Goal: Task Accomplishment & Management: Use online tool/utility

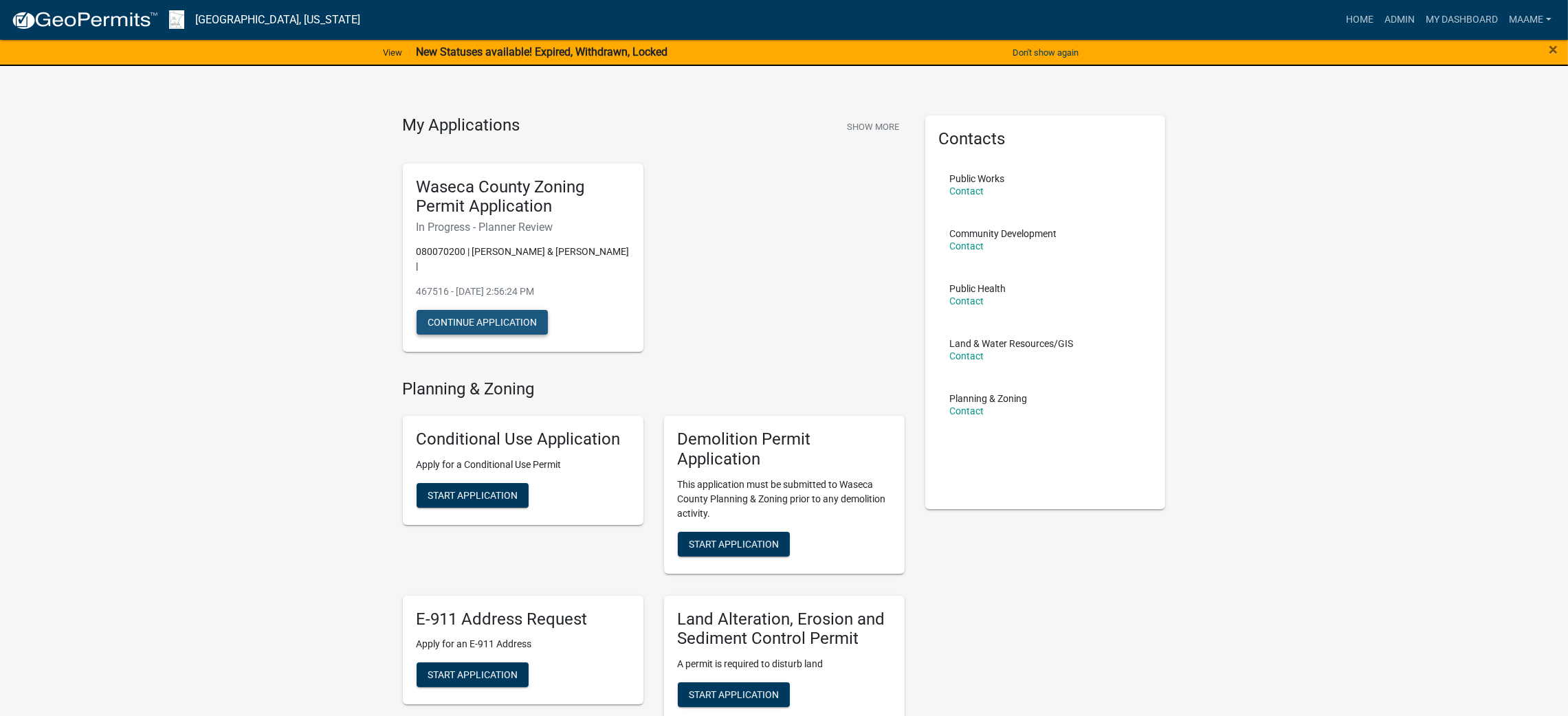
click at [463, 310] on button "Continue Application" at bounding box center [482, 322] width 131 height 25
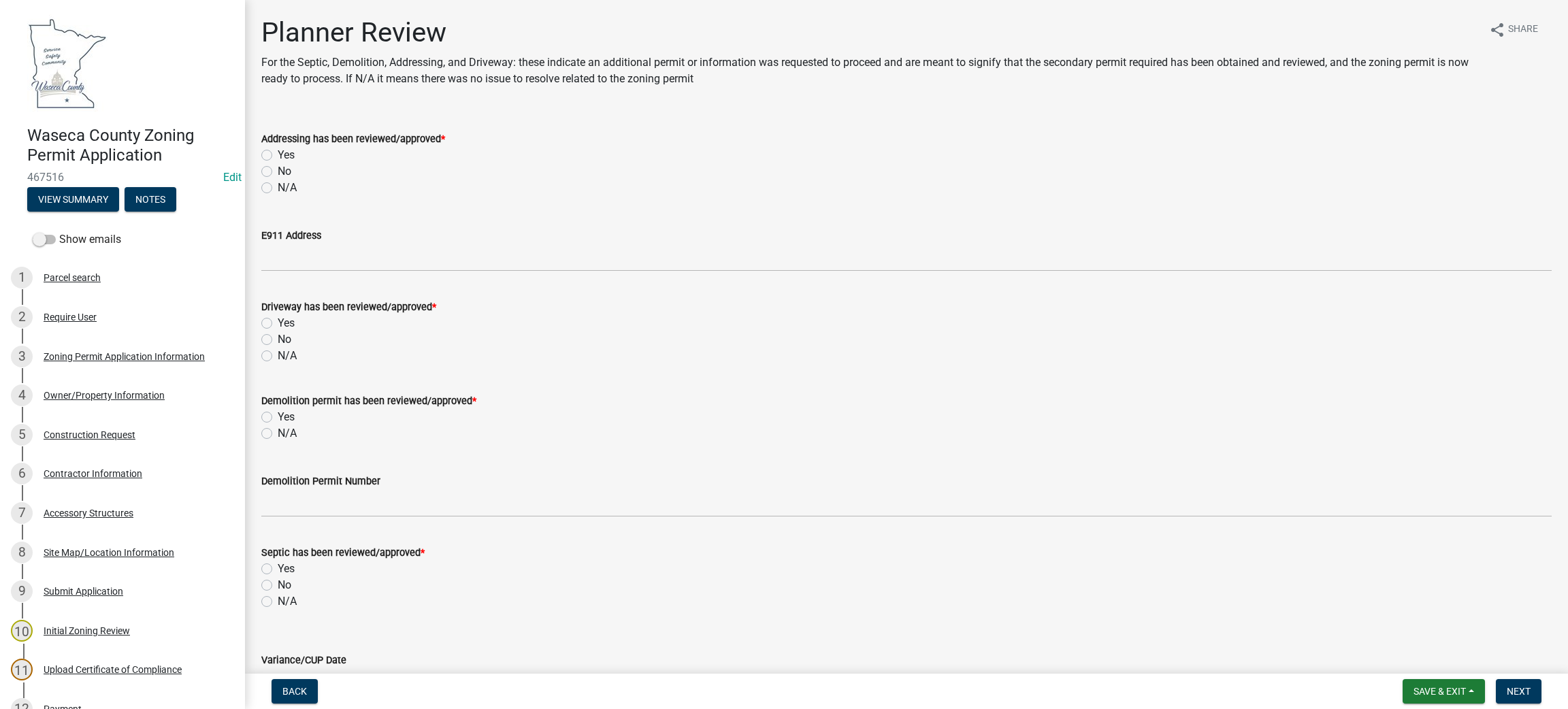
click at [278, 185] on label "N/A" at bounding box center [287, 188] width 19 height 17
click at [278, 185] on input "N/A" at bounding box center [282, 184] width 9 height 9
radio input "true"
click at [278, 354] on label "N/A" at bounding box center [287, 356] width 19 height 17
click at [278, 354] on input "N/A" at bounding box center [282, 352] width 9 height 9
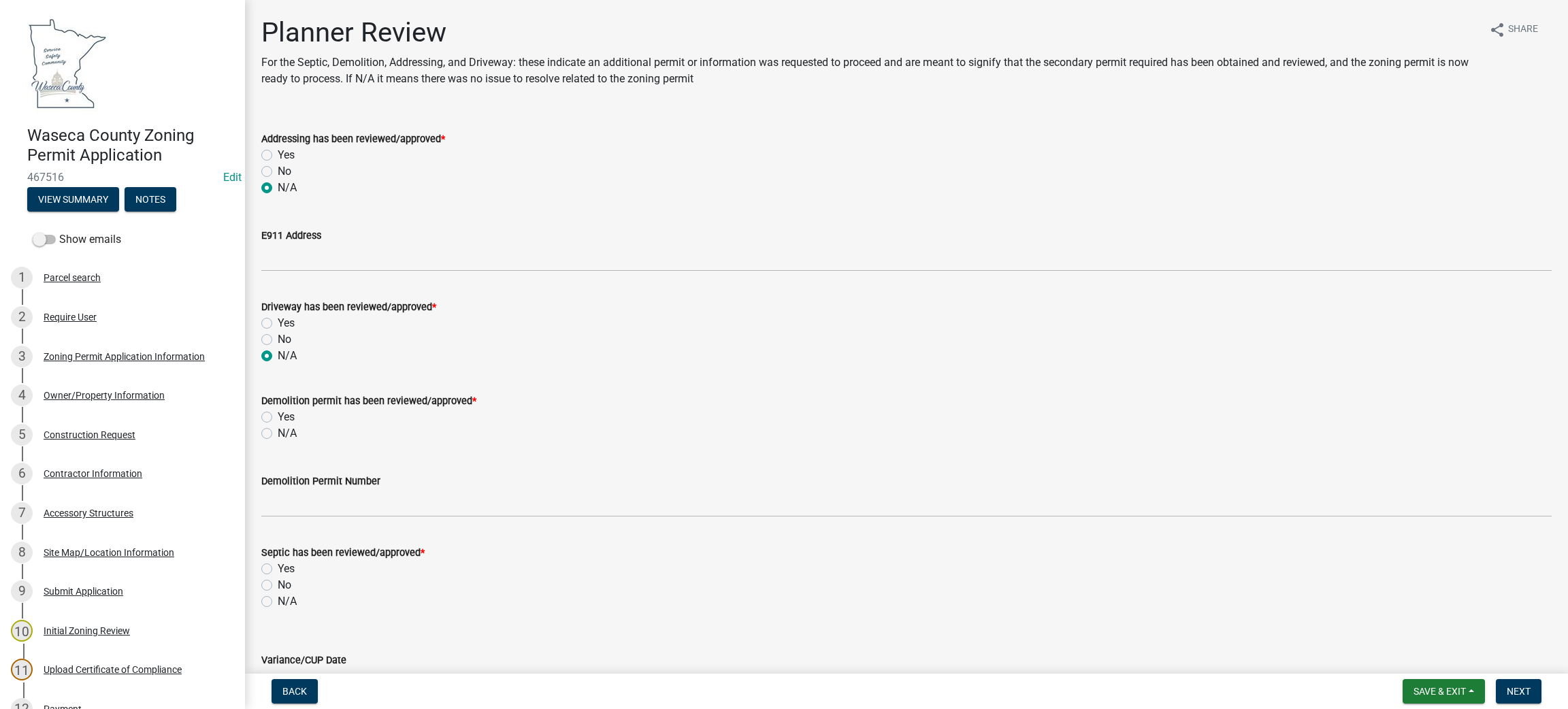
radio input "true"
click at [278, 432] on label "N/A" at bounding box center [287, 434] width 19 height 17
click at [278, 432] on input "N/A" at bounding box center [282, 429] width 9 height 9
radio input "true"
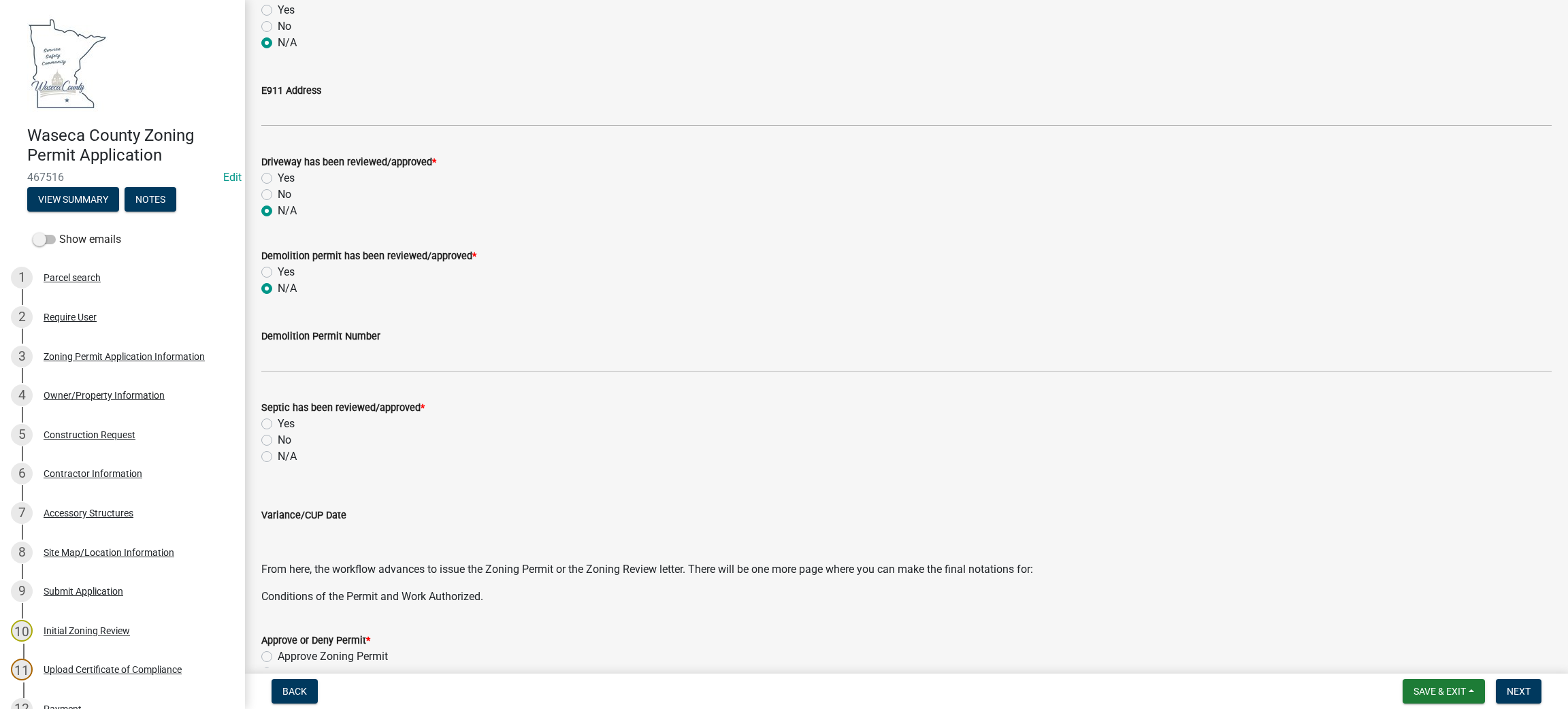
scroll to position [148, 0]
click at [278, 453] on label "N/A" at bounding box center [287, 454] width 19 height 17
click at [278, 453] on input "N/A" at bounding box center [282, 450] width 9 height 9
radio input "true"
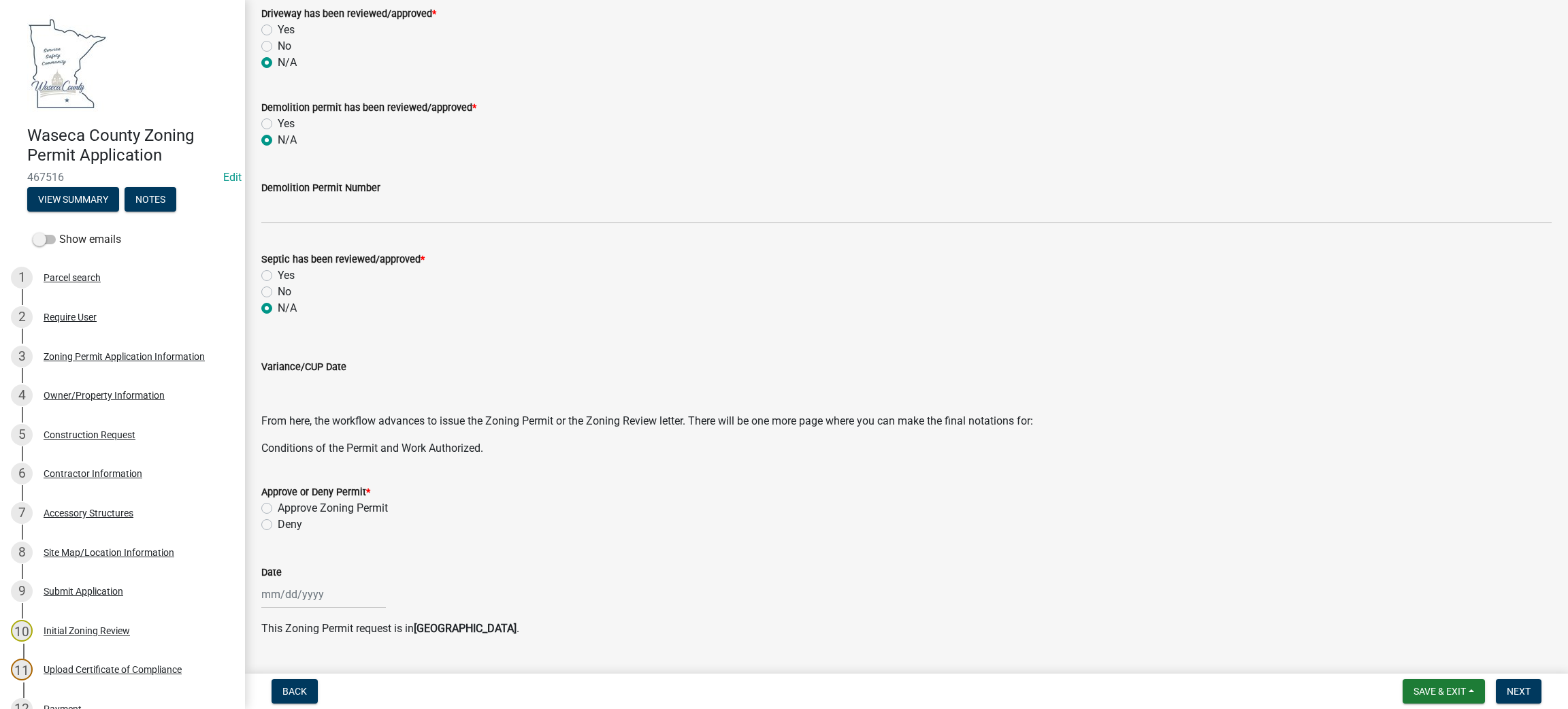
scroll to position [296, 0]
click at [278, 506] on label "Approve Zoning Permit" at bounding box center [332, 506] width 110 height 17
click at [278, 506] on input "Approve Zoning Permit" at bounding box center [282, 502] width 9 height 9
radio input "true"
select select "8"
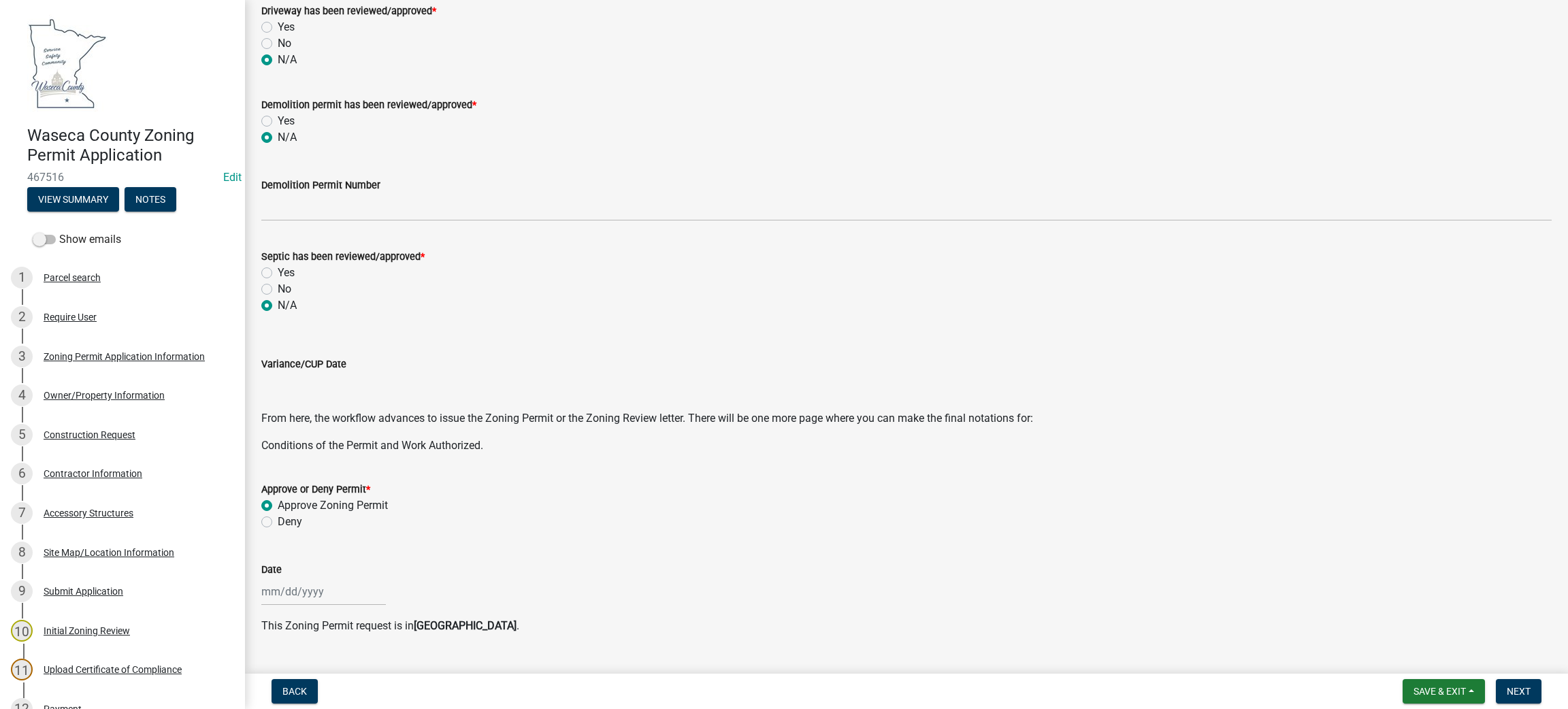
select select "2025"
click at [284, 596] on input "Date" at bounding box center [323, 592] width 124 height 28
click at [362, 518] on div "22" at bounding box center [361, 519] width 22 height 22
type input "[DATE]"
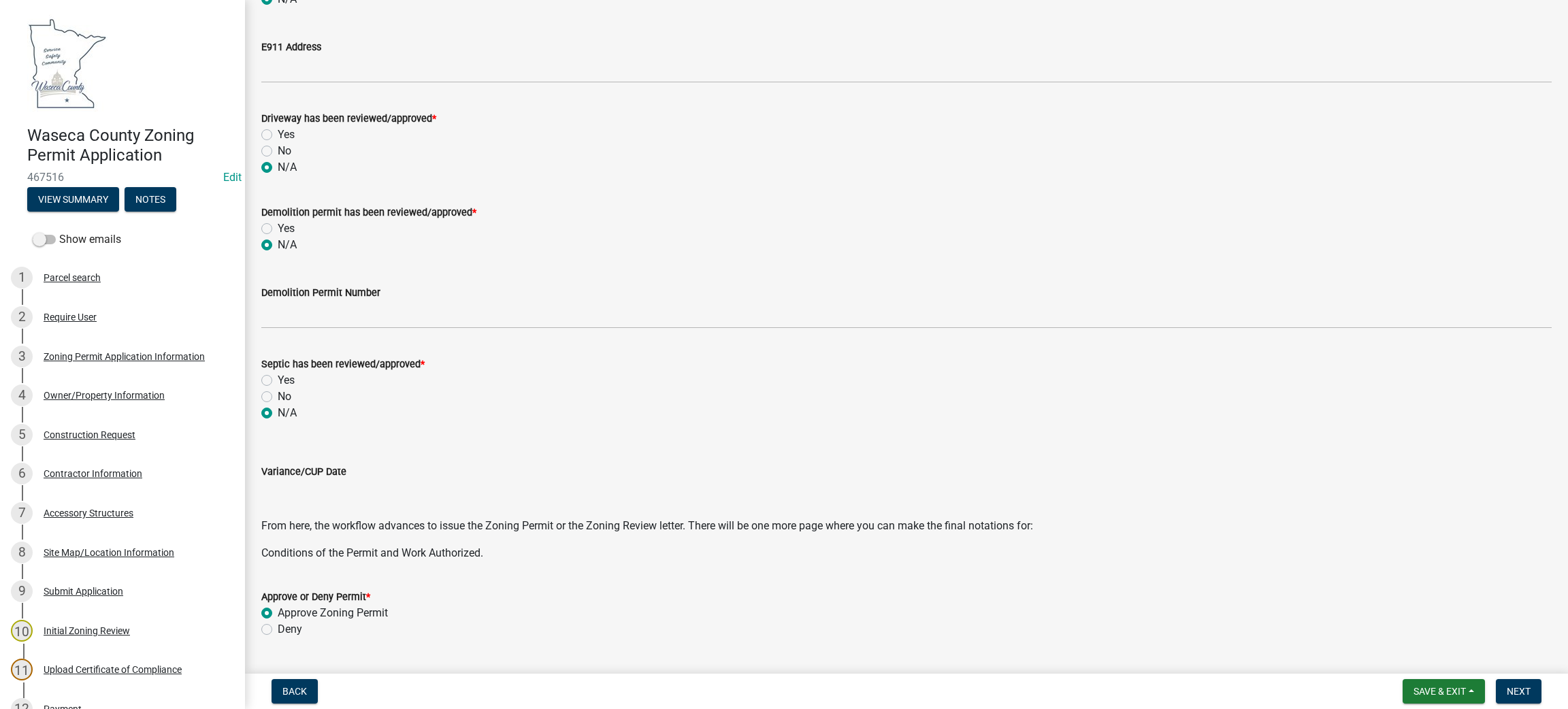
scroll to position [325, 0]
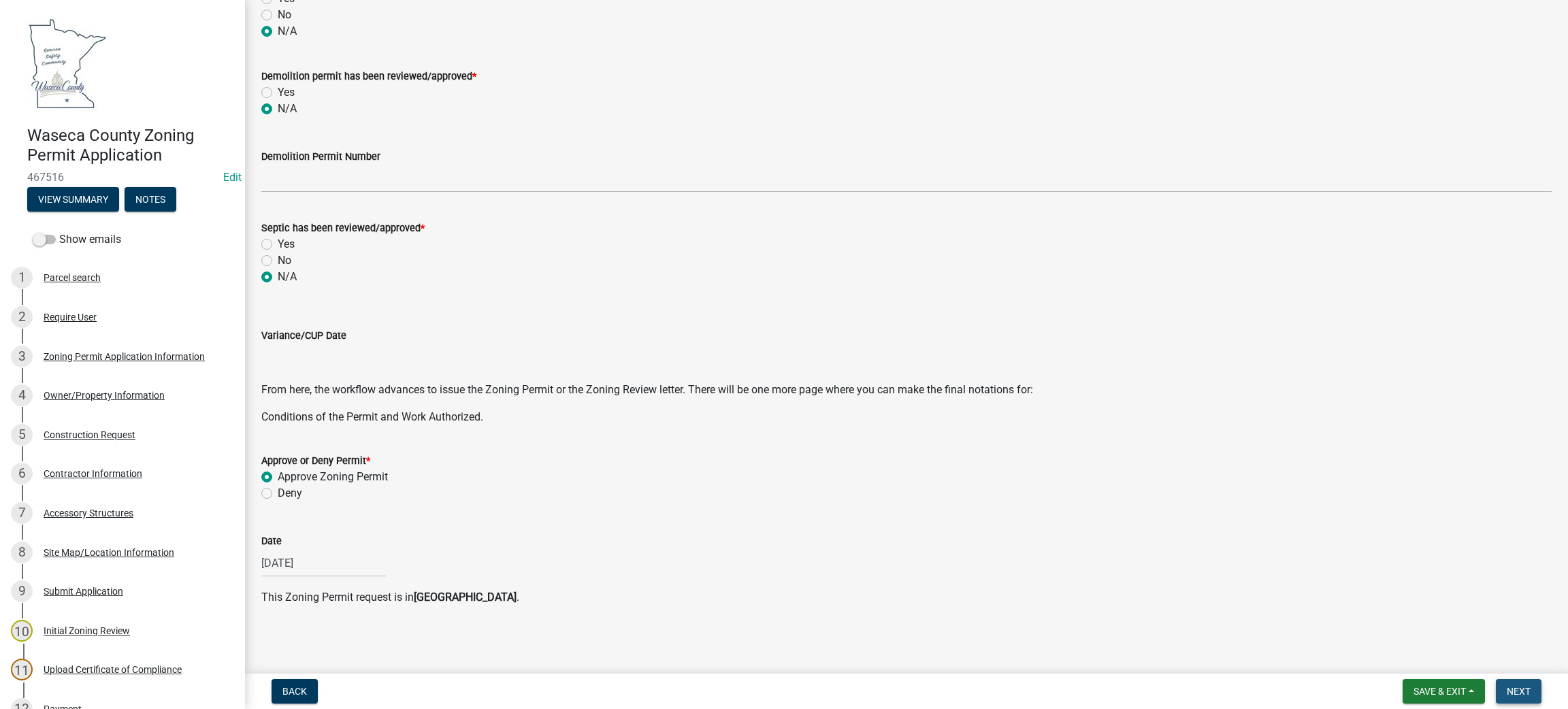
click at [1525, 698] on button "Next" at bounding box center [1519, 691] width 46 height 24
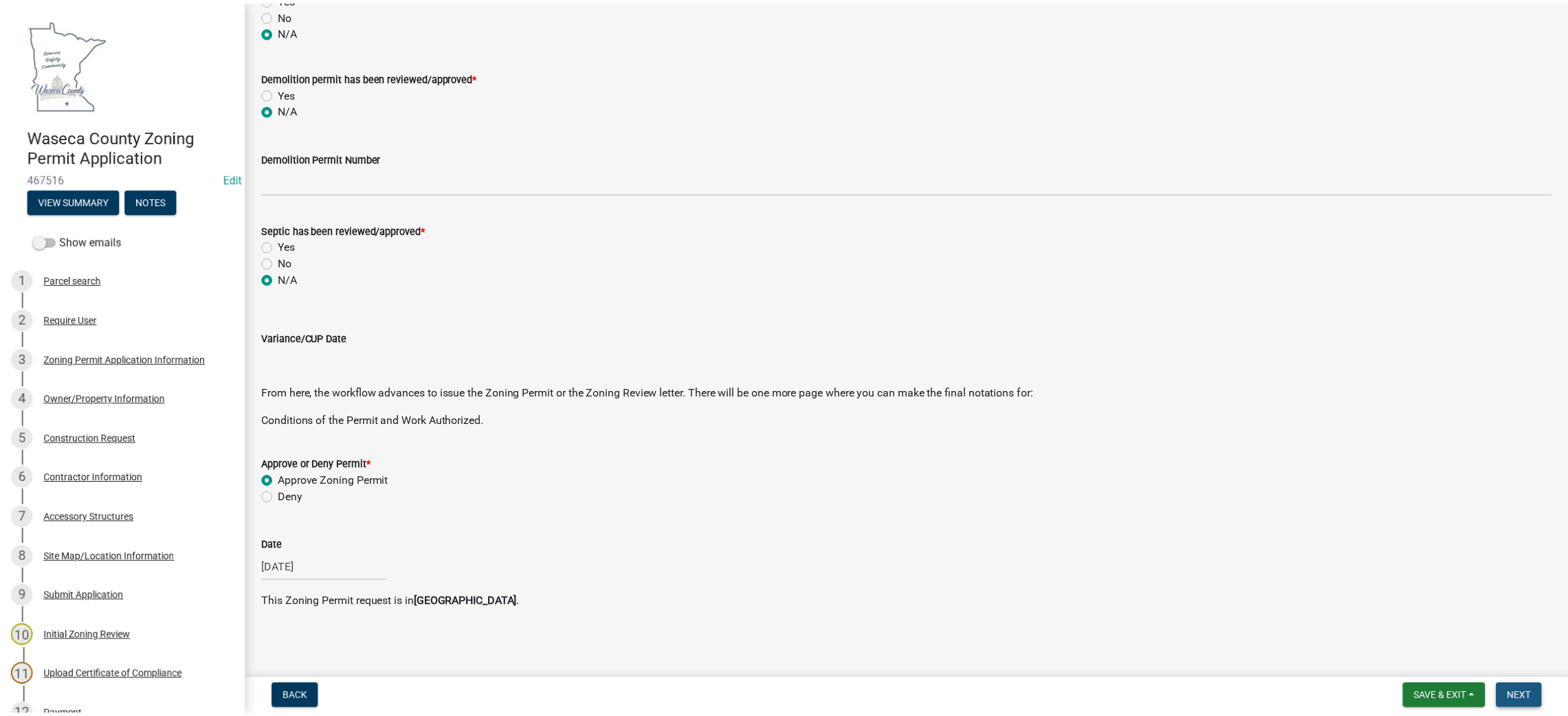
scroll to position [0, 0]
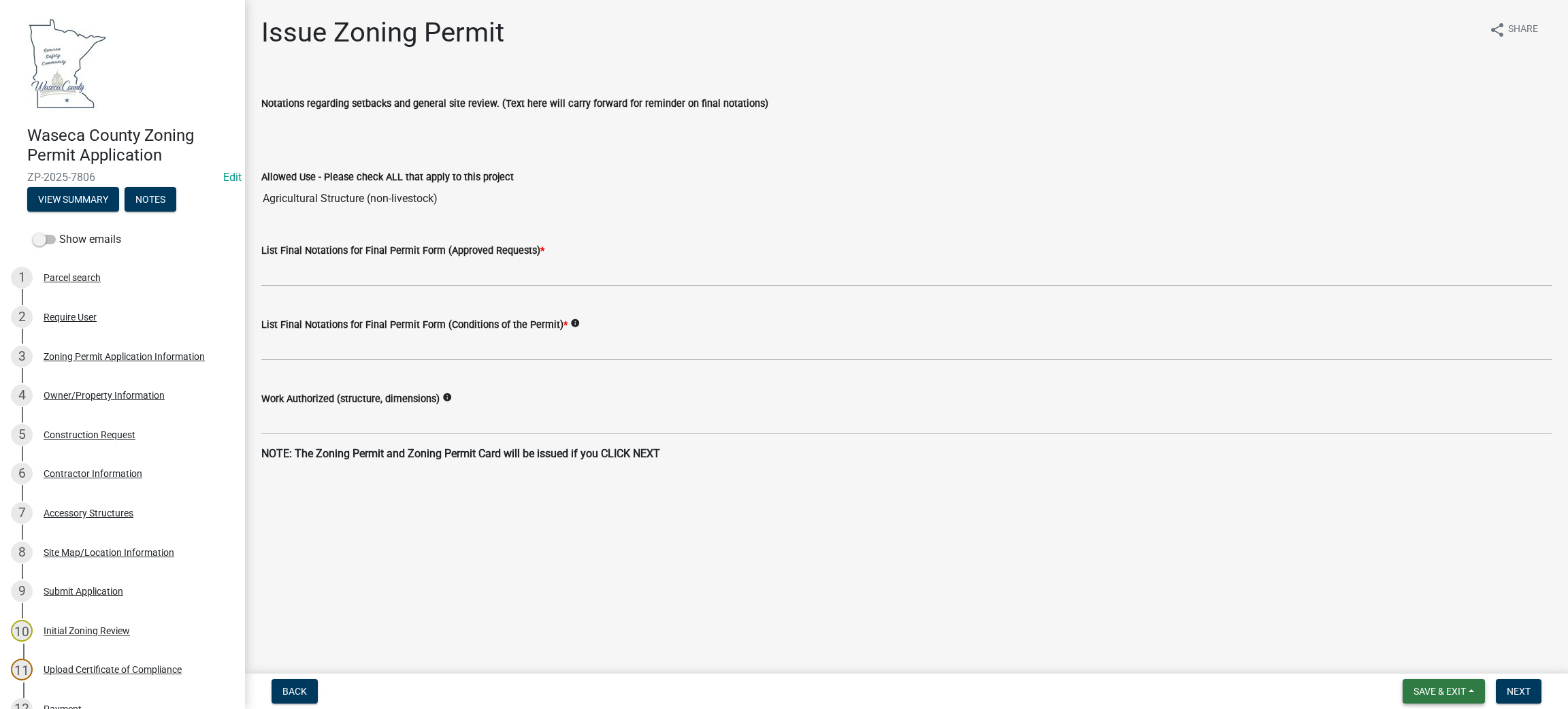
click at [1413, 691] on span "Save & Exit" at bounding box center [1440, 692] width 53 height 11
click at [1406, 661] on button "Save & Exit" at bounding box center [1430, 656] width 109 height 33
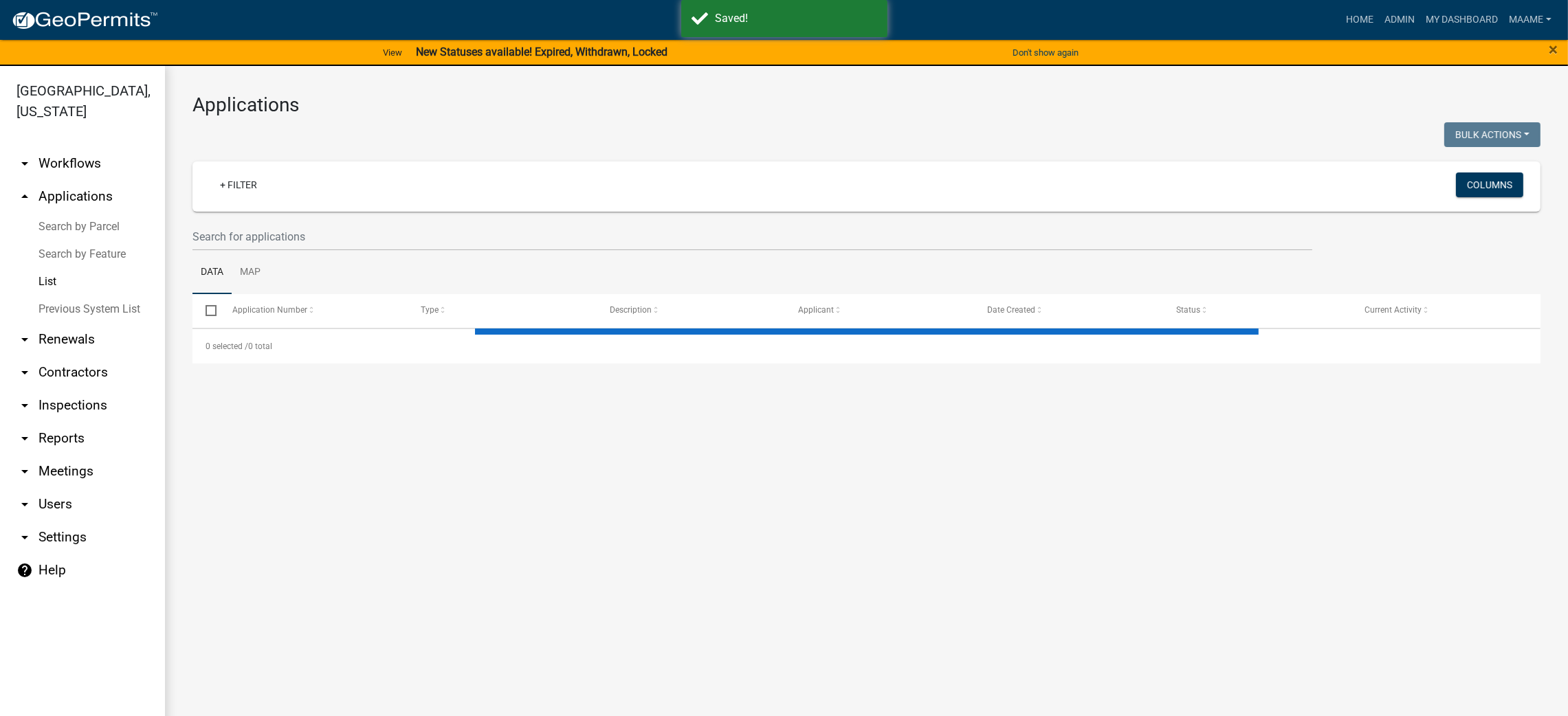
select select "3: 100"
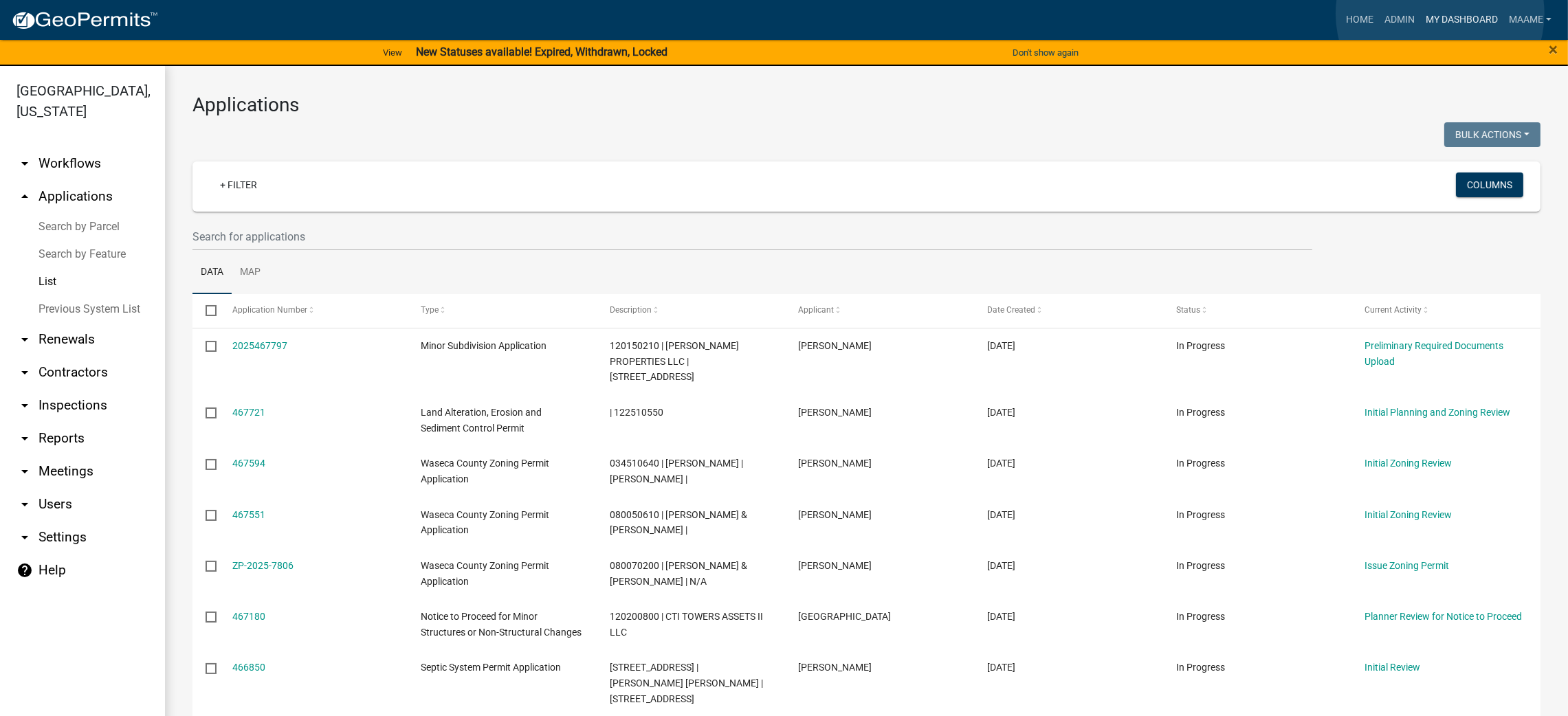
click at [1440, 14] on link "My Dashboard" at bounding box center [1461, 20] width 83 height 26
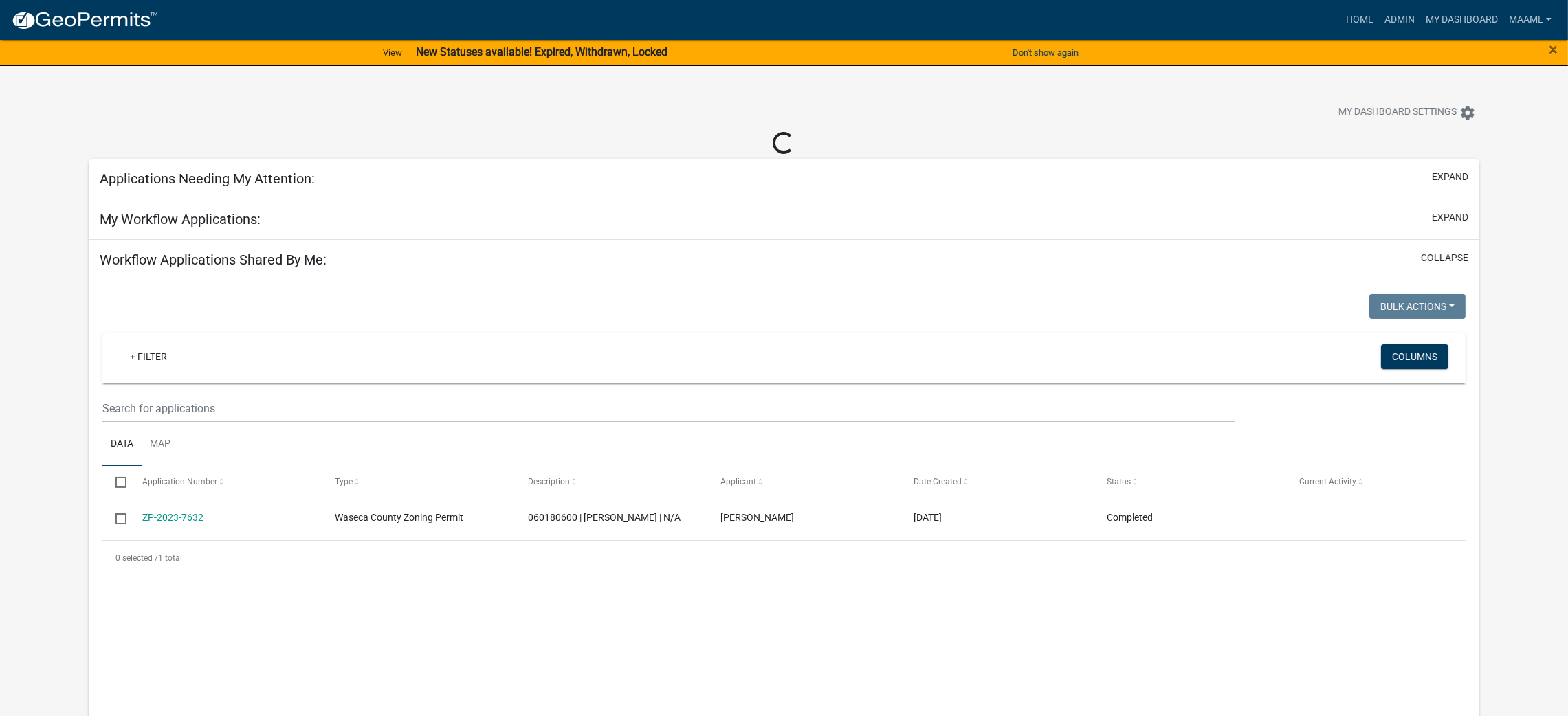
select select "3: 100"
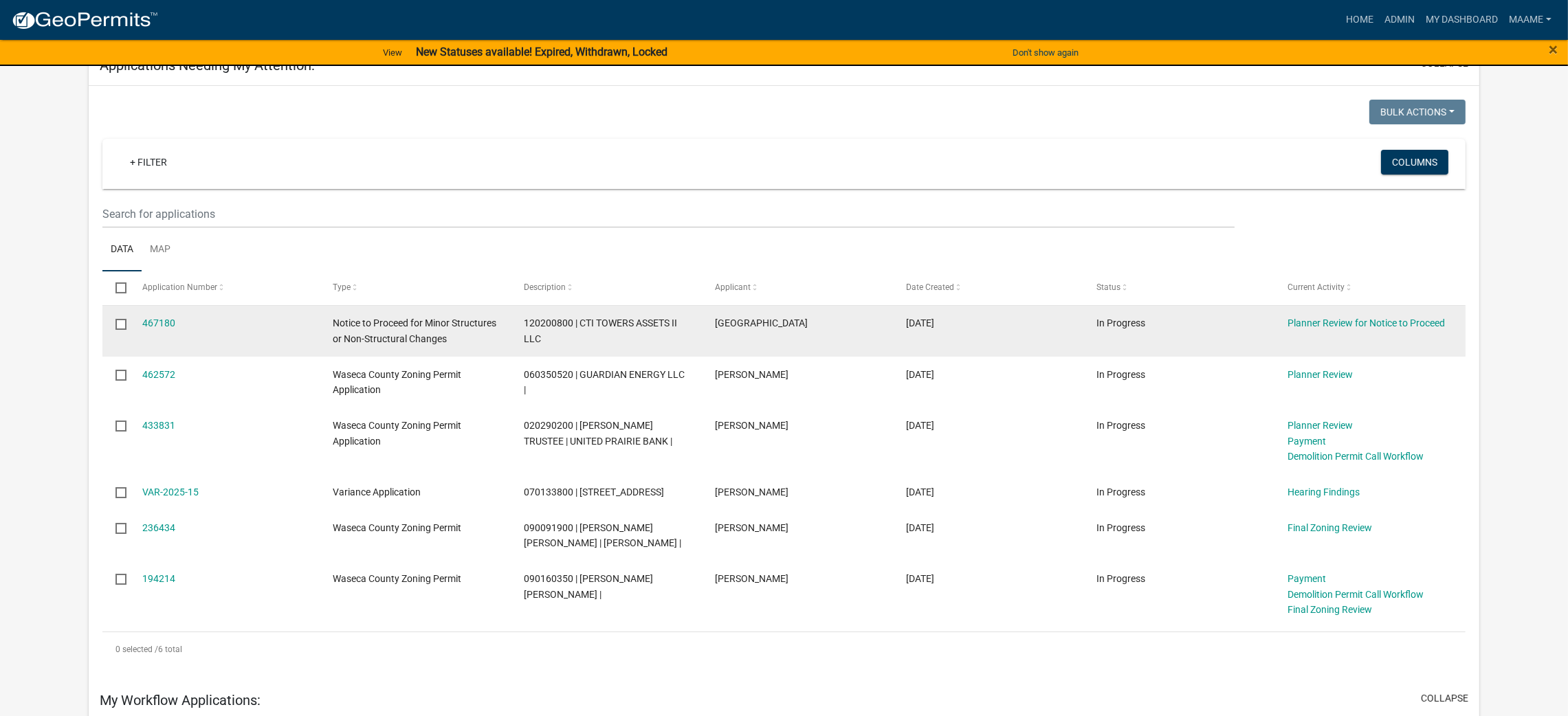
scroll to position [90, 0]
click at [1305, 319] on link "Planner Review for Notice to Proceed" at bounding box center [1366, 322] width 158 height 11
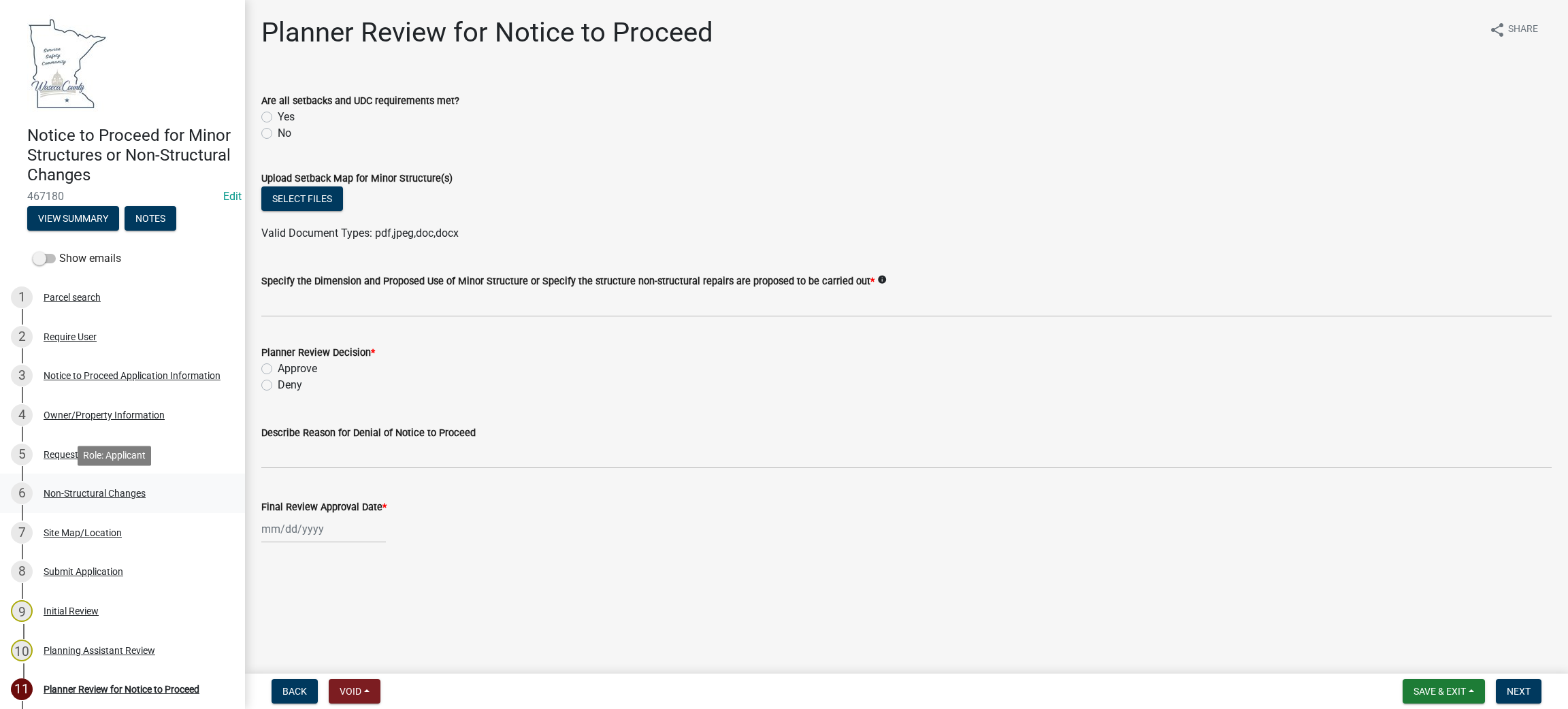
click at [63, 489] on div "Non-Structural Changes" at bounding box center [94, 493] width 102 height 10
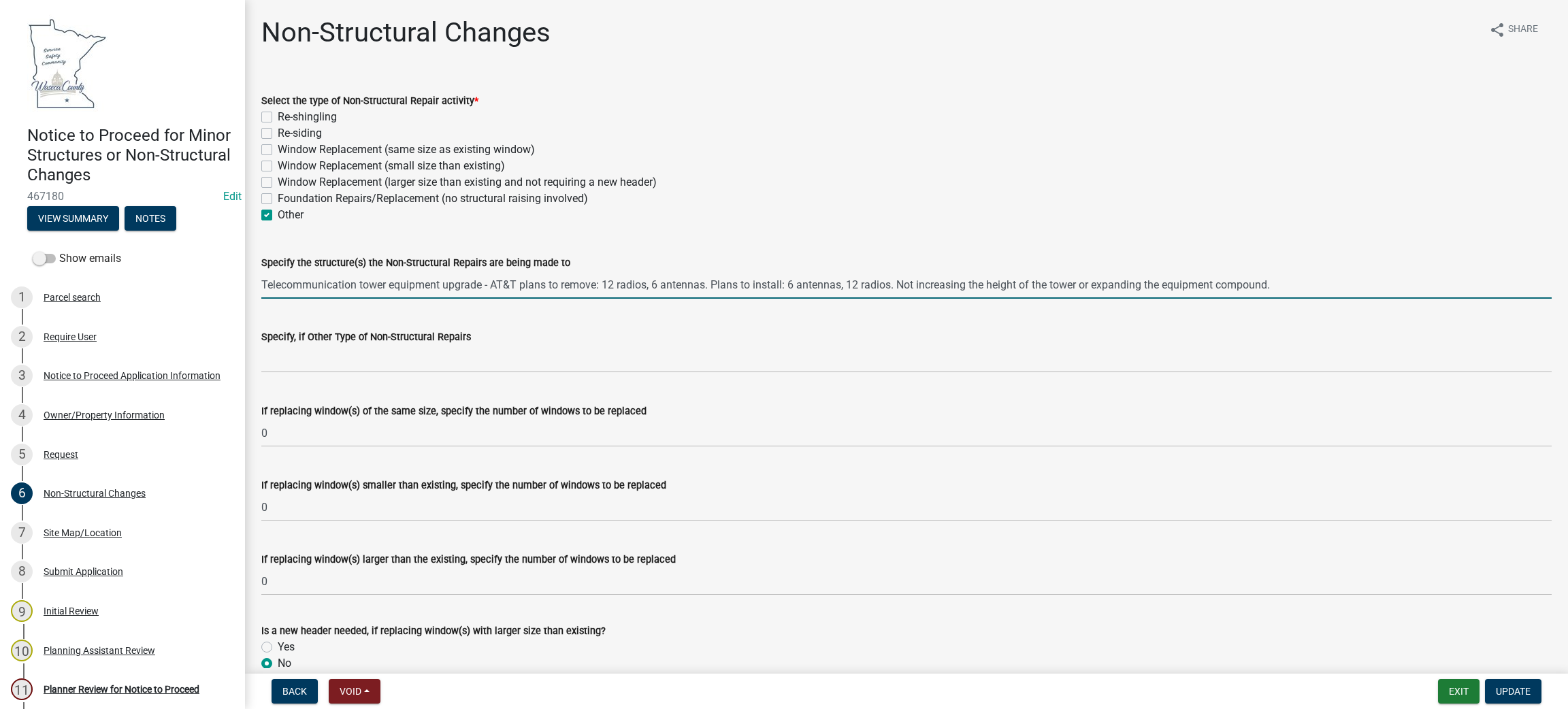
drag, startPoint x: 261, startPoint y: 280, endPoint x: 953, endPoint y: 284, distance: 692.0
click at [953, 284] on input "Telecommunication tower equipment upgrade - AT&T plans to remove: 12 radios, 6 …" at bounding box center [906, 284] width 1290 height 28
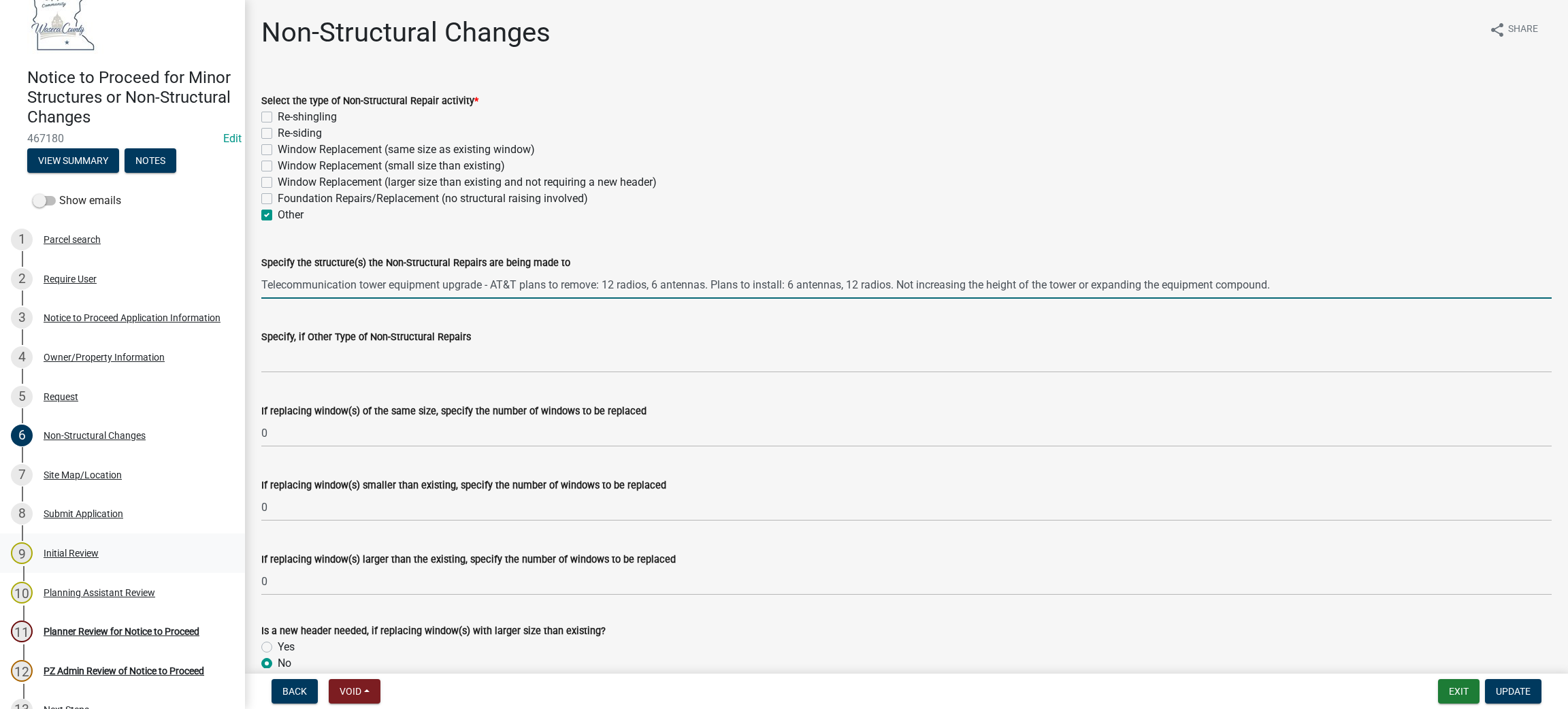
scroll to position [60, 0]
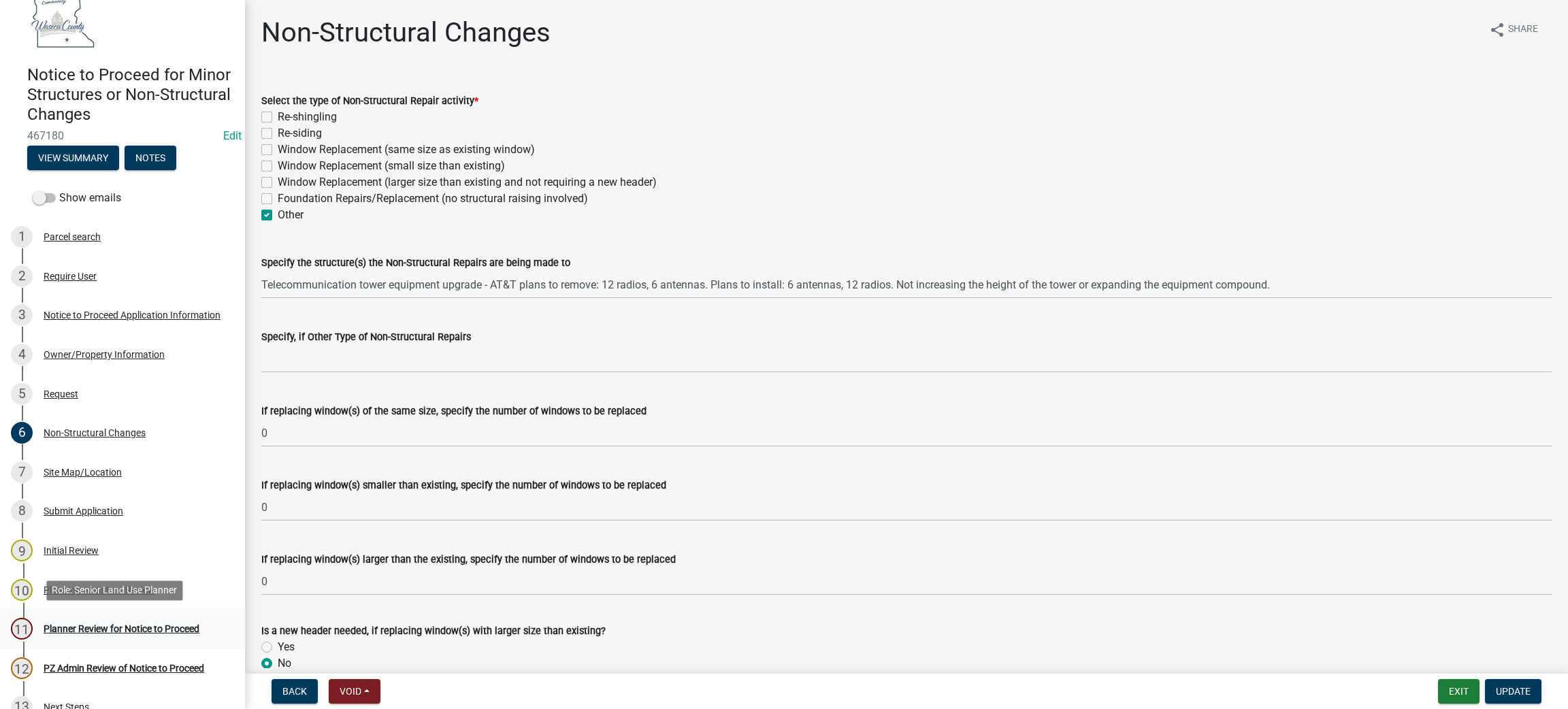
click at [90, 624] on div "Planner Review for Notice to Proceed" at bounding box center [121, 629] width 156 height 10
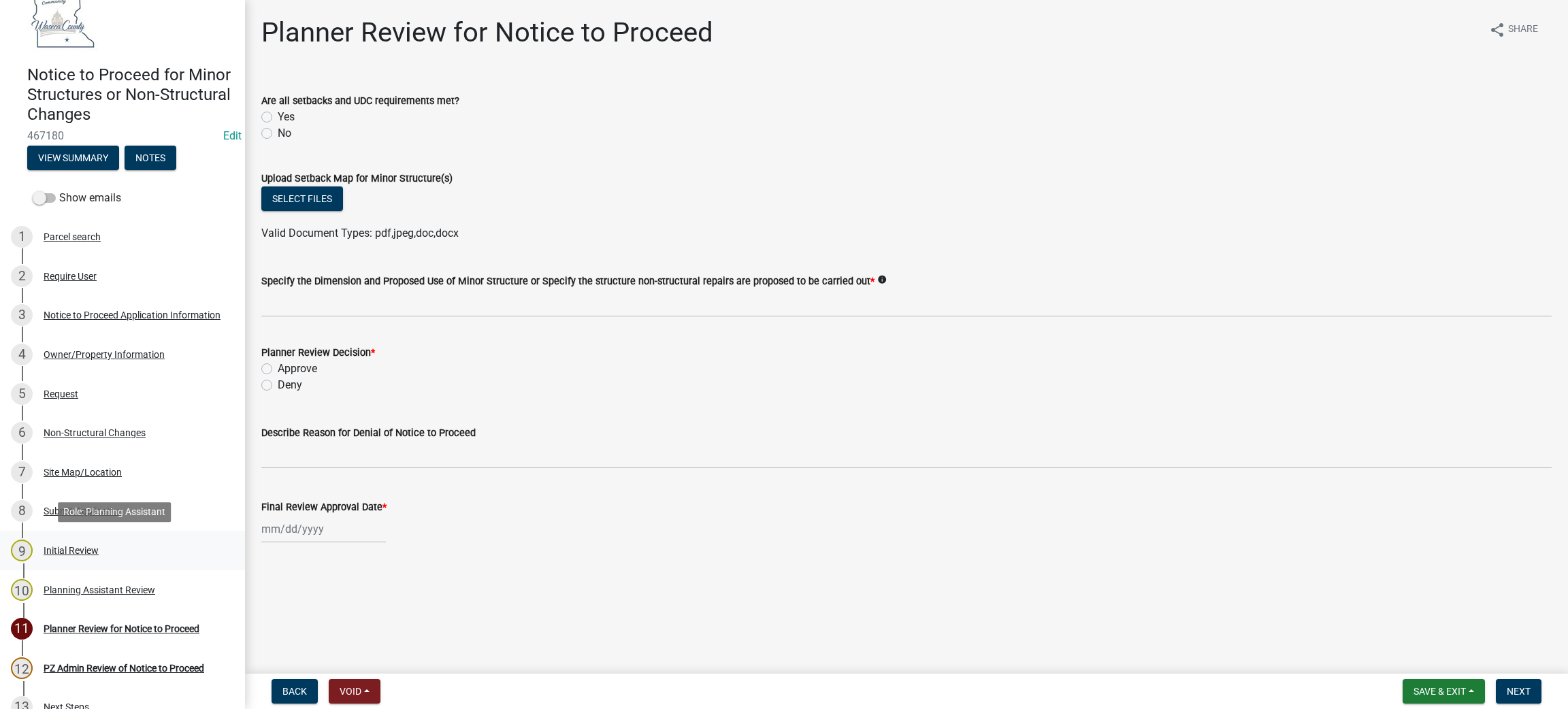
click at [65, 556] on div "9 Initial Review" at bounding box center [117, 550] width 212 height 22
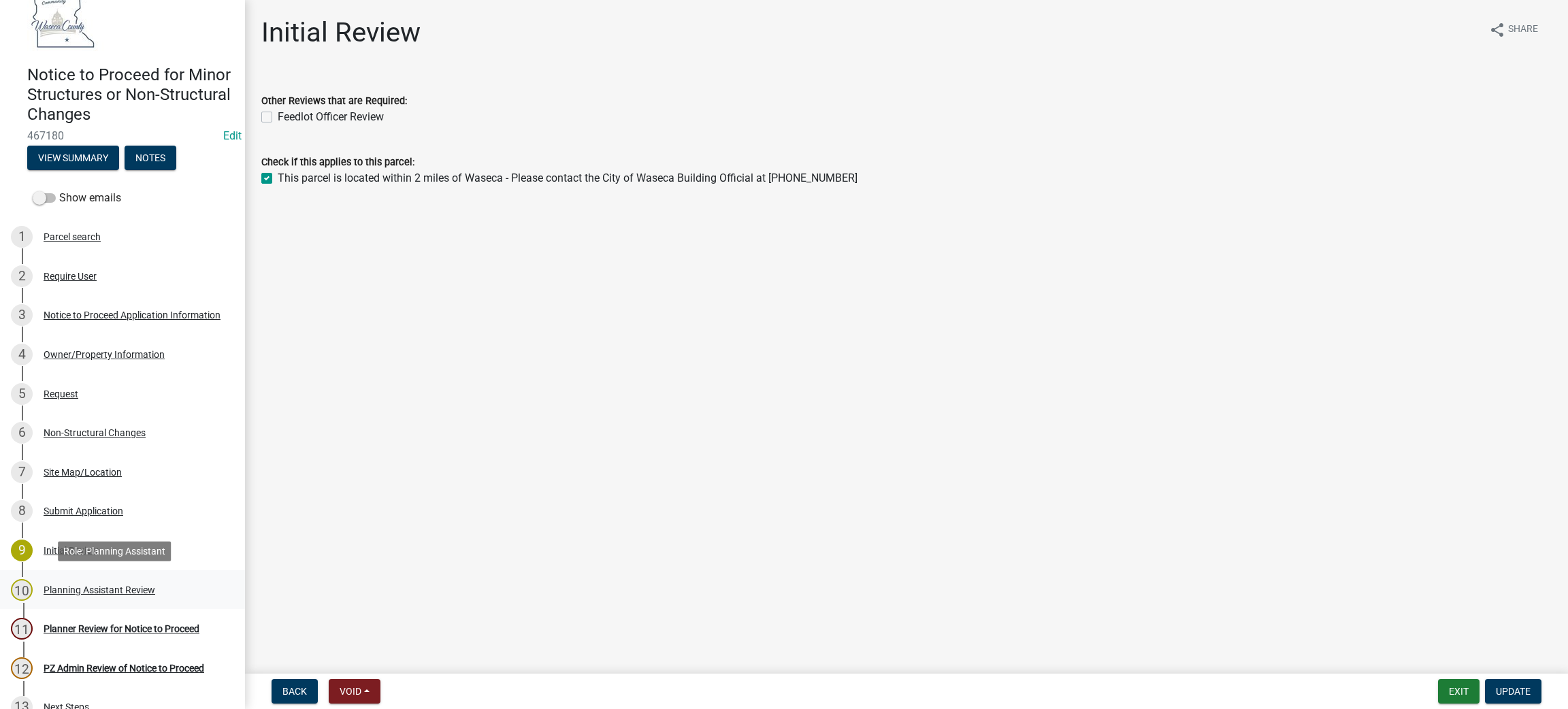
click at [72, 585] on div "Planning Assistant Review" at bounding box center [99, 590] width 112 height 10
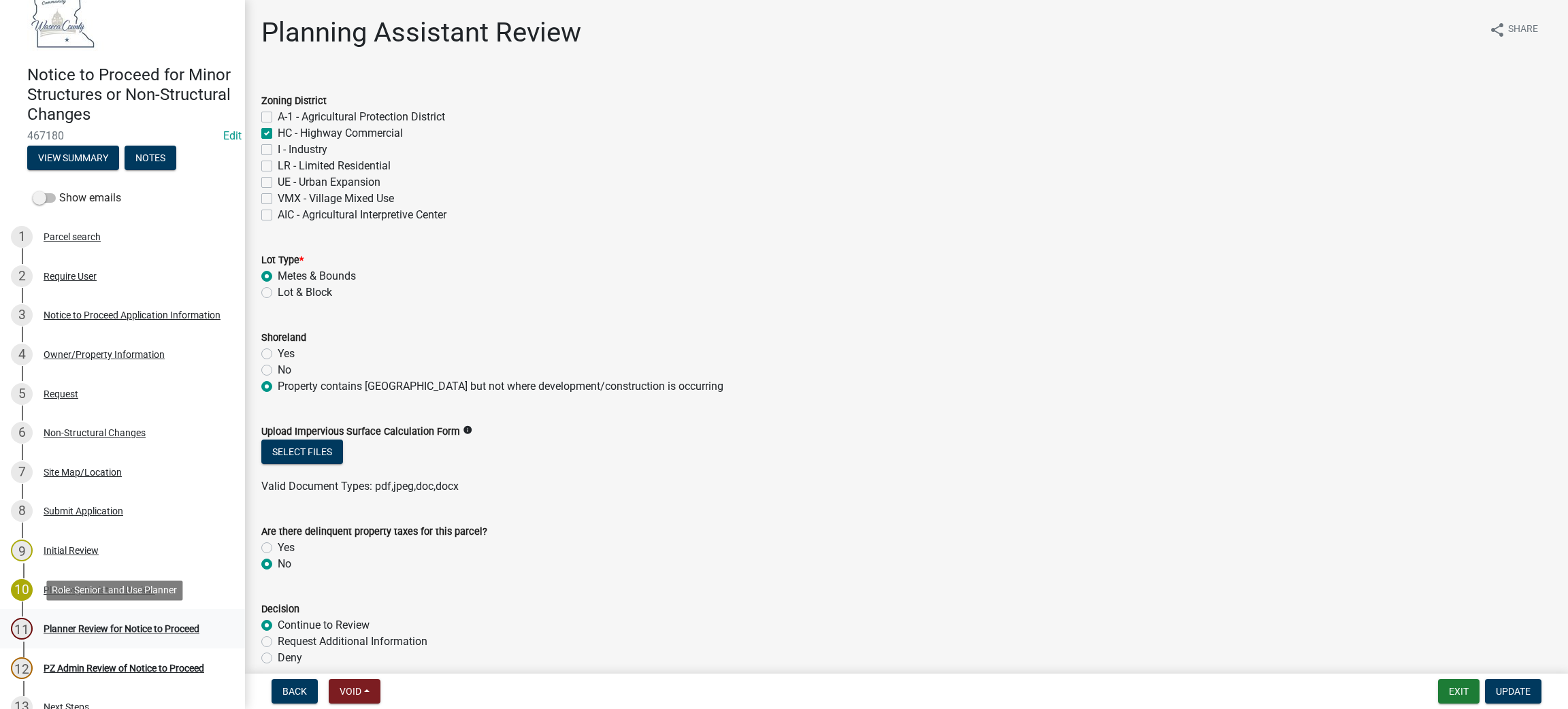
click at [87, 626] on div "Planner Review for Notice to Proceed" at bounding box center [121, 629] width 156 height 10
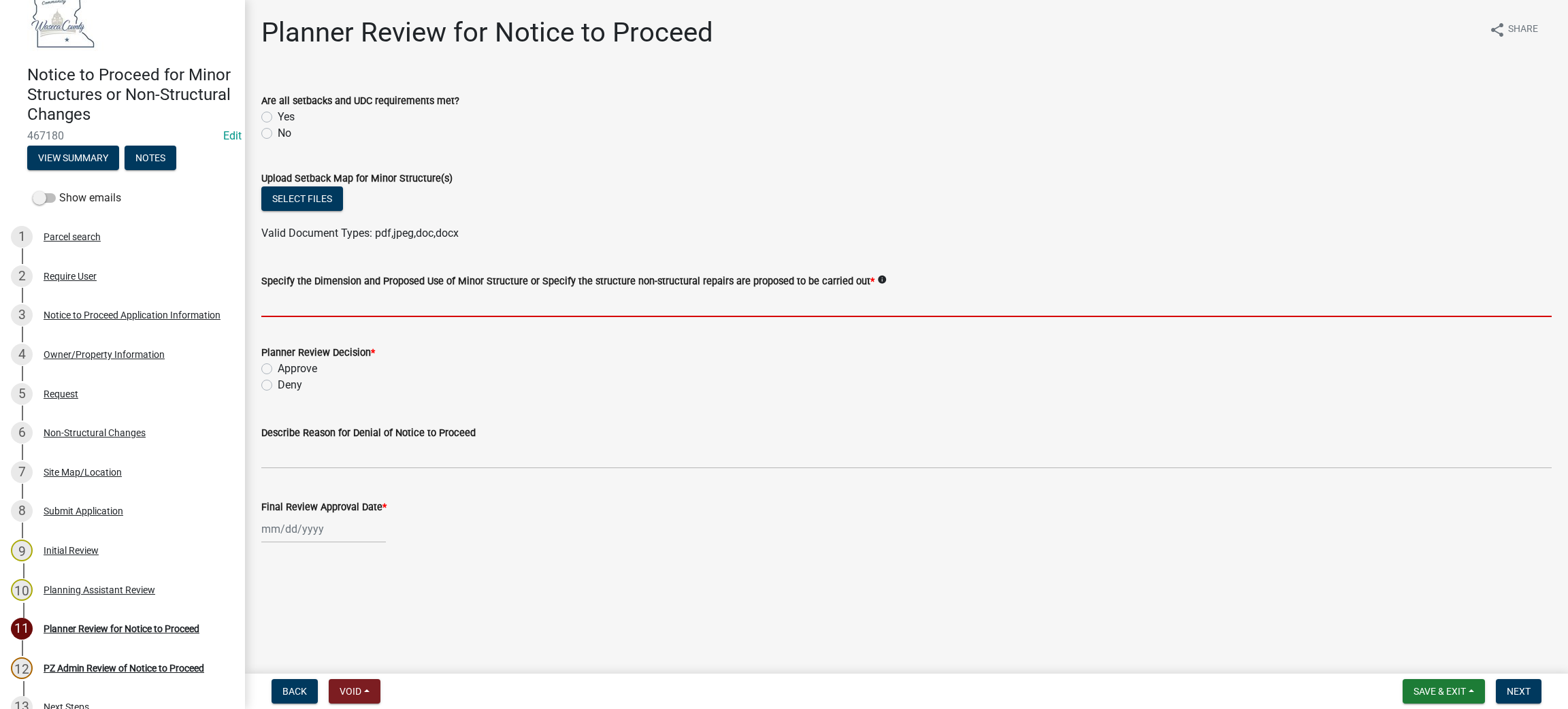
click at [300, 290] on input "Specify the Dimension and Proposed Use of Minor Structure or Specify the struct…" at bounding box center [906, 303] width 1290 height 28
paste input "Telecommunication tower equipment upgrade - AT&T plans to remove: 12 radios, 6 …"
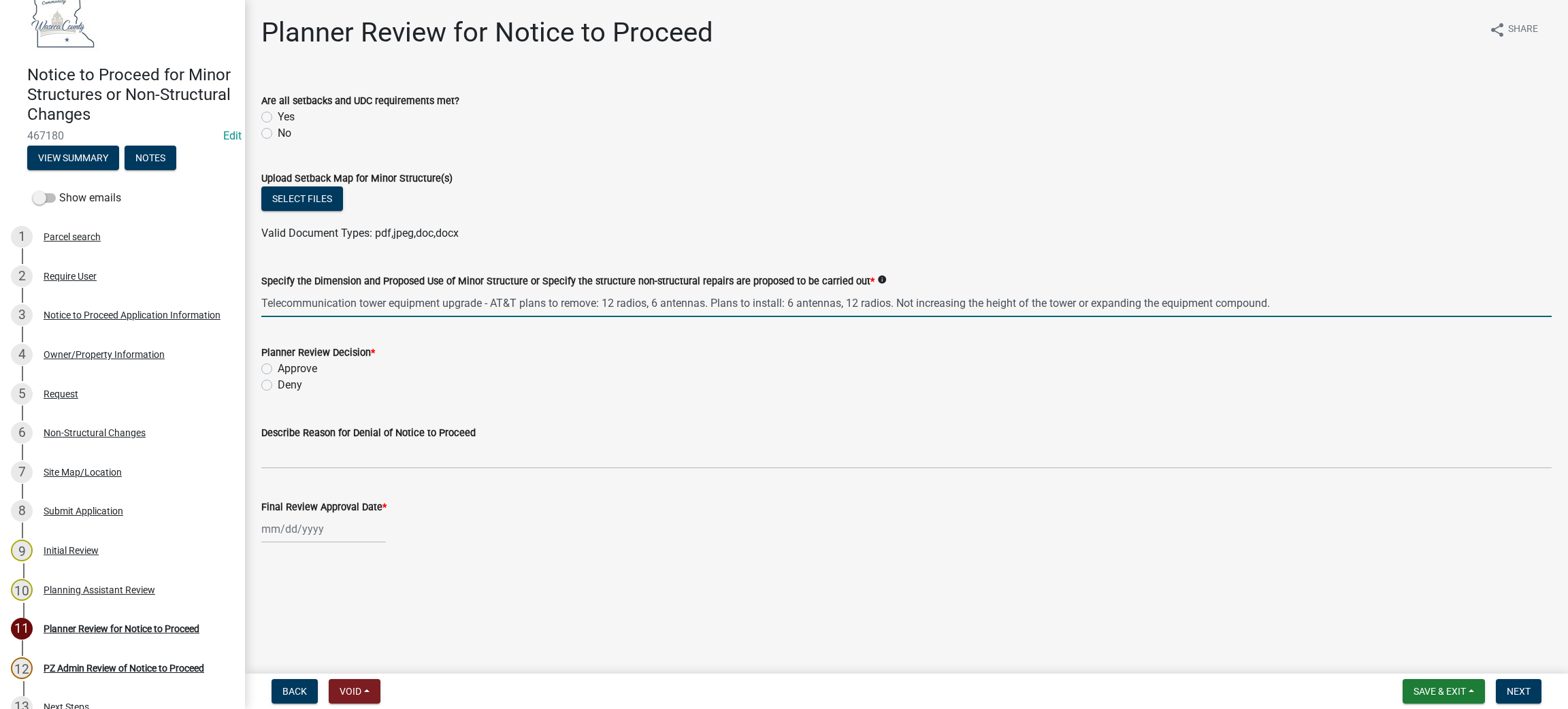
type input "Telecommunication tower equipment upgrade - AT&T plans to remove: 12 radios, 6 …"
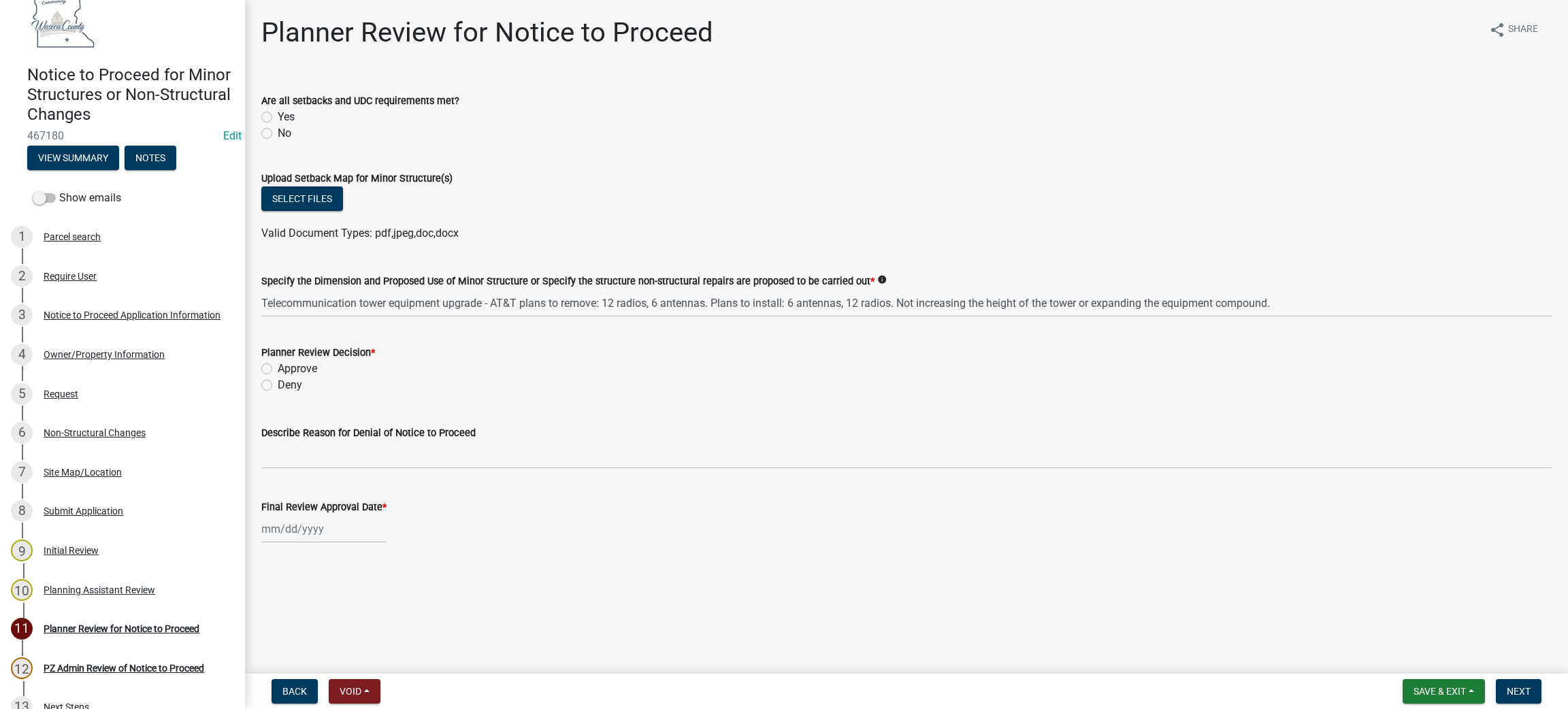
click at [278, 114] on label "Yes" at bounding box center [286, 117] width 17 height 17
click at [278, 114] on input "Yes" at bounding box center [282, 113] width 9 height 9
radio input "true"
click at [284, 371] on label "Approve" at bounding box center [297, 369] width 40 height 17
click at [284, 370] on input "Approve" at bounding box center [282, 365] width 9 height 9
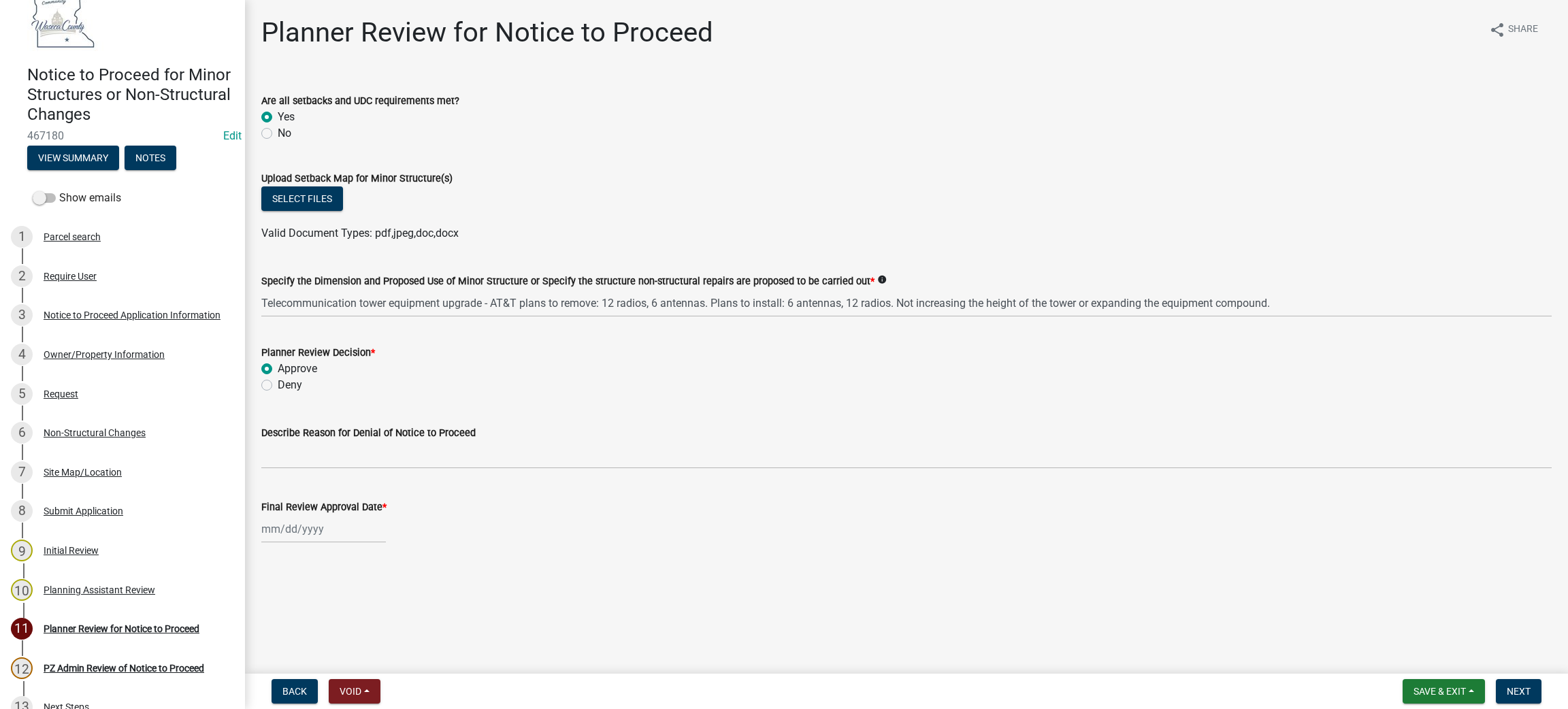
radio input "true"
select select "8"
select select "2025"
click at [287, 527] on input "Final Review Approval Date *" at bounding box center [323, 529] width 124 height 28
click at [360, 456] on div "22" at bounding box center [361, 456] width 22 height 22
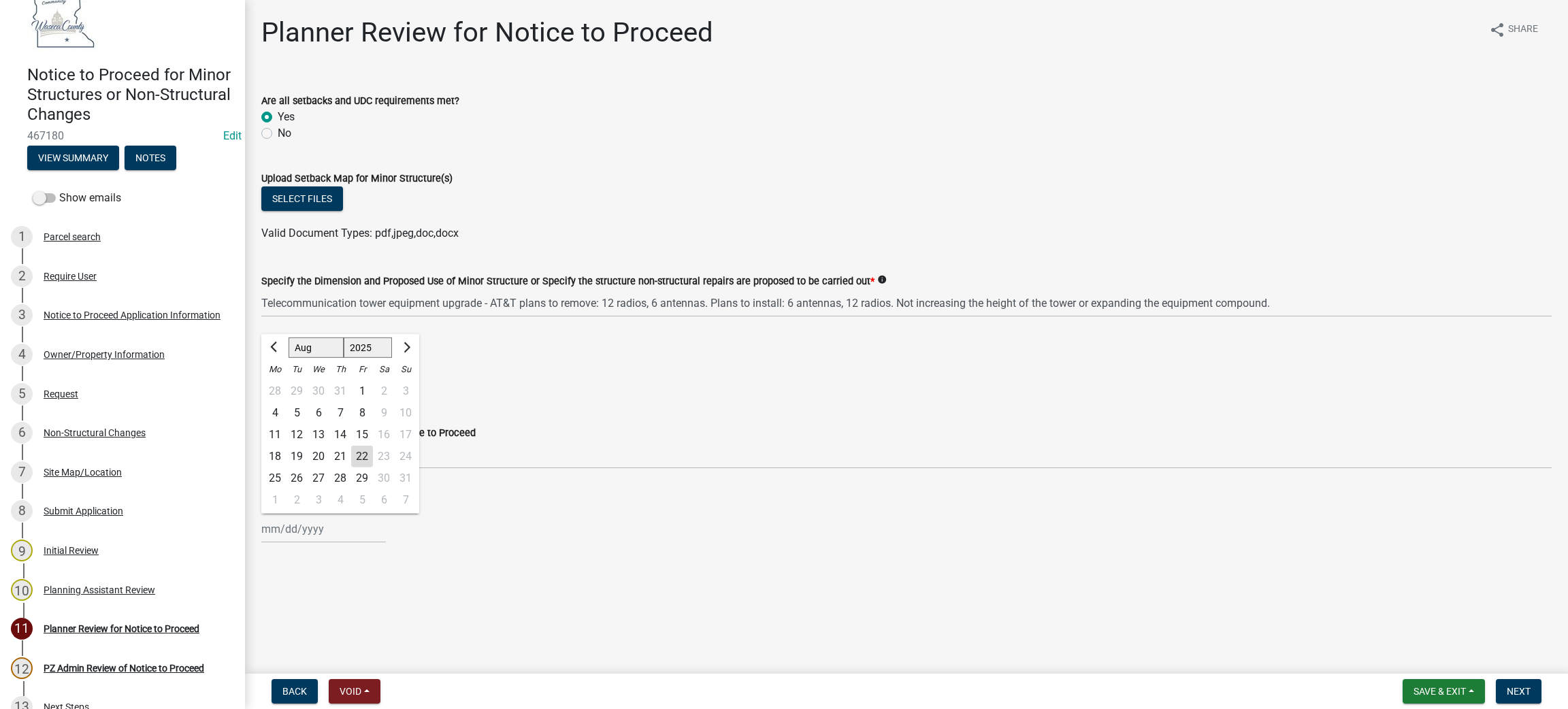
type input "[DATE]"
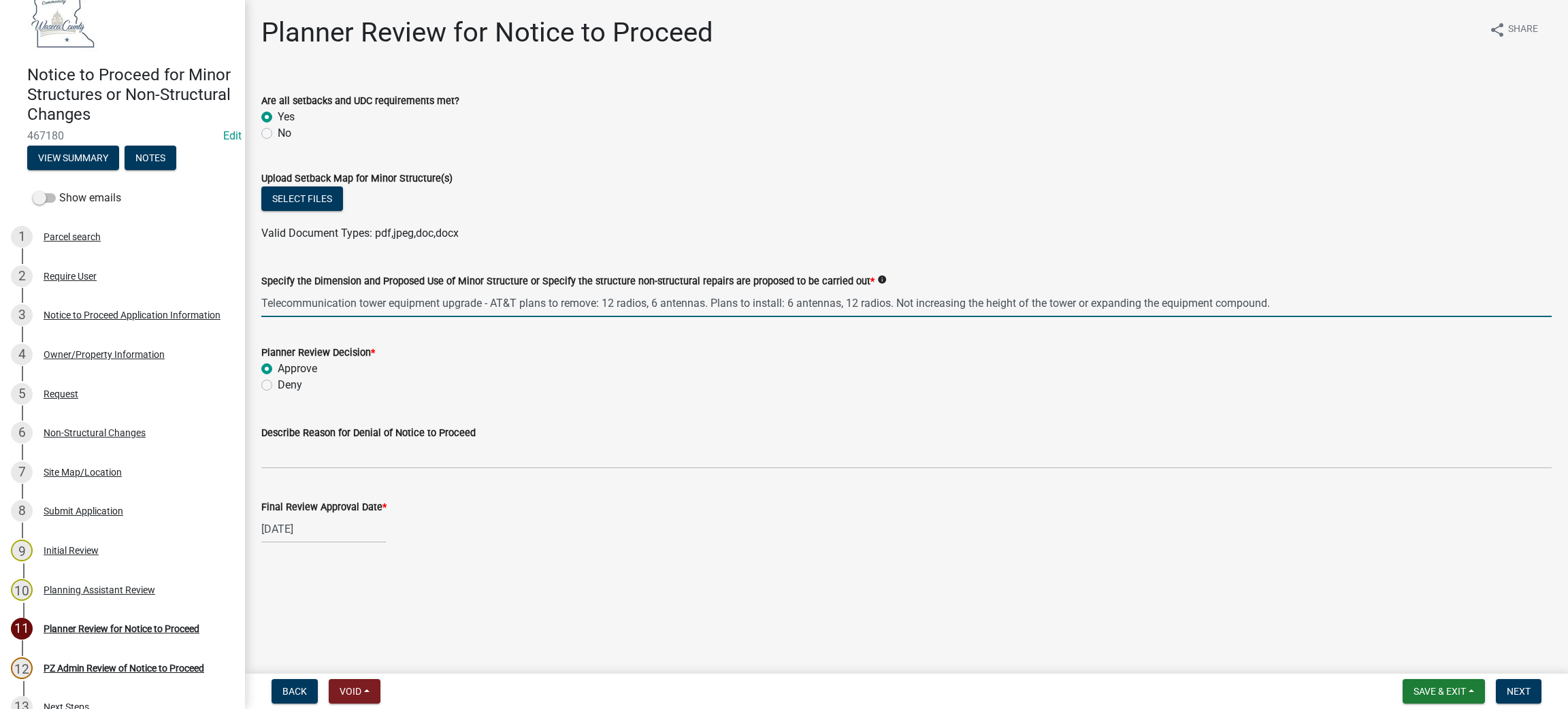
click at [522, 300] on input "Telecommunication tower equipment upgrade - AT&T plans to remove: 12 radios, 6 …" at bounding box center [906, 303] width 1290 height 28
drag, startPoint x: 522, startPoint y: 301, endPoint x: 597, endPoint y: 305, distance: 75.1
click at [597, 305] on input "Telecommunication tower equipment upgrade - AT&T plans to remove: 12 radios, 6 …" at bounding box center [906, 303] width 1290 height 28
drag, startPoint x: 691, startPoint y: 298, endPoint x: 728, endPoint y: 302, distance: 37.2
click at [728, 302] on input "Telecommunication tower equipment upgrade - AT&T is removing: 12 radios, 6 ante…" at bounding box center [906, 303] width 1290 height 28
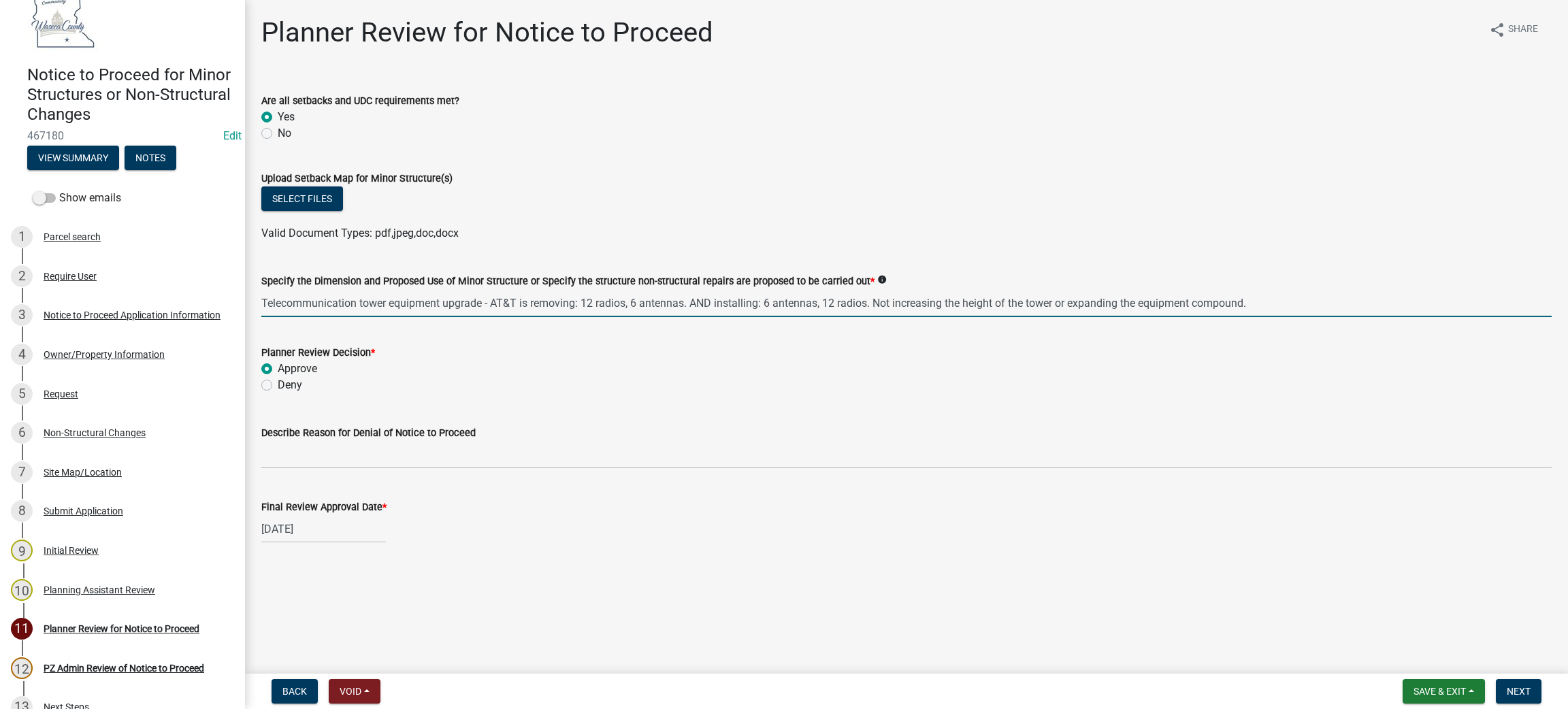
drag, startPoint x: 875, startPoint y: 300, endPoint x: 1252, endPoint y: 284, distance: 377.3
click at [1252, 284] on form "Specify the Dimension and Proposed Use of Minor Structure or Specify the struct…" at bounding box center [906, 295] width 1290 height 44
click at [934, 308] on input "Telecommunication tower equipment upgrade - AT&T is removing: 12 radios, 6 ante…" at bounding box center [906, 303] width 1290 height 28
type input "Telecommunication tower equipment upgrade - AT&T is removing: 12 radios, 6 ante…"
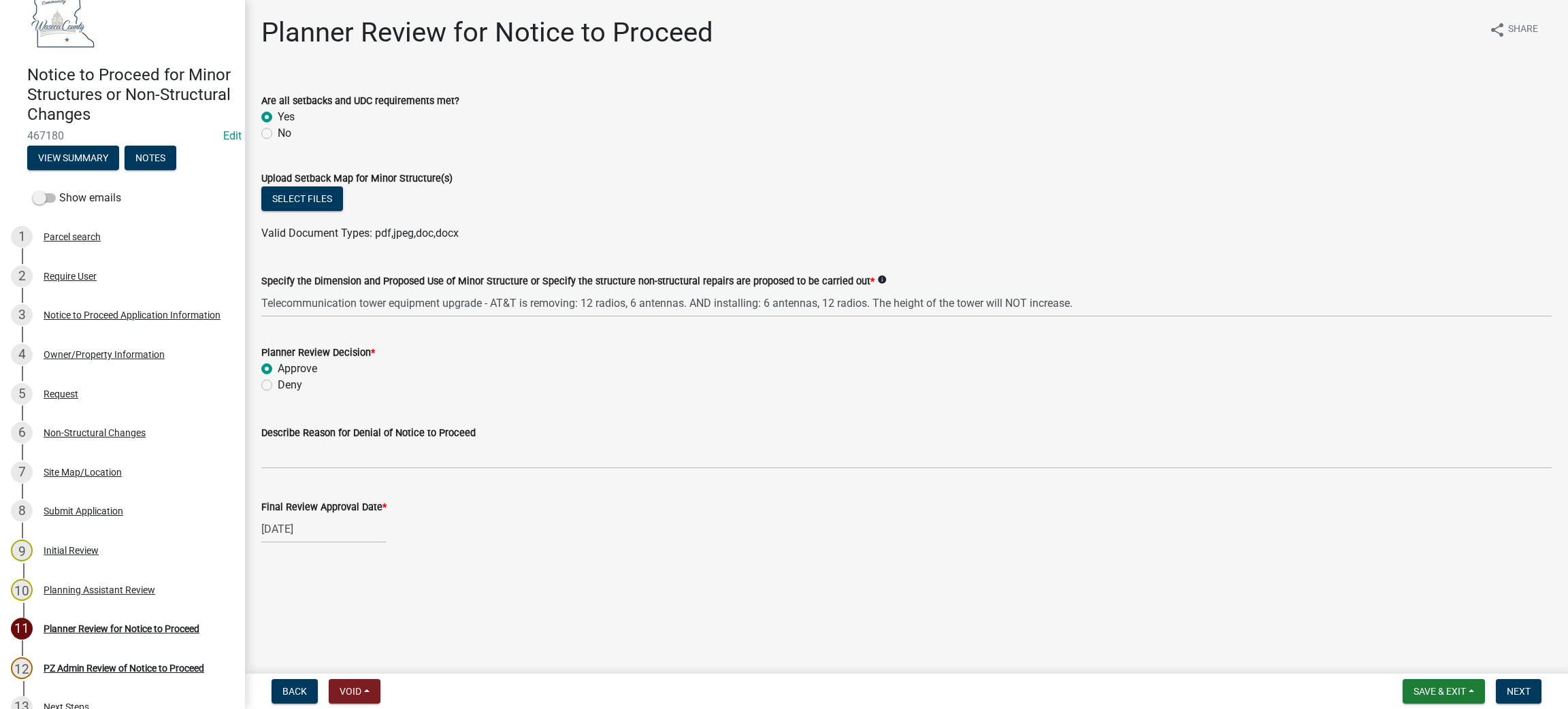
click at [1059, 232] on div "Valid Document Types: pdf,jpeg,doc,docx" at bounding box center [906, 234] width 1311 height 17
click at [1416, 686] on span "Save & Exit" at bounding box center [1440, 692] width 53 height 11
click at [1519, 686] on span "Next" at bounding box center [1518, 692] width 24 height 11
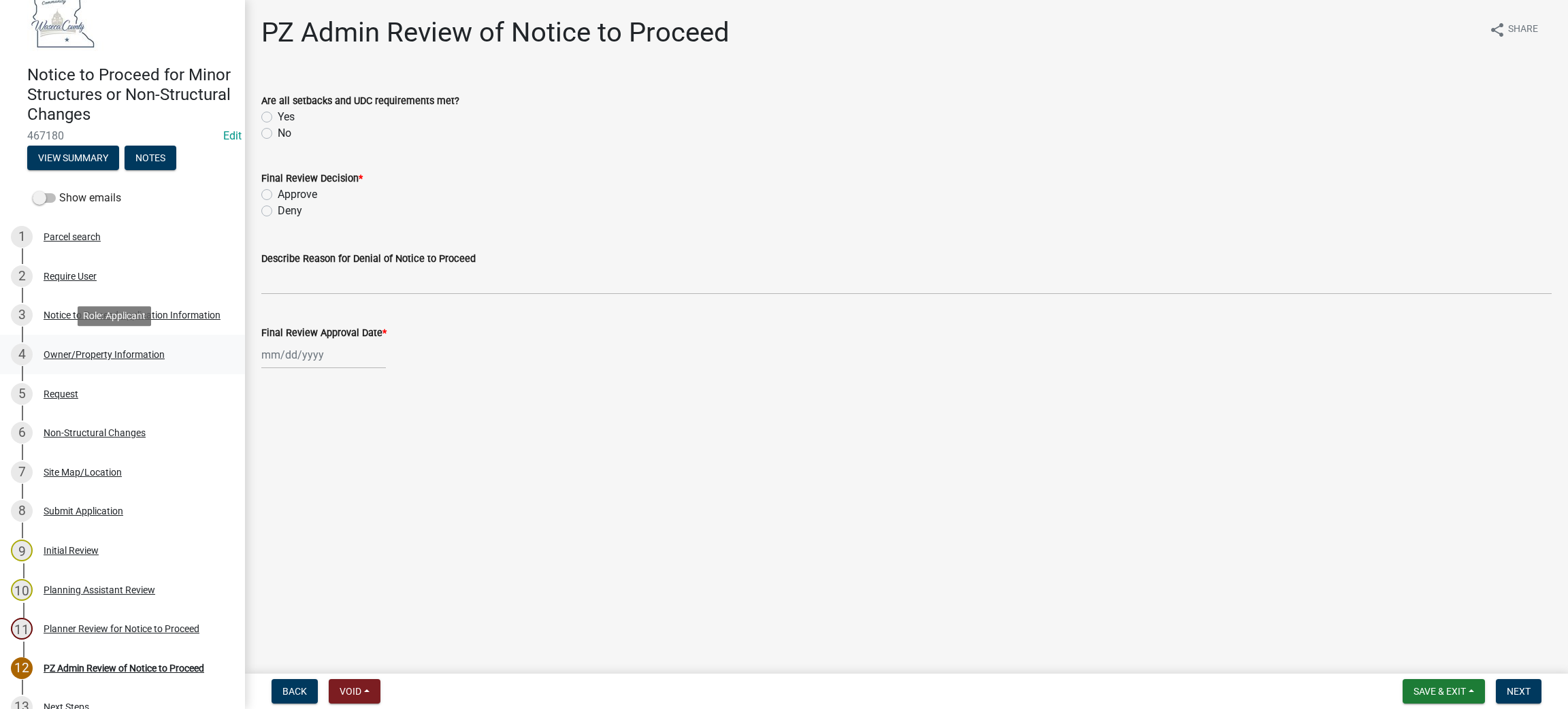
click at [71, 350] on div "Owner/Property Information" at bounding box center [104, 354] width 121 height 10
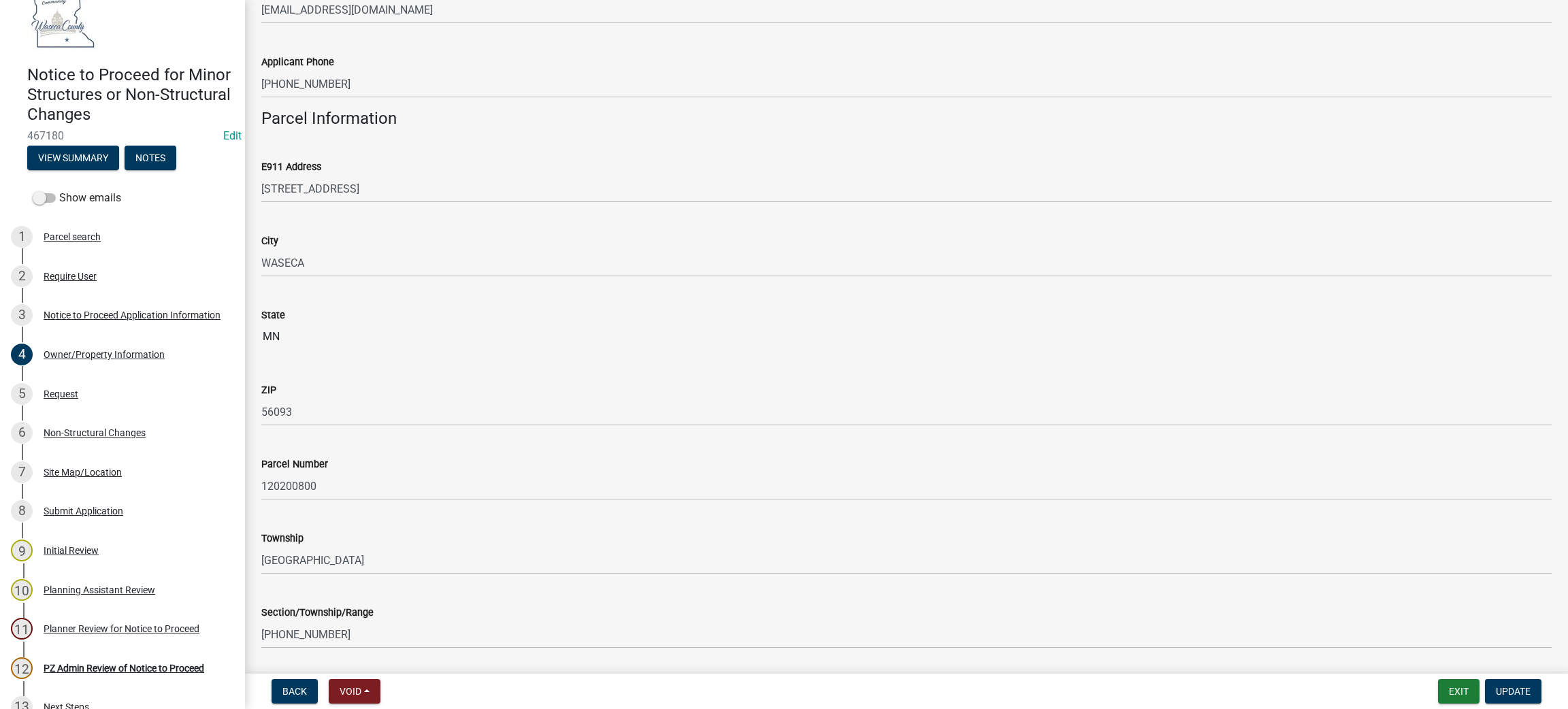
scroll to position [518, 0]
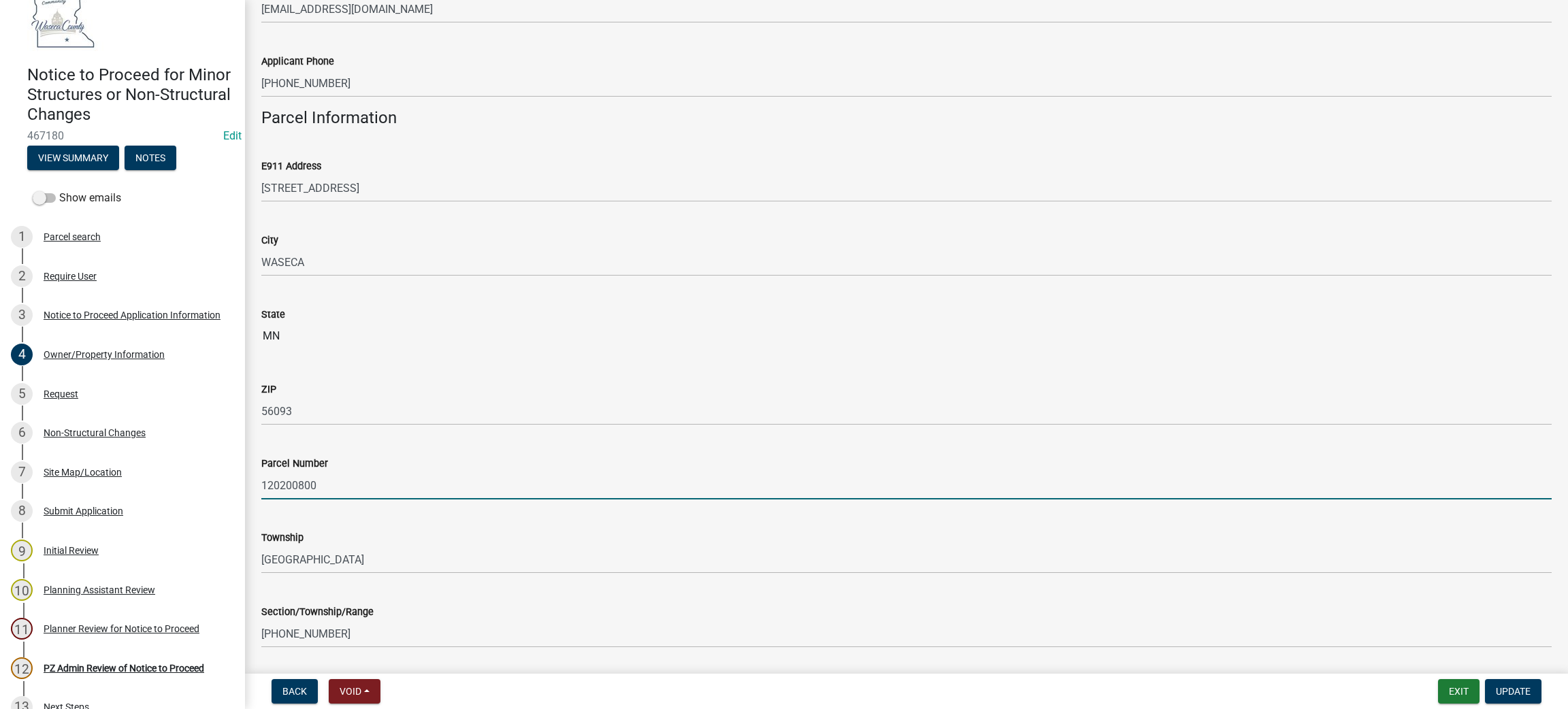
drag, startPoint x: 317, startPoint y: 481, endPoint x: 239, endPoint y: 479, distance: 78.0
click at [239, 479] on div "Notice to Proceed for Minor Structures or Non-Structural Changes 467180 Edit Vi…" at bounding box center [784, 354] width 1568 height 709
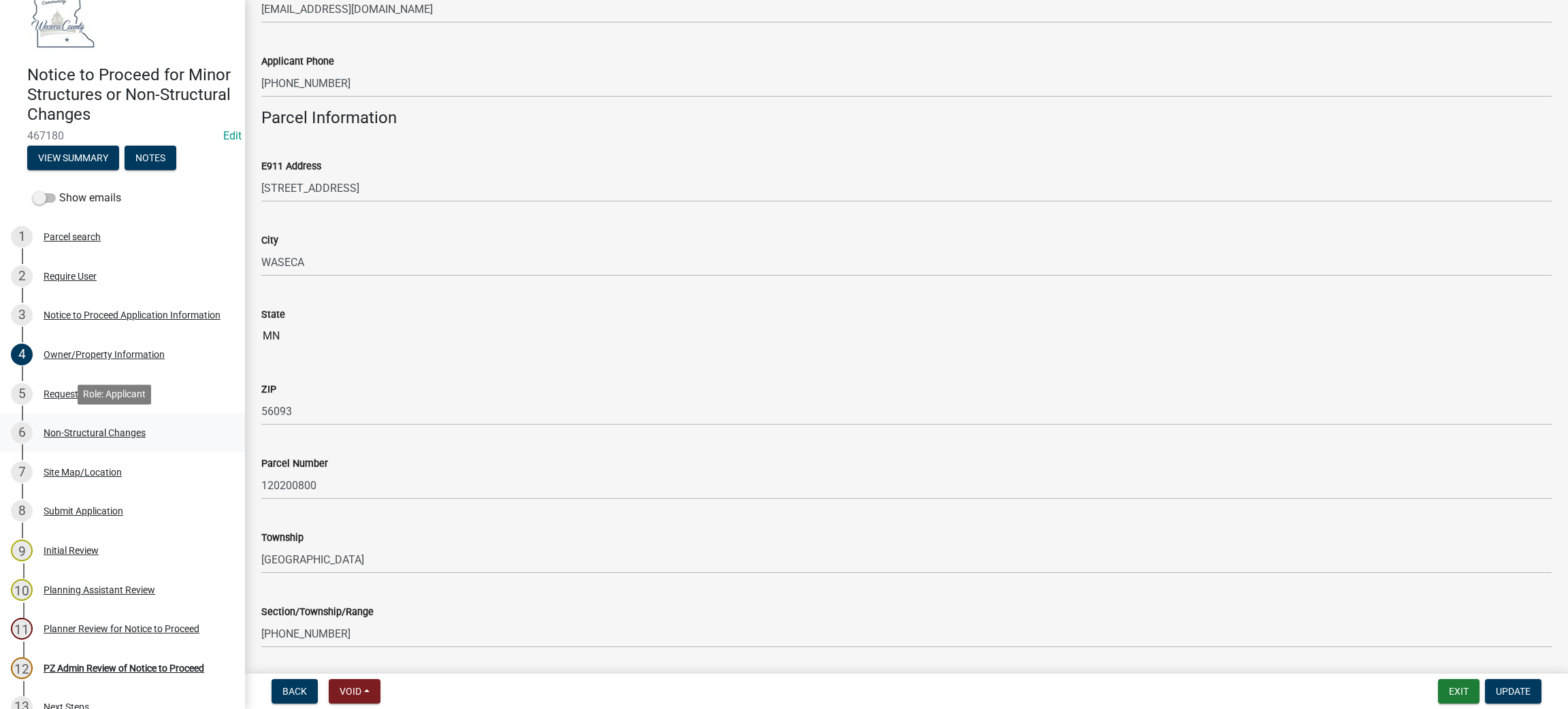
click at [111, 432] on div "Non-Structural Changes" at bounding box center [94, 433] width 102 height 10
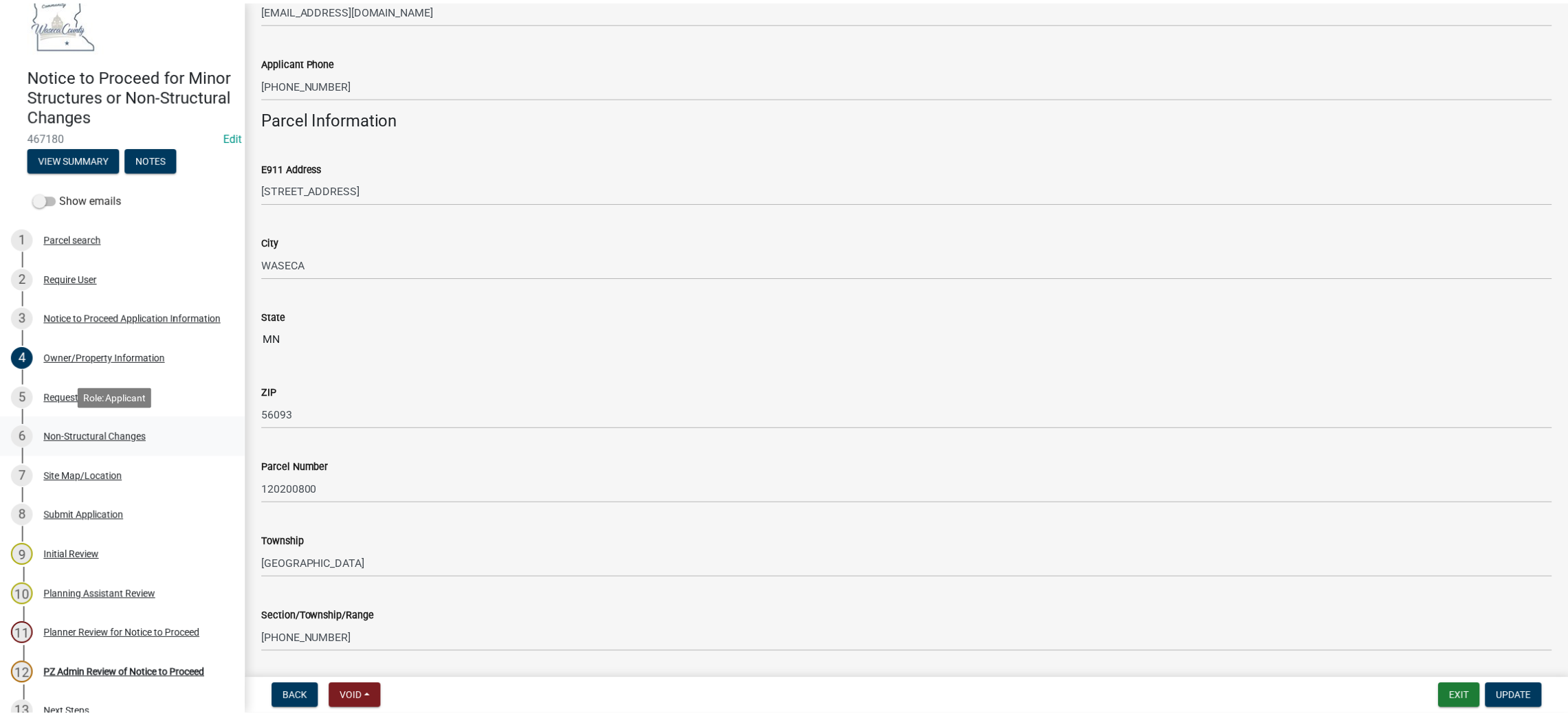
scroll to position [0, 0]
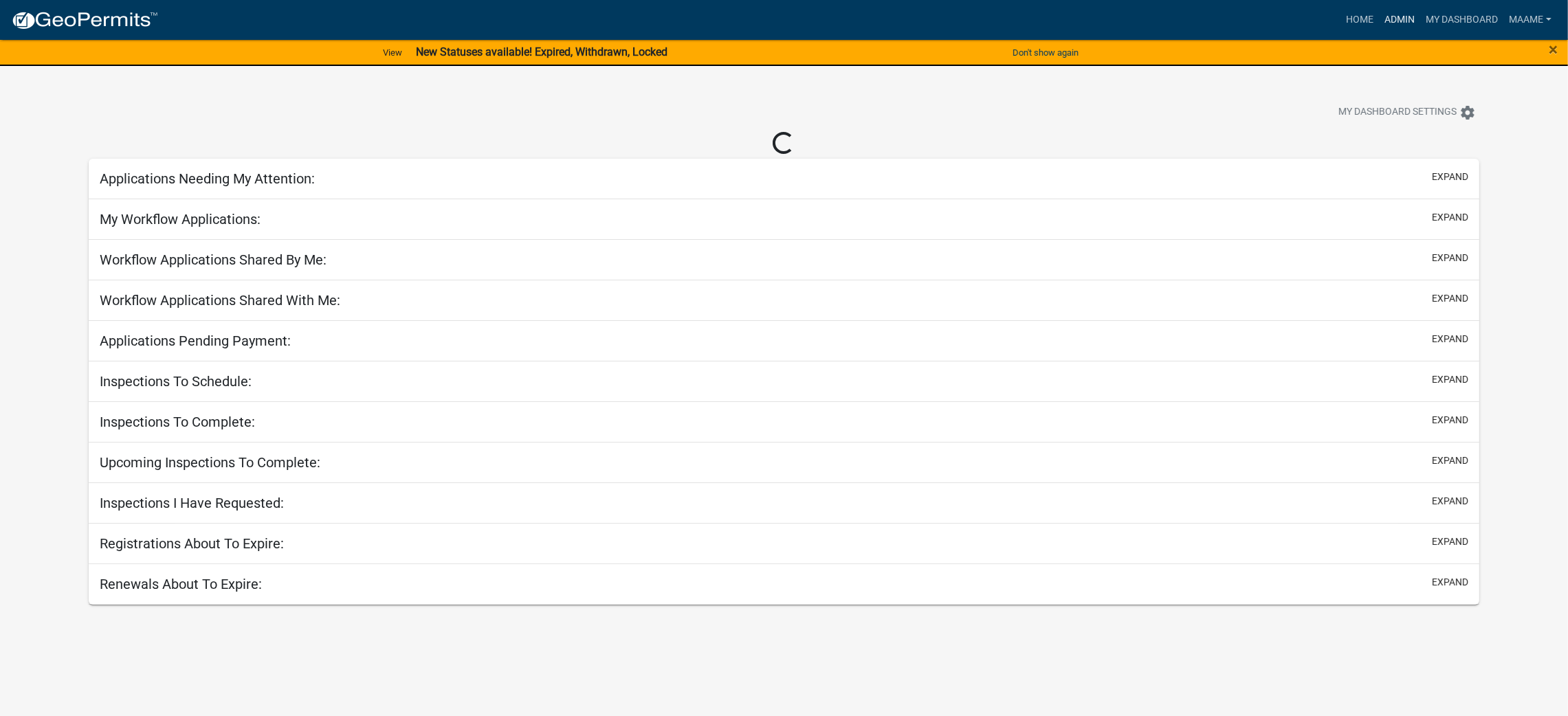
select select "3: 100"
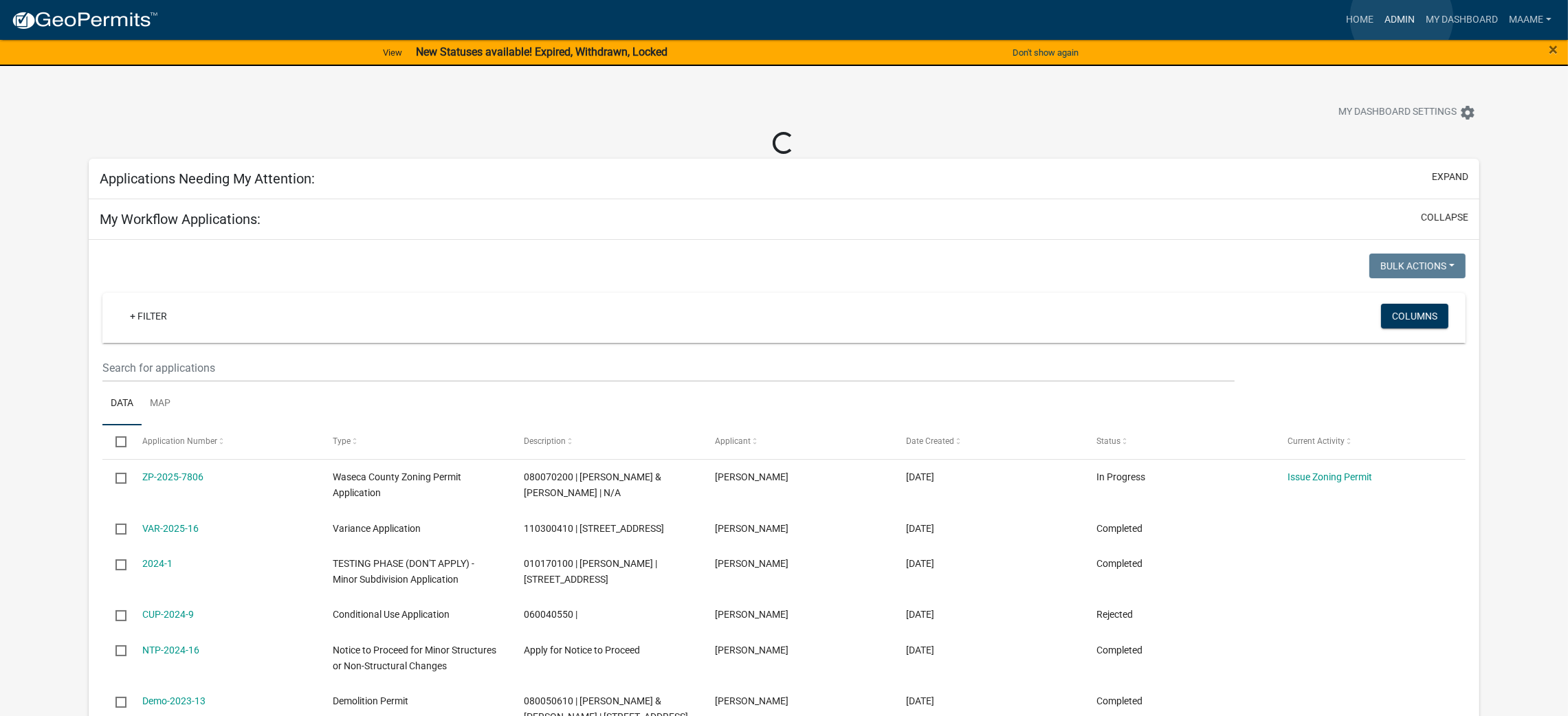
click at [1402, 18] on link "Admin" at bounding box center [1399, 20] width 41 height 26
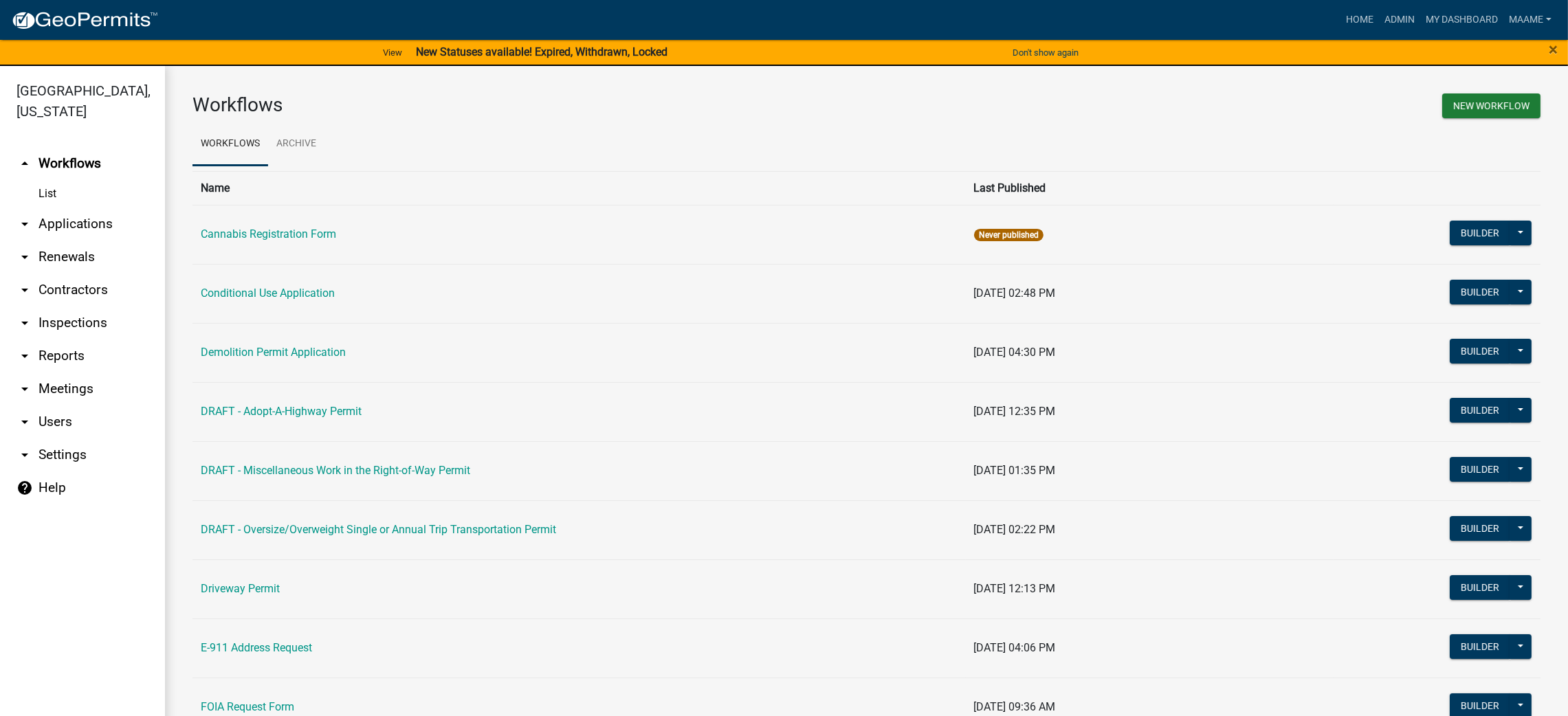
click at [54, 229] on link "arrow_drop_down Applications" at bounding box center [82, 223] width 165 height 33
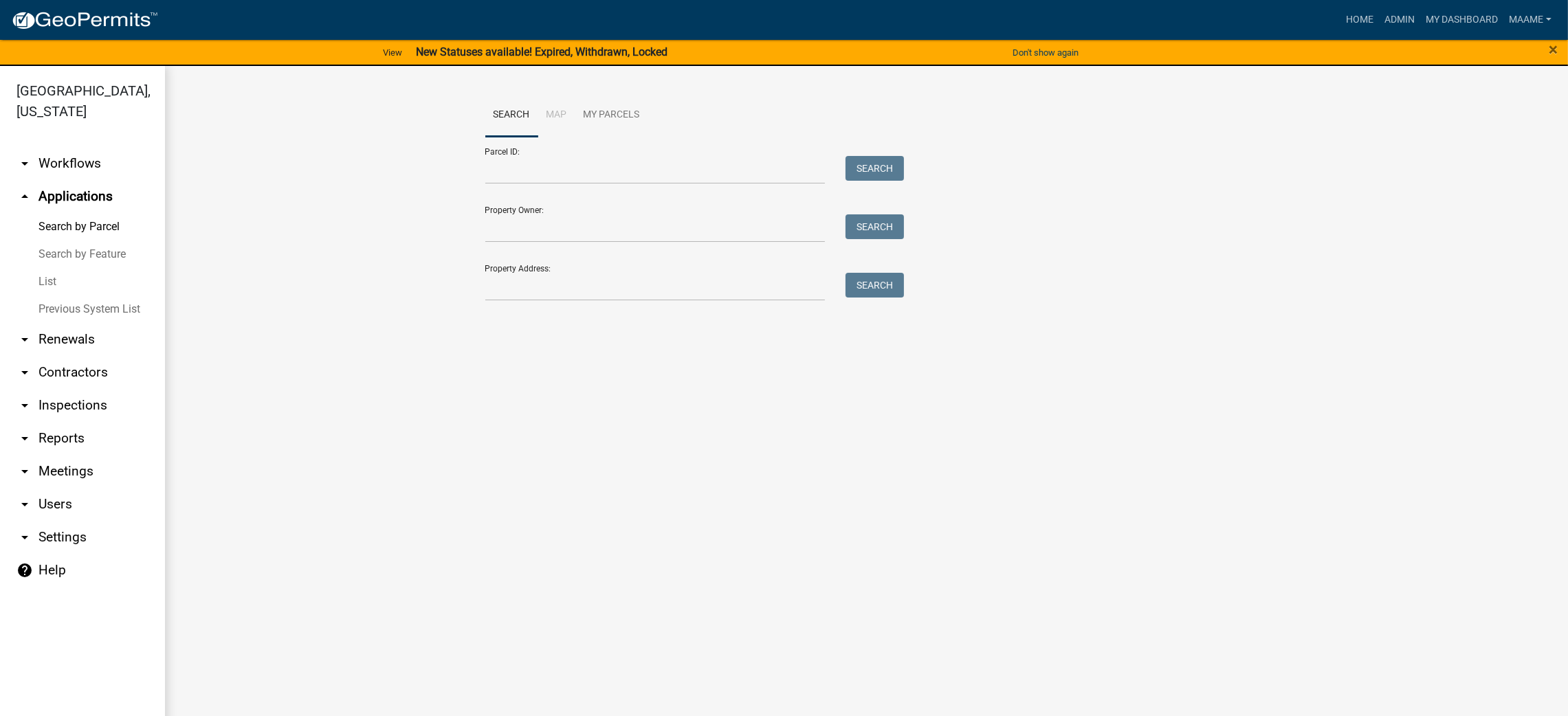
click at [40, 282] on link "List" at bounding box center [82, 281] width 165 height 27
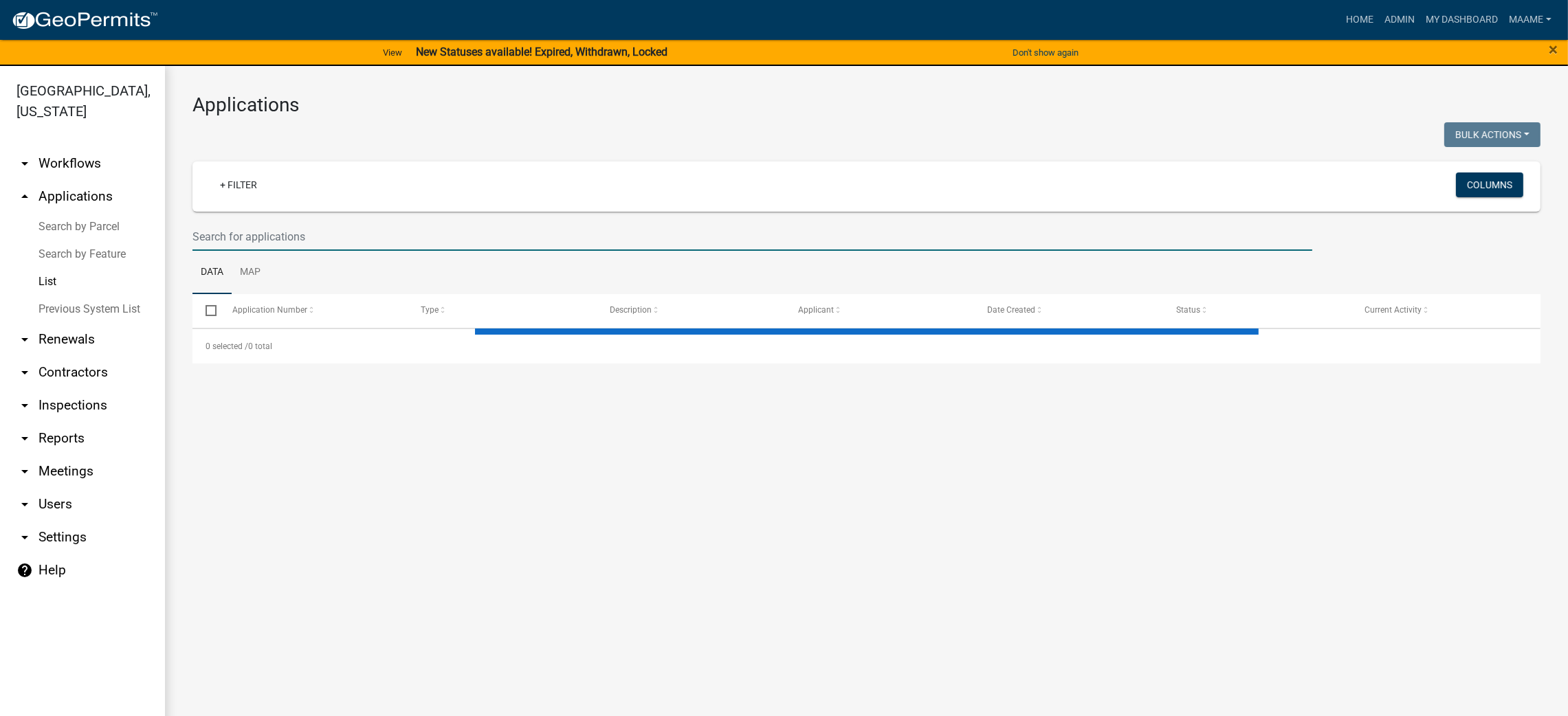
click at [257, 242] on input "text" at bounding box center [753, 237] width 1120 height 28
select select "3: 100"
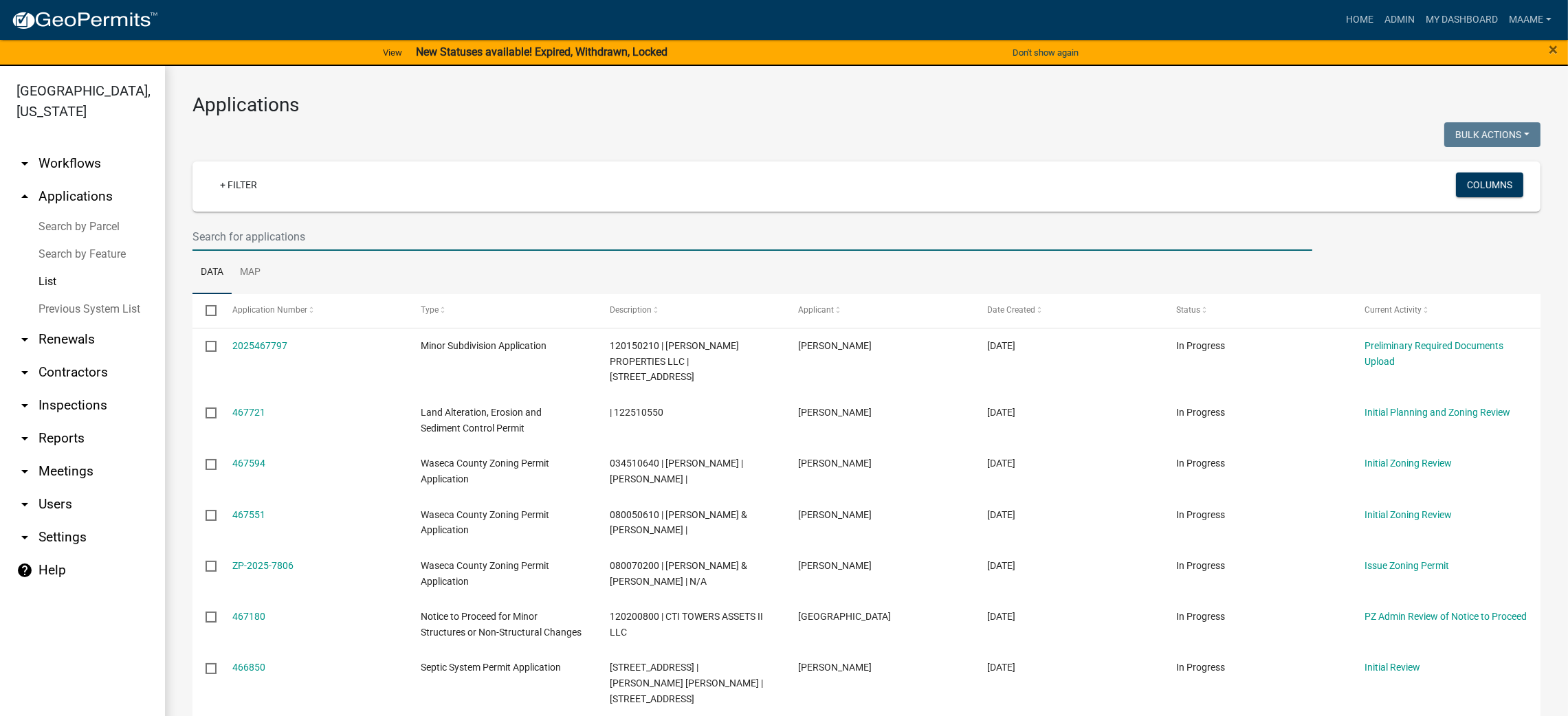
paste input "120200800"
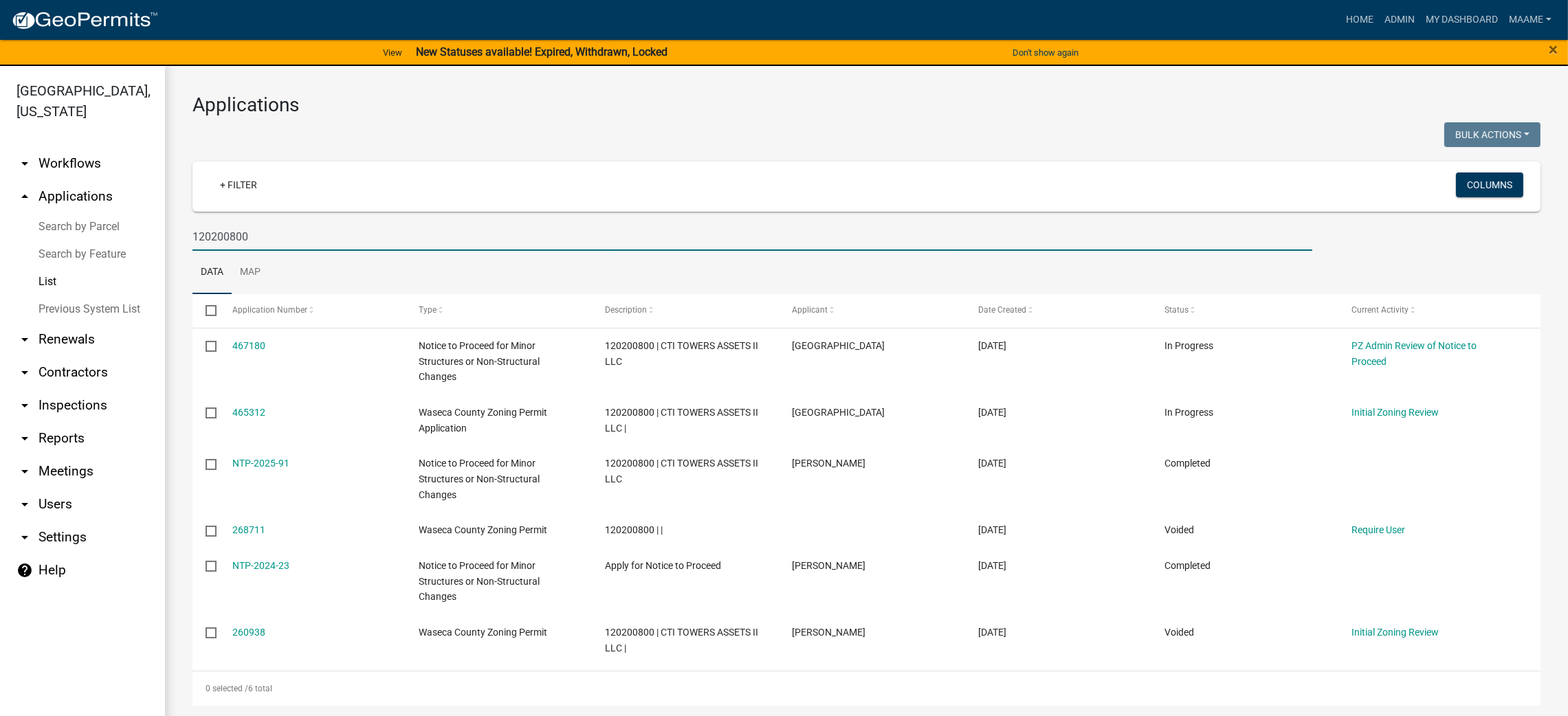
drag, startPoint x: 255, startPoint y: 237, endPoint x: 193, endPoint y: 233, distance: 62.1
click at [193, 233] on input "120200800" at bounding box center [753, 237] width 1120 height 28
type input "120200800"
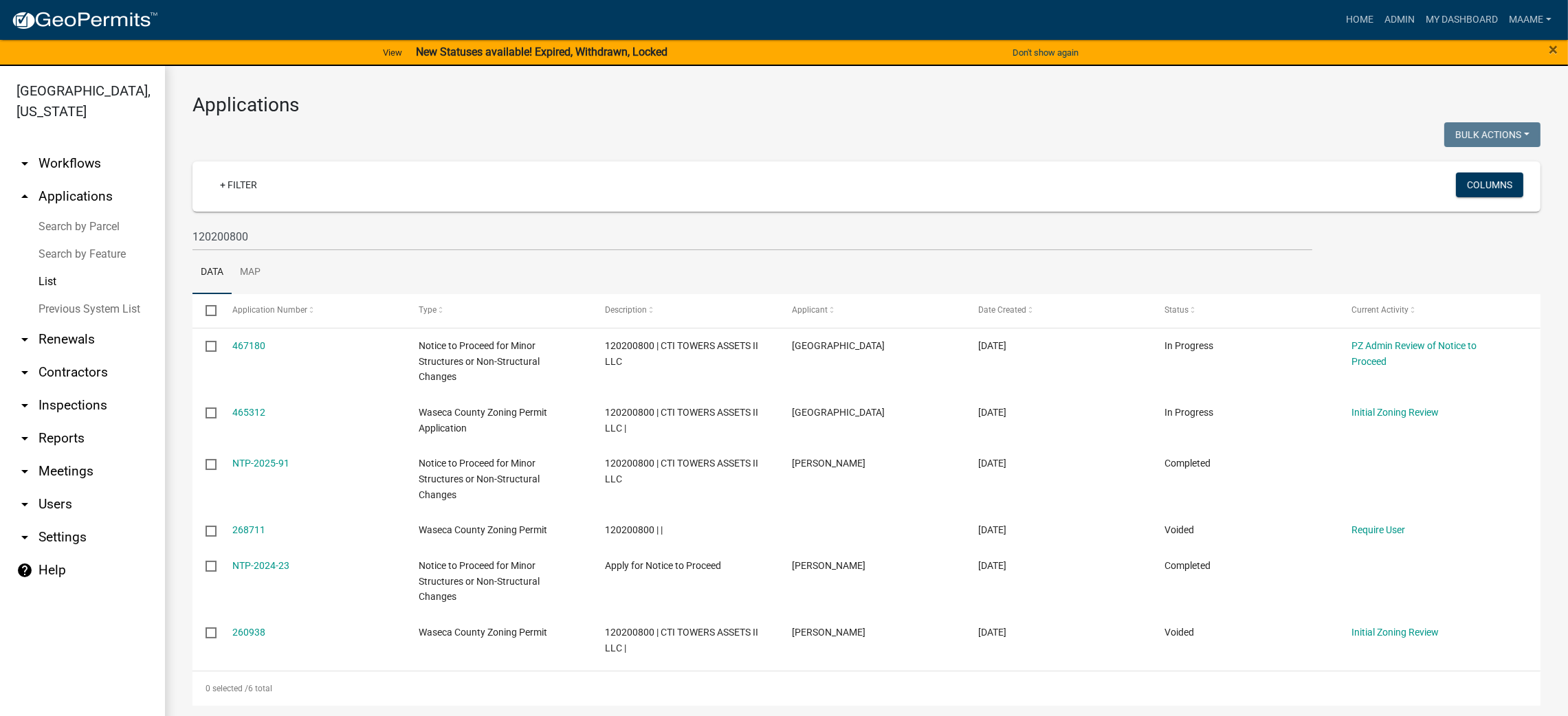
click at [86, 156] on link "arrow_drop_down Workflows" at bounding box center [82, 163] width 165 height 33
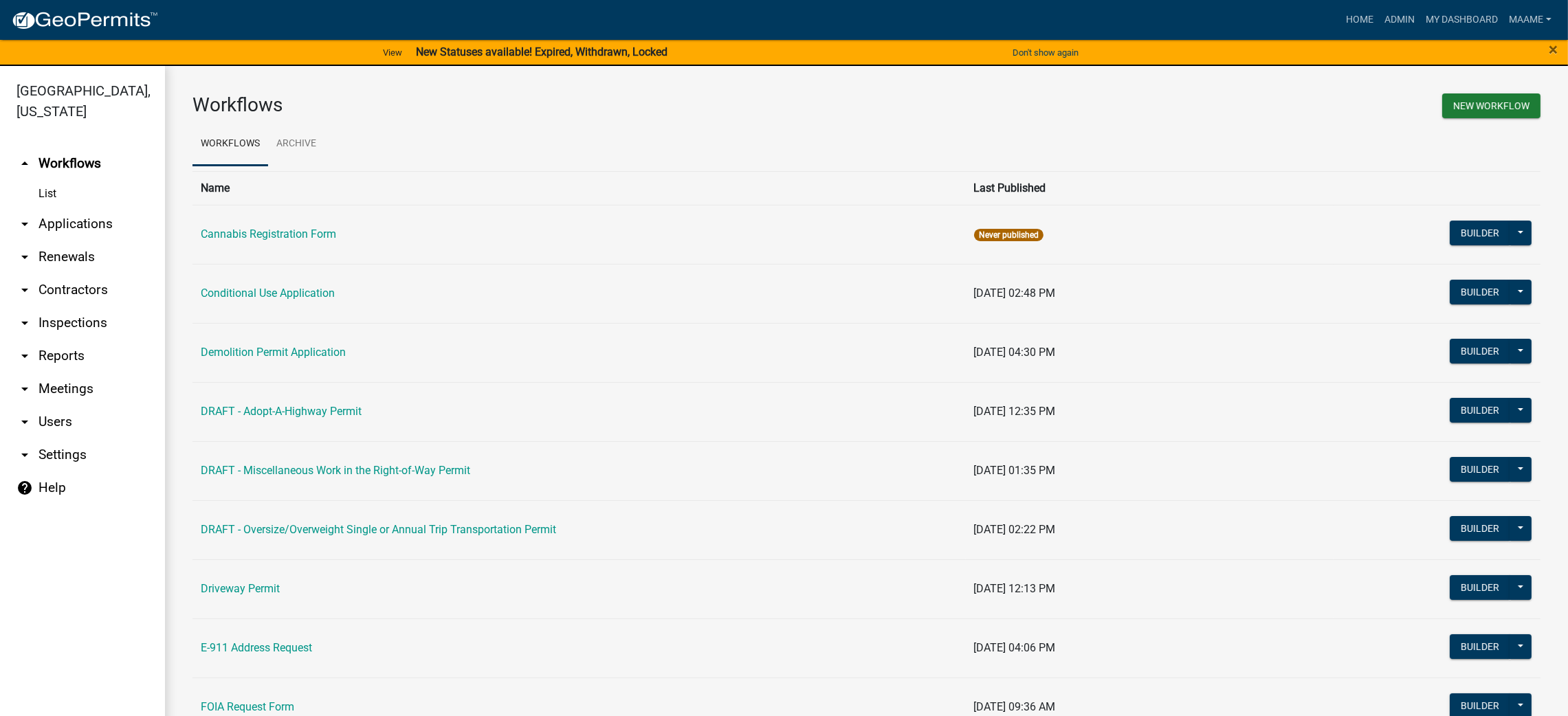
click at [44, 189] on link "List" at bounding box center [82, 193] width 165 height 27
click at [49, 192] on link "List" at bounding box center [82, 193] width 165 height 27
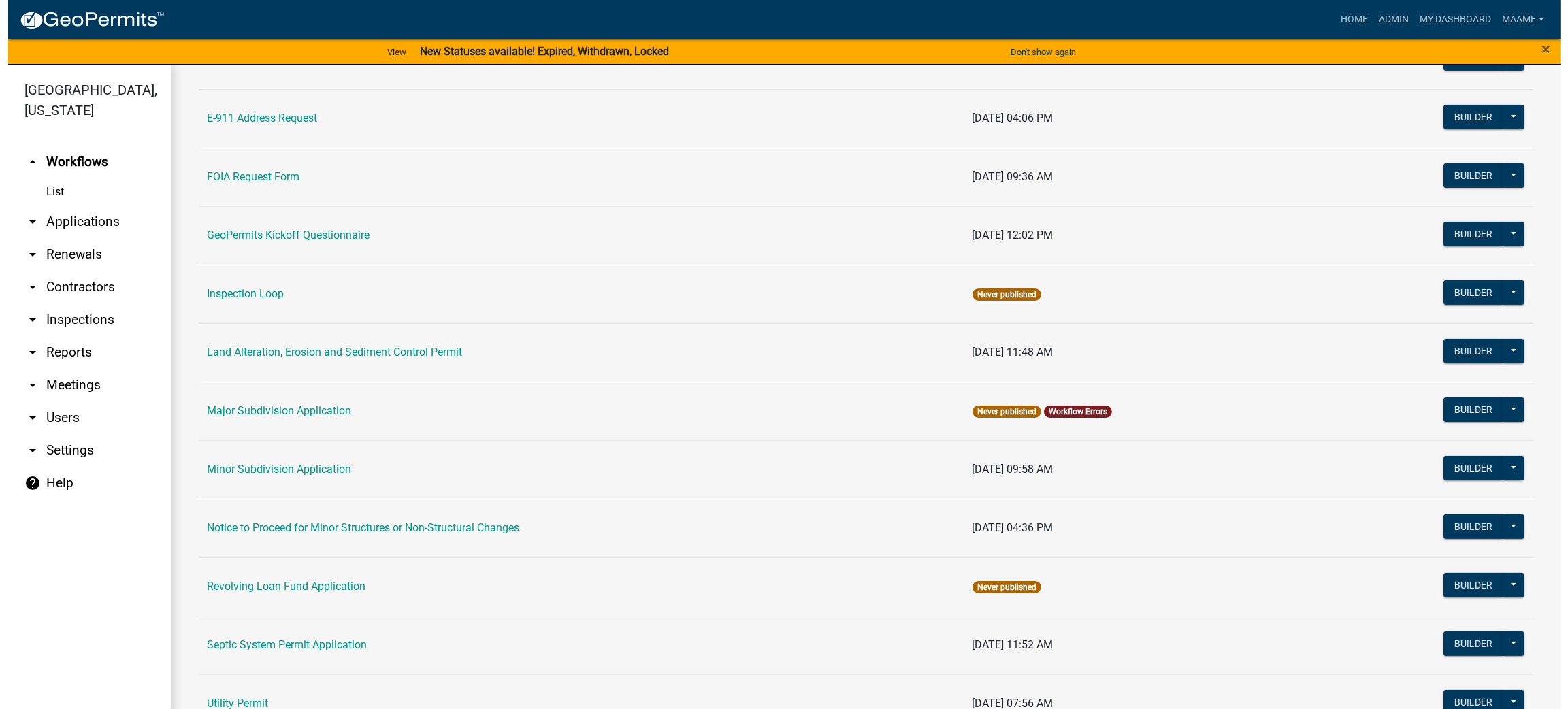
scroll to position [804, 0]
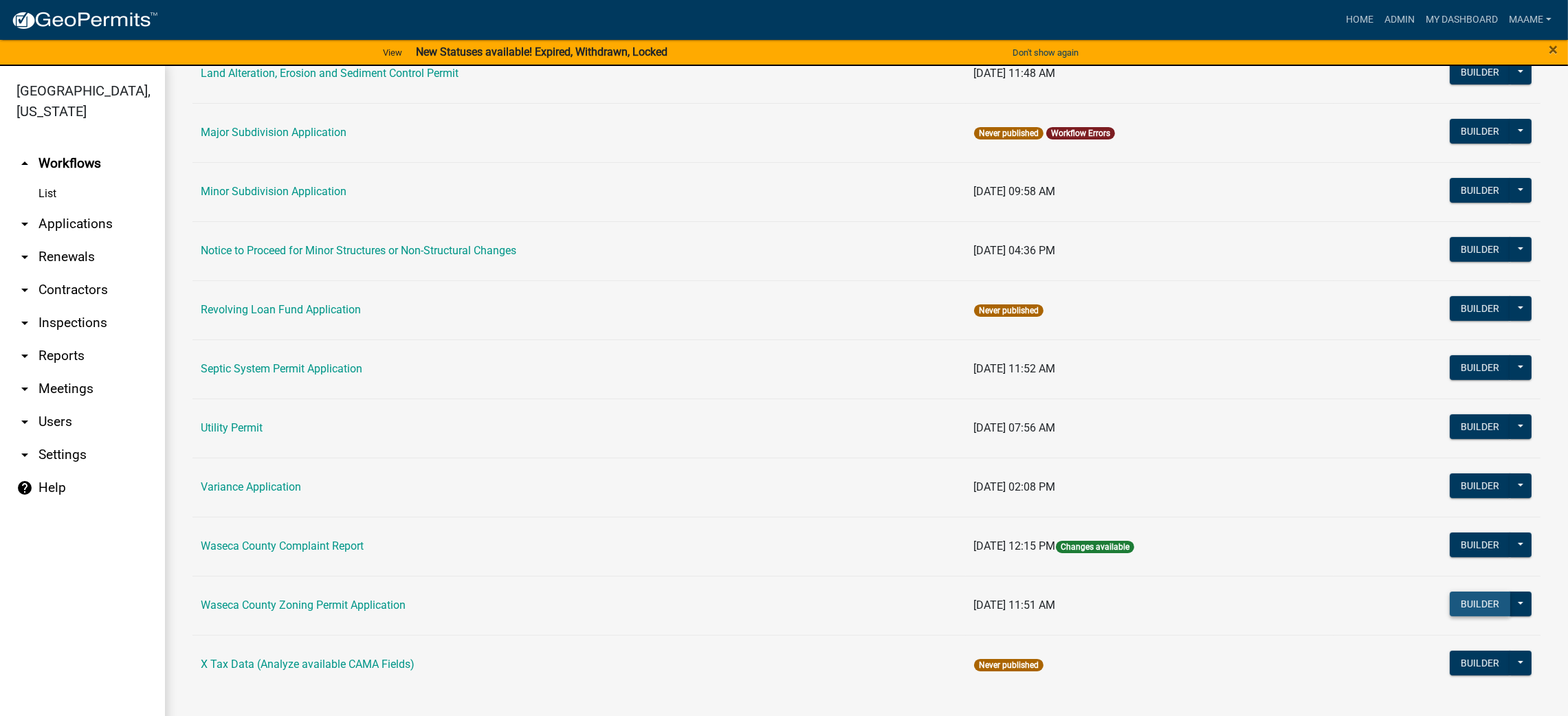
click at [1455, 595] on button "Builder" at bounding box center [1480, 603] width 60 height 25
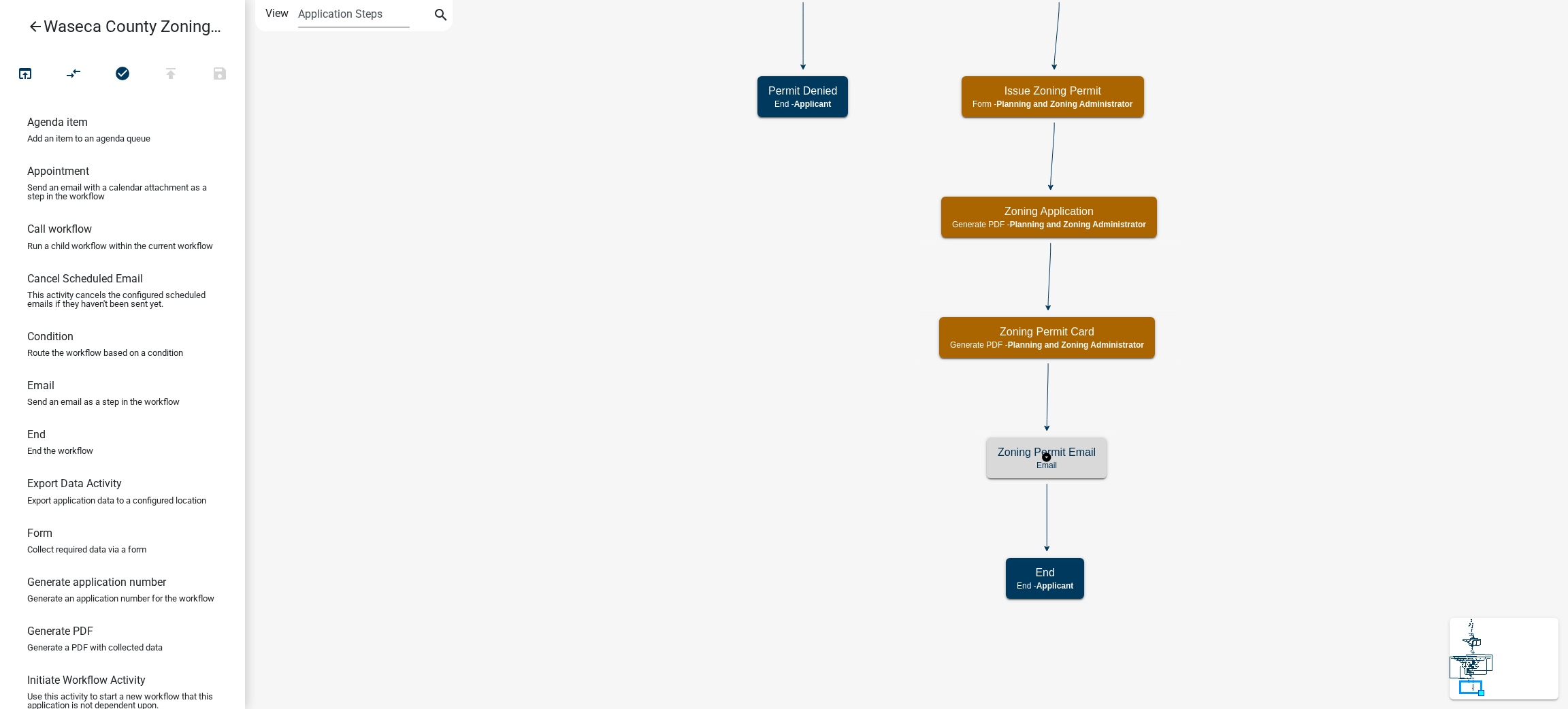
click at [1075, 456] on h5 "Zoning Permit Email" at bounding box center [1046, 452] width 98 height 13
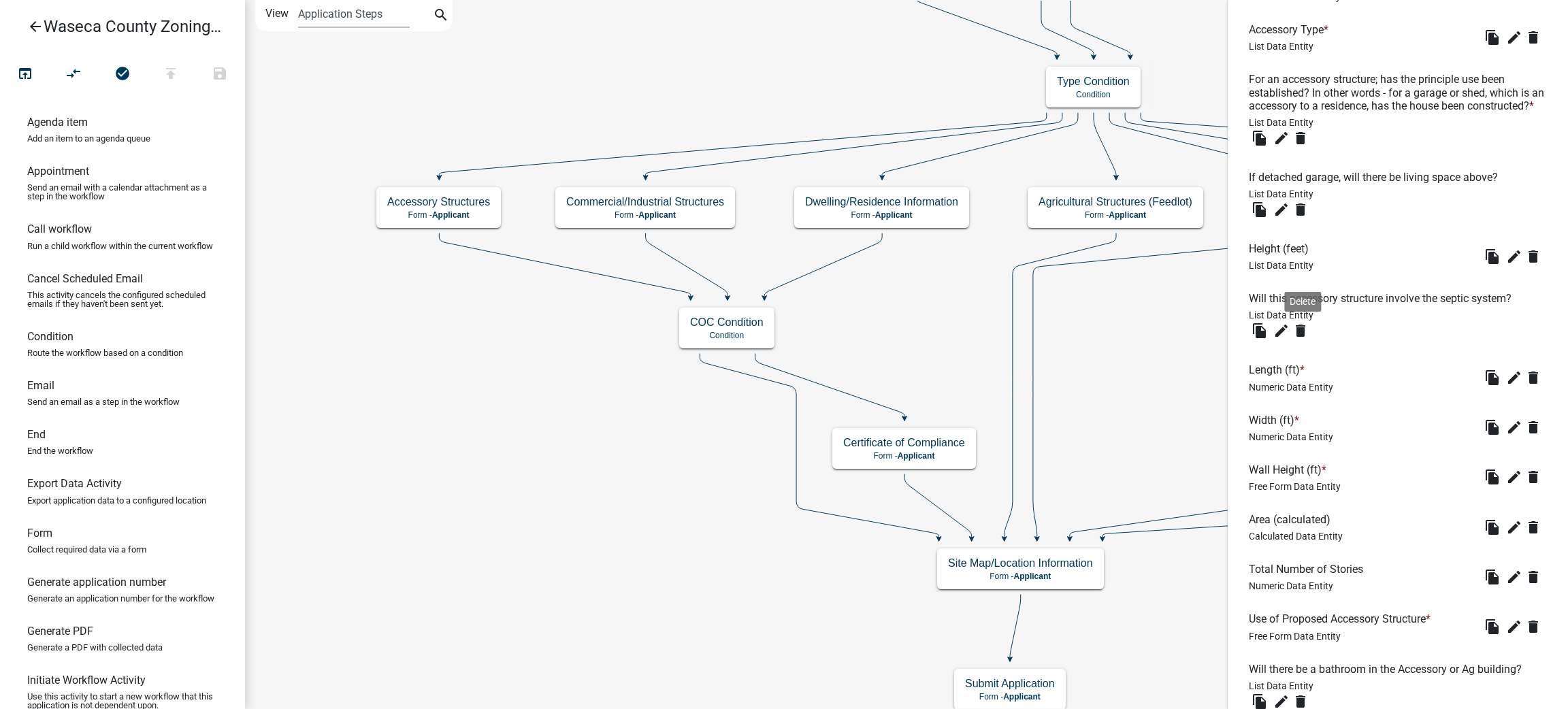
scroll to position [757, 0]
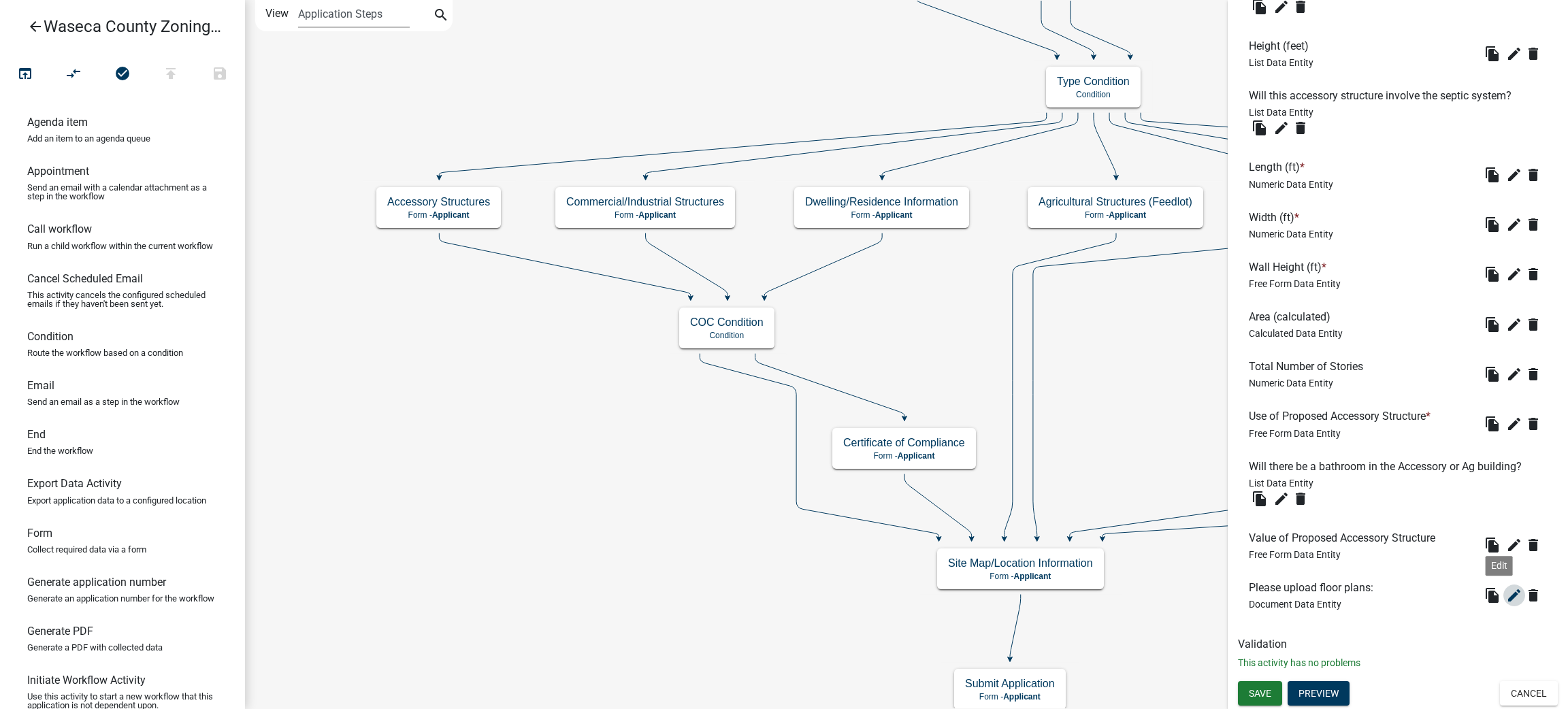
click at [1506, 596] on icon "edit" at bounding box center [1514, 595] width 17 height 17
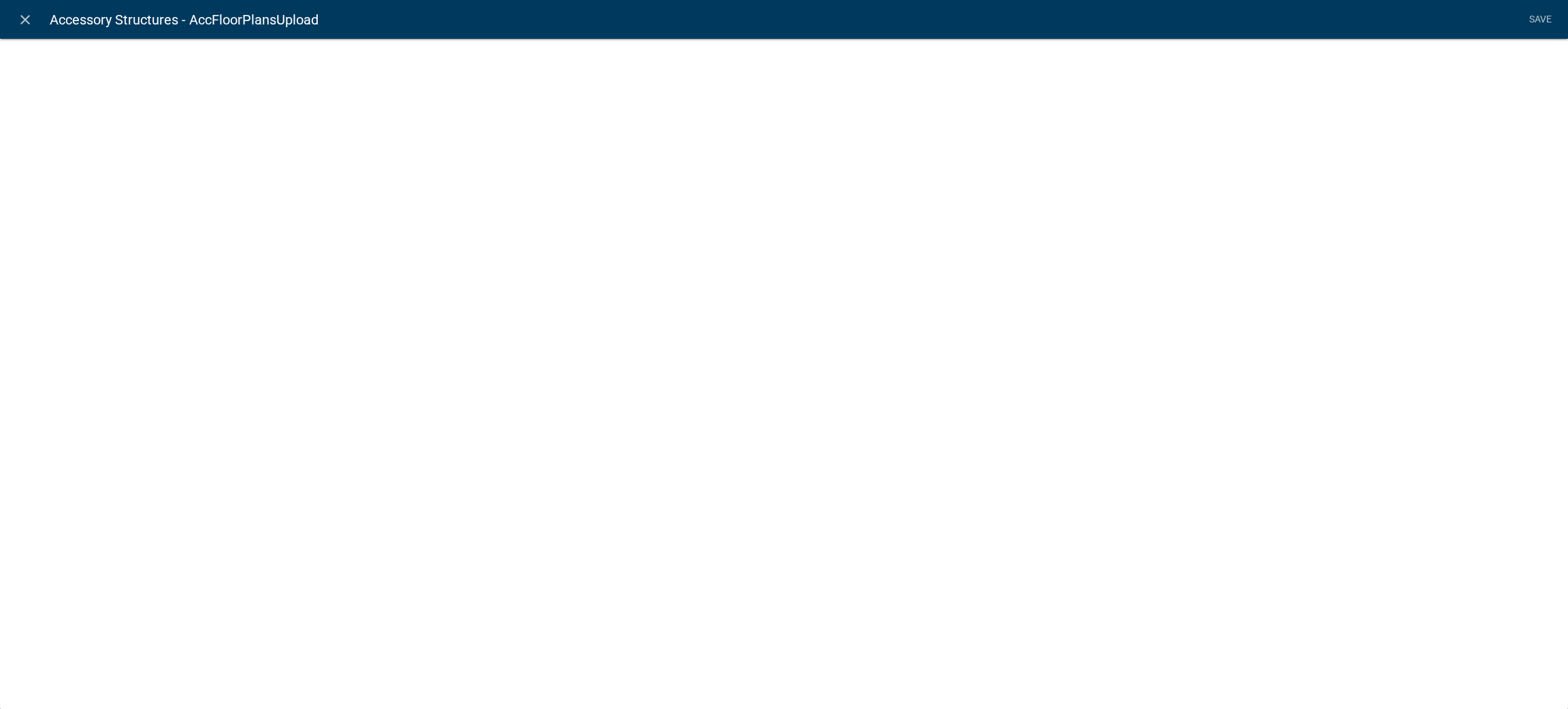
select select "document"
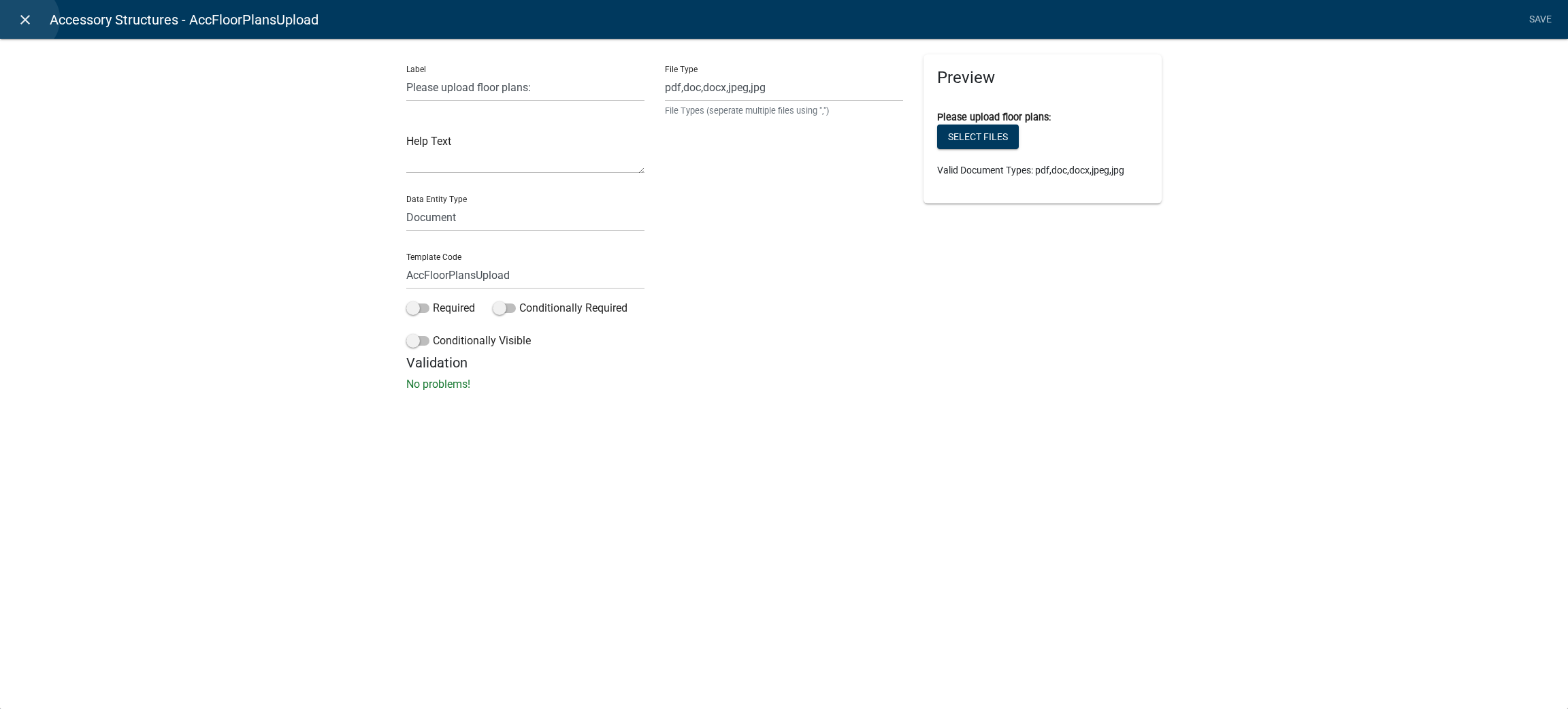
click at [25, 19] on icon "close" at bounding box center [26, 20] width 17 height 17
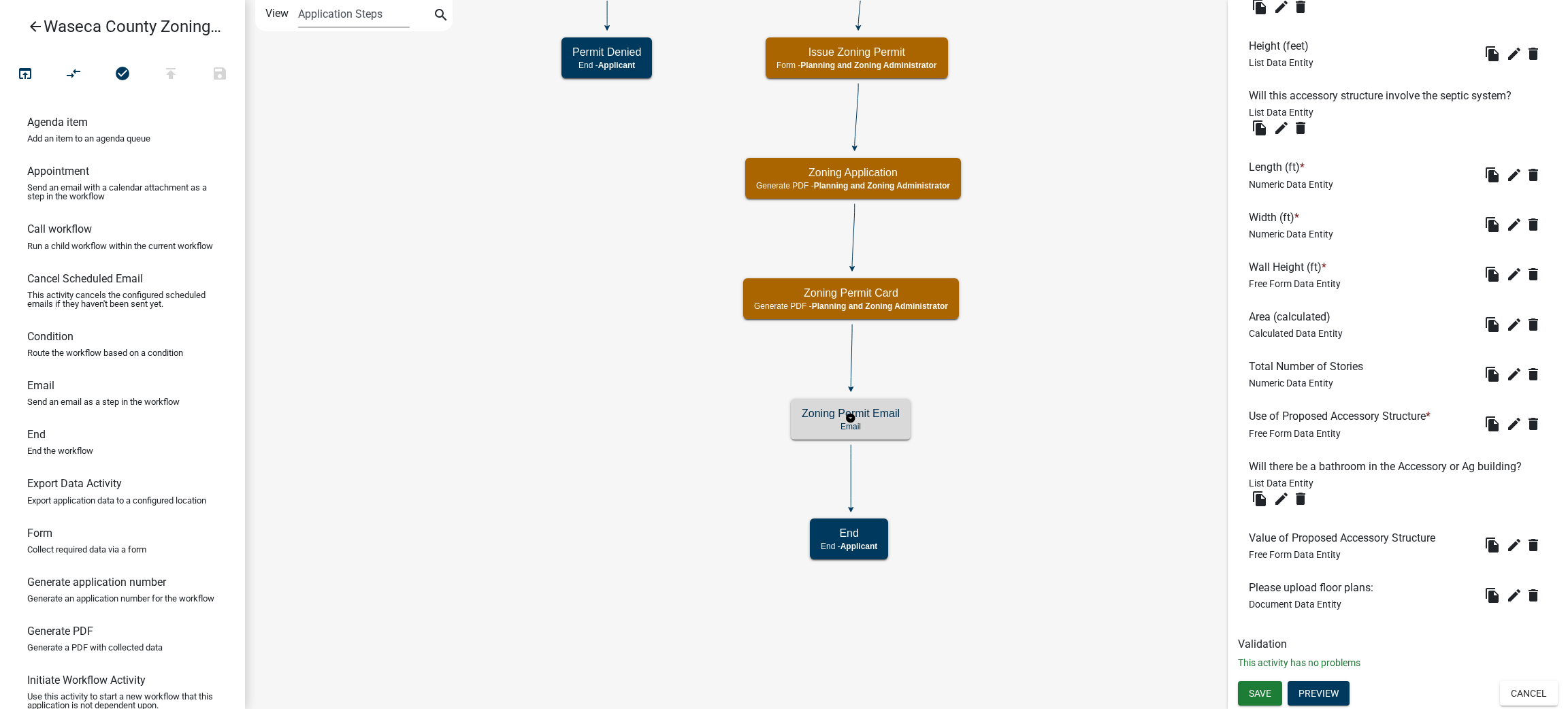
scroll to position [0, 0]
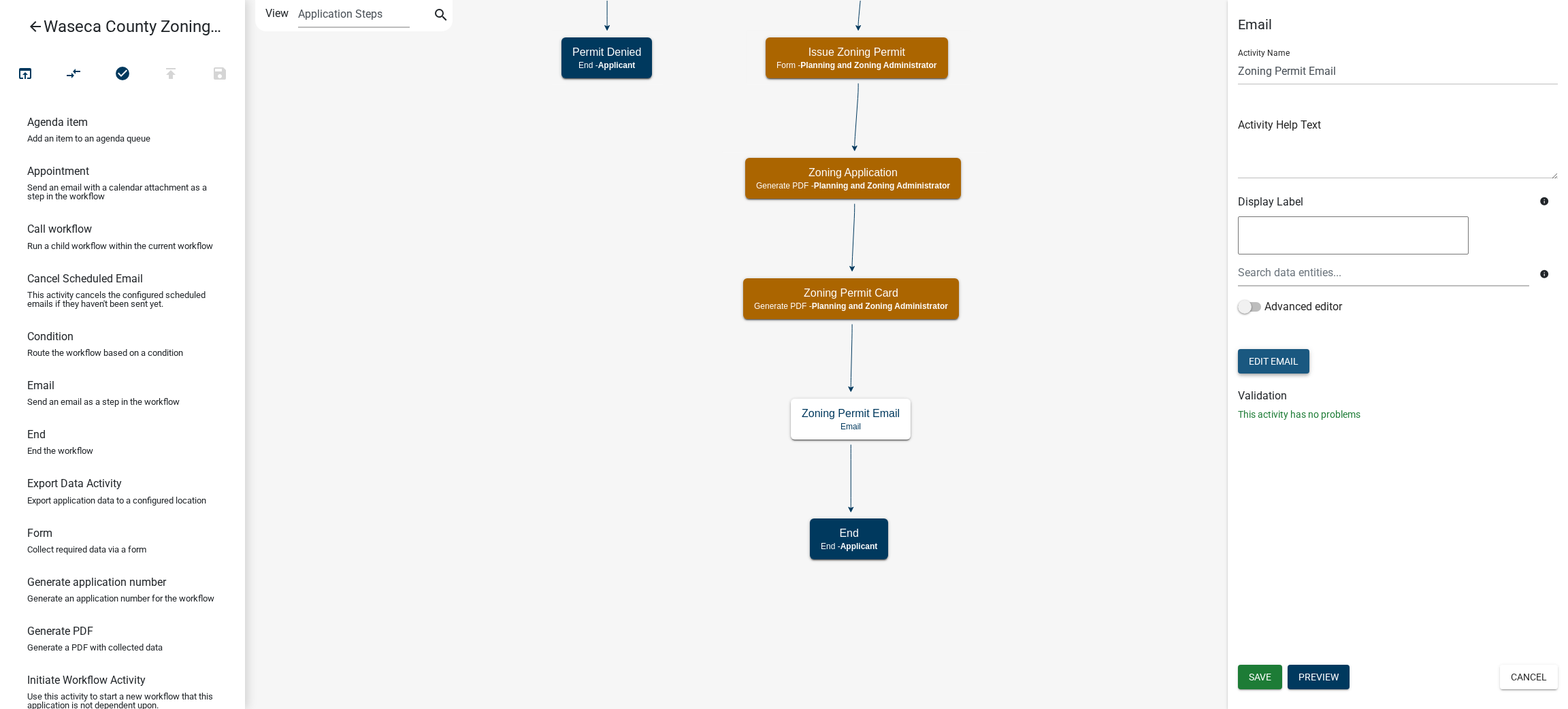
click at [1291, 359] on button "Edit Email" at bounding box center [1273, 361] width 71 height 24
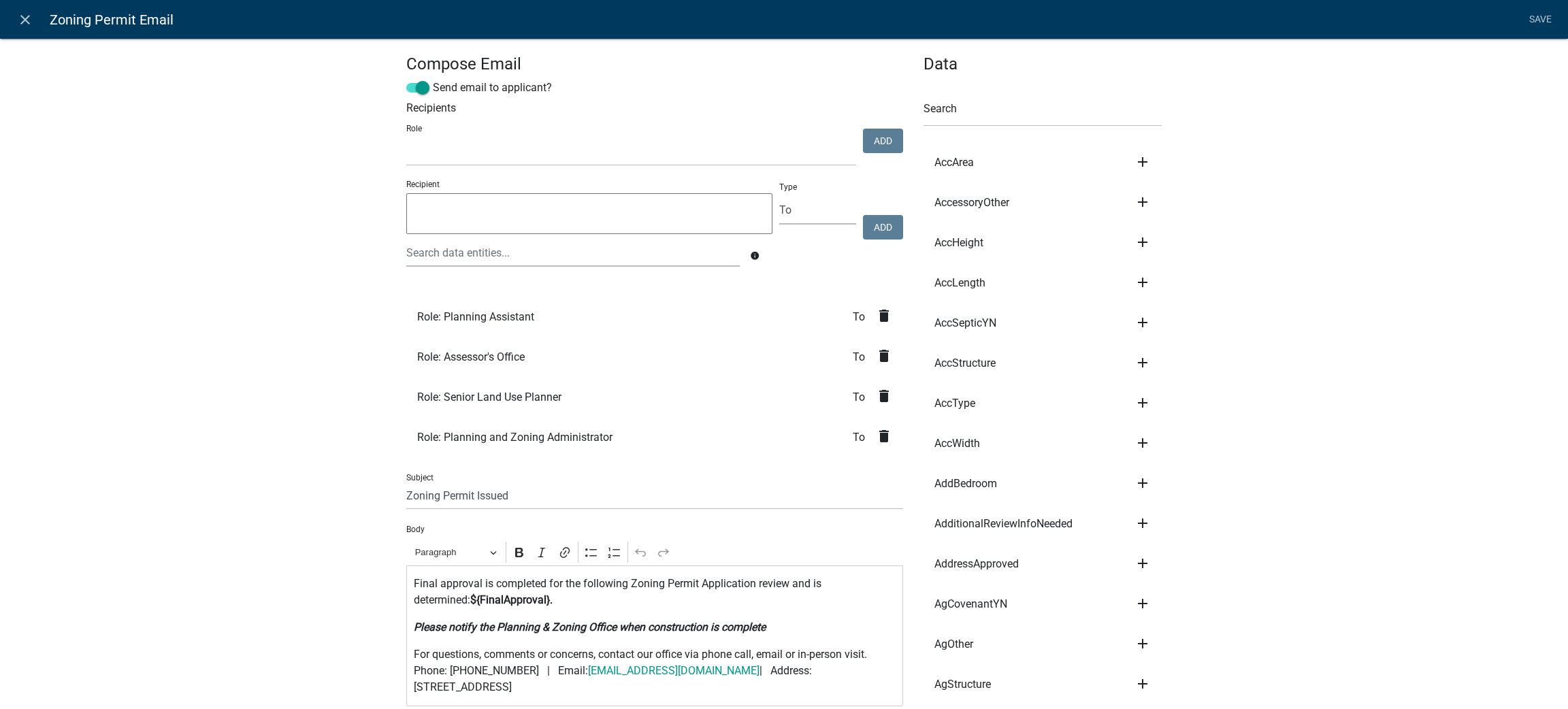
drag, startPoint x: 199, startPoint y: 452, endPoint x: 266, endPoint y: -17, distance: 473.8
click at [266, 0] on html "Internet Explorer does NOT work with GeoPermits. Get a new browser for more sec…" at bounding box center [784, 354] width 1568 height 709
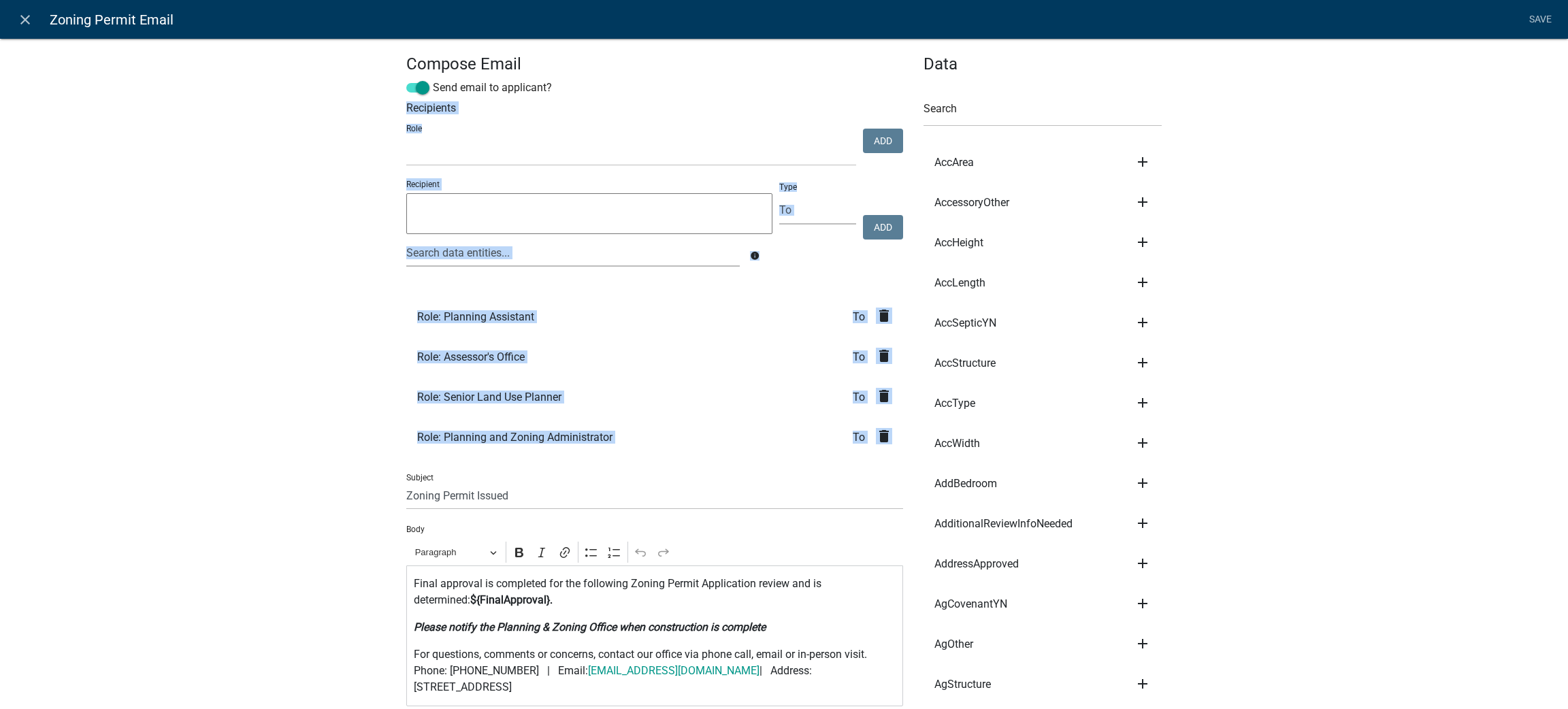
drag, startPoint x: 157, startPoint y: 505, endPoint x: 236, endPoint y: 106, distance: 406.7
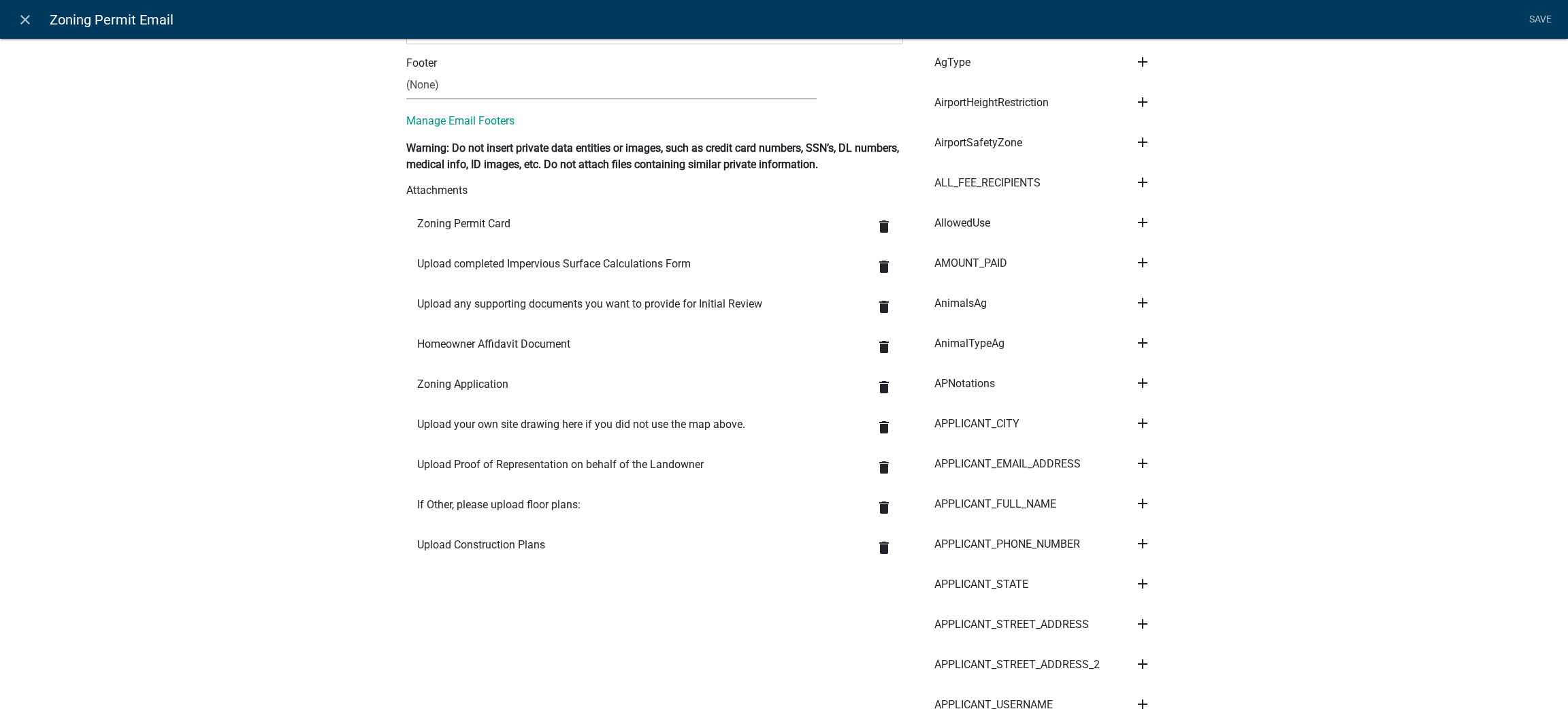
scroll to position [663, 0]
click at [29, 22] on icon "close" at bounding box center [26, 20] width 17 height 17
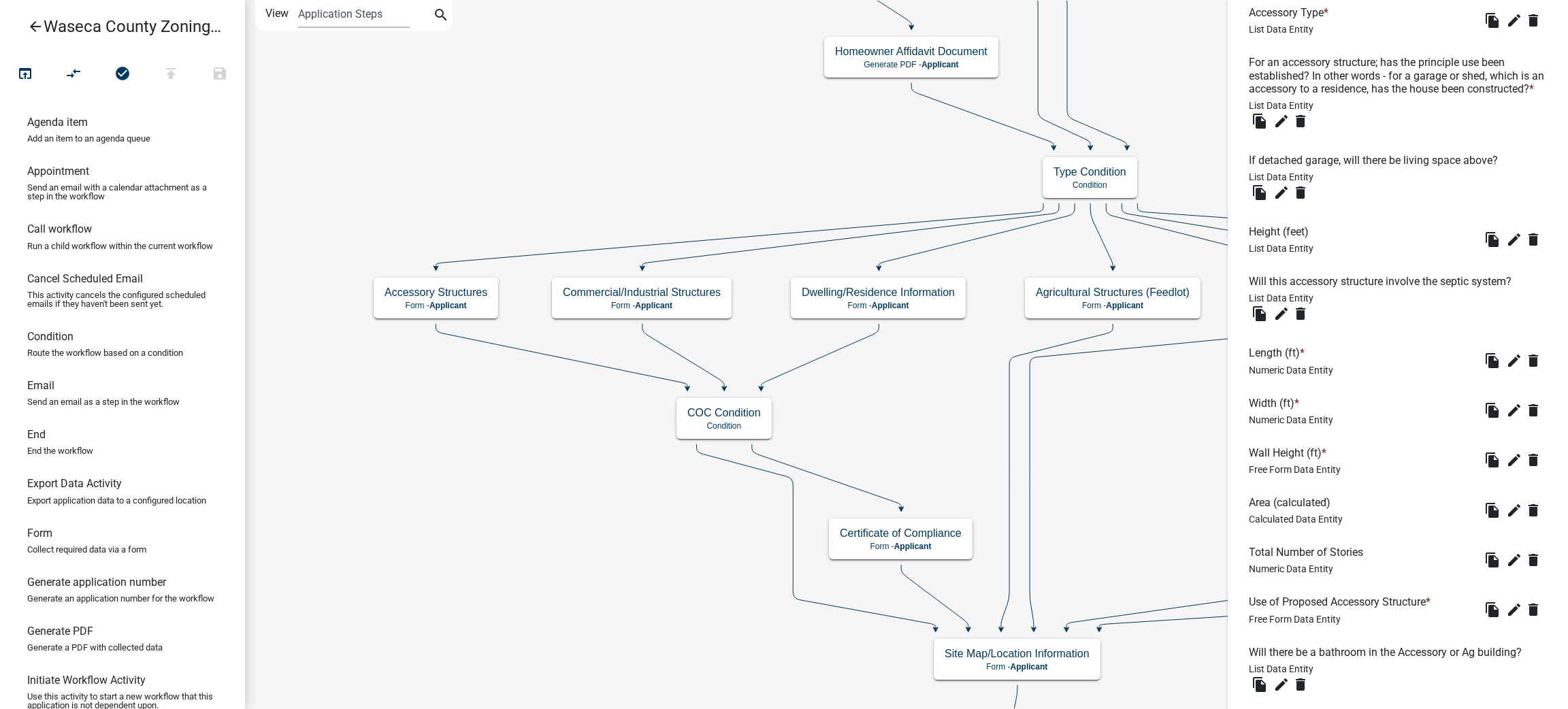
scroll to position [757, 0]
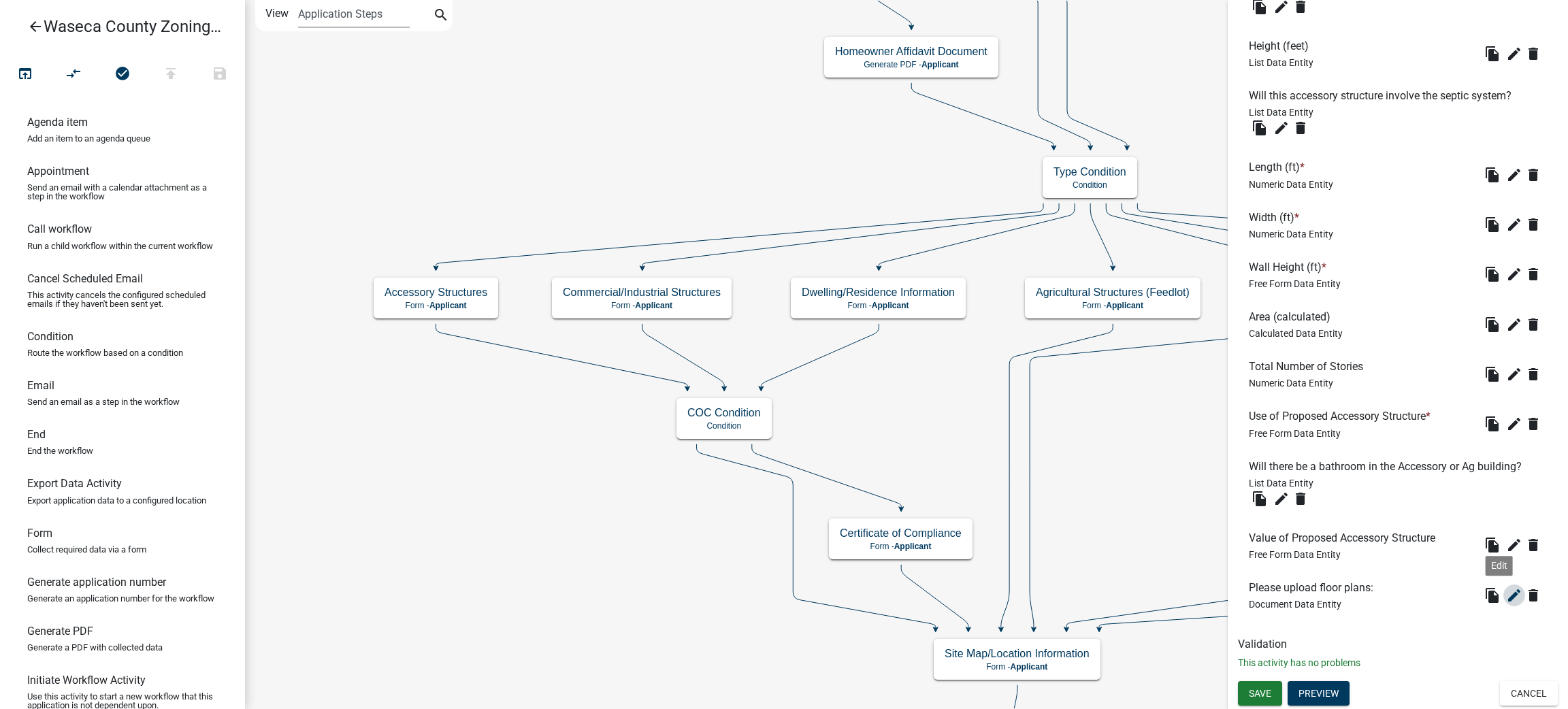
click at [1506, 599] on icon "edit" at bounding box center [1514, 595] width 17 height 17
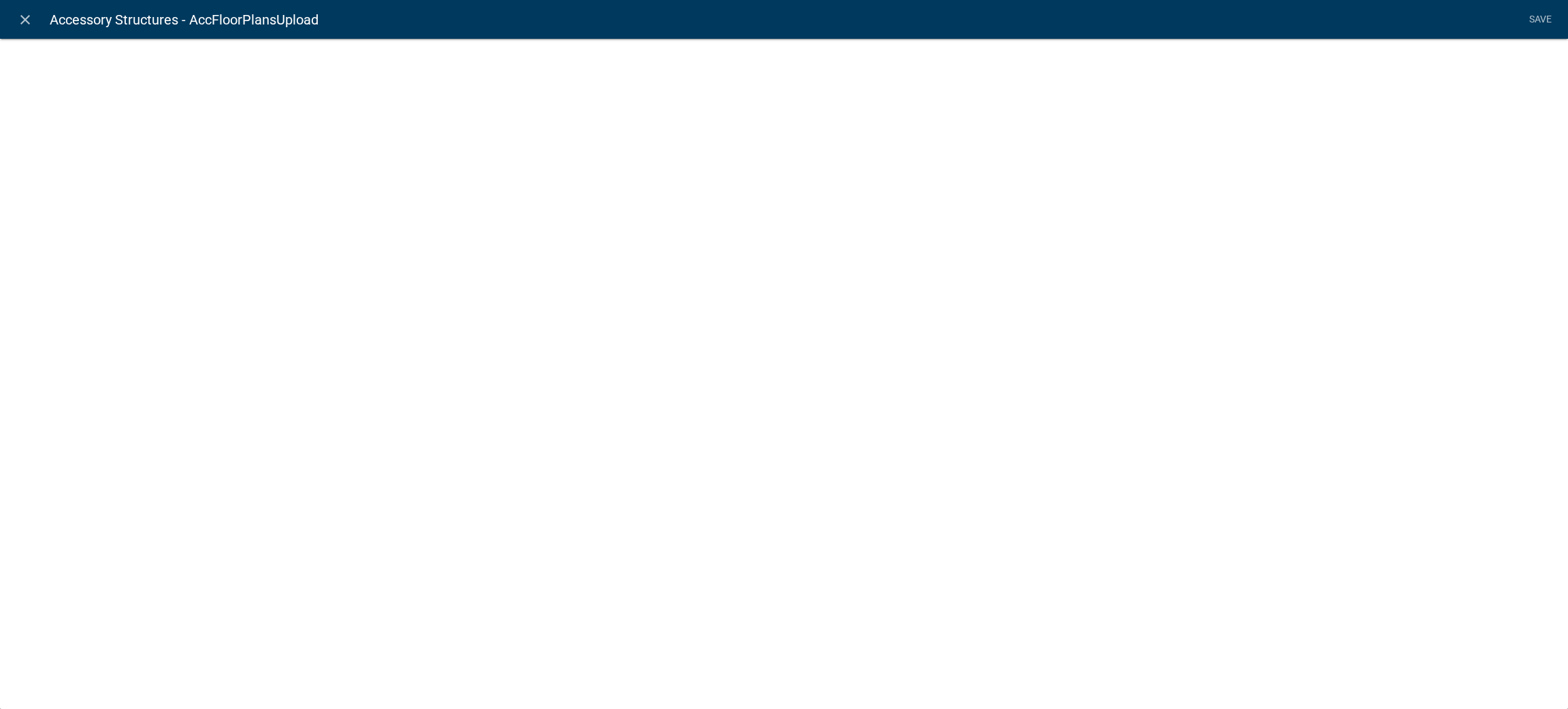
select select "document"
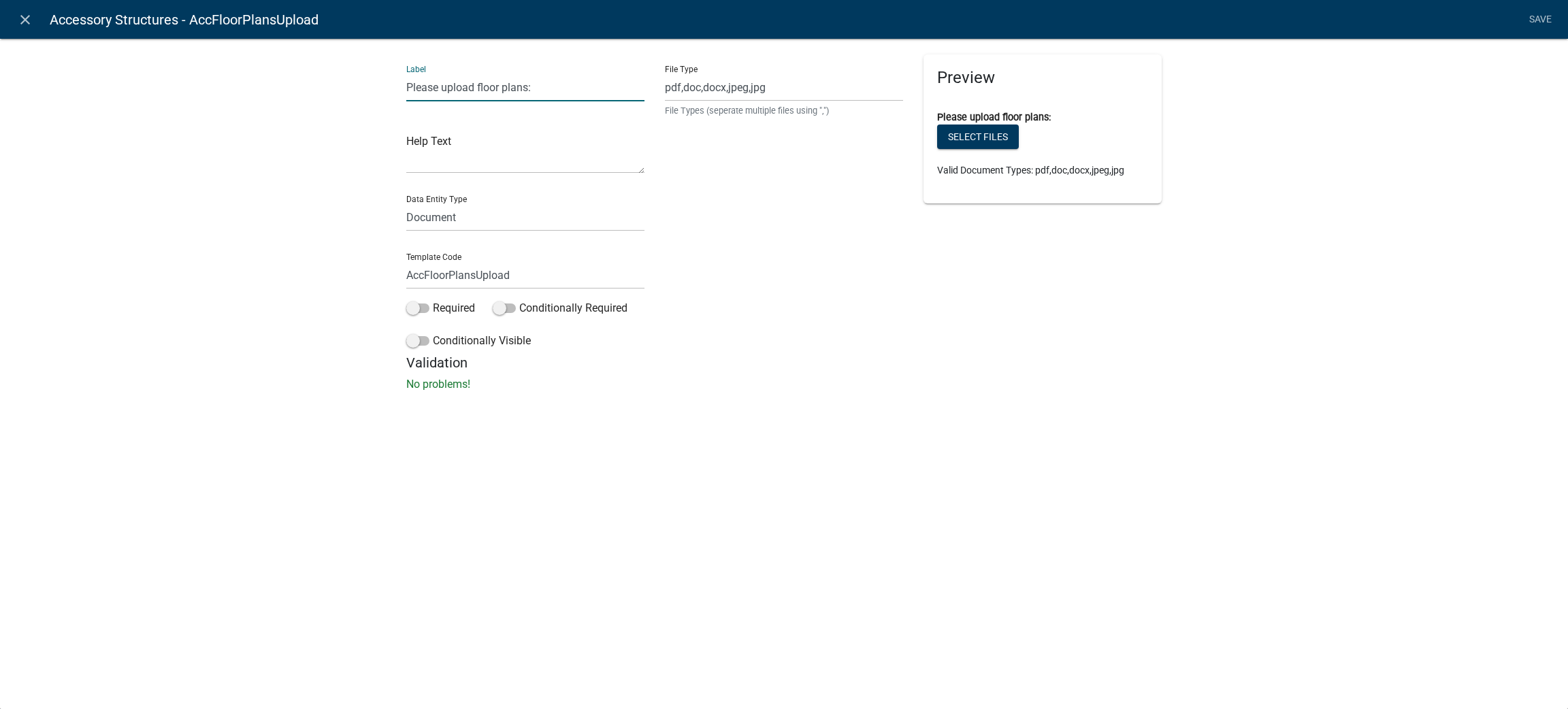
click at [529, 84] on input "Please upload floor plans:" at bounding box center [525, 87] width 238 height 28
type input "Please upload floor plans of accessory structure(s):"
click at [1531, 23] on link "Save" at bounding box center [1540, 19] width 34 height 26
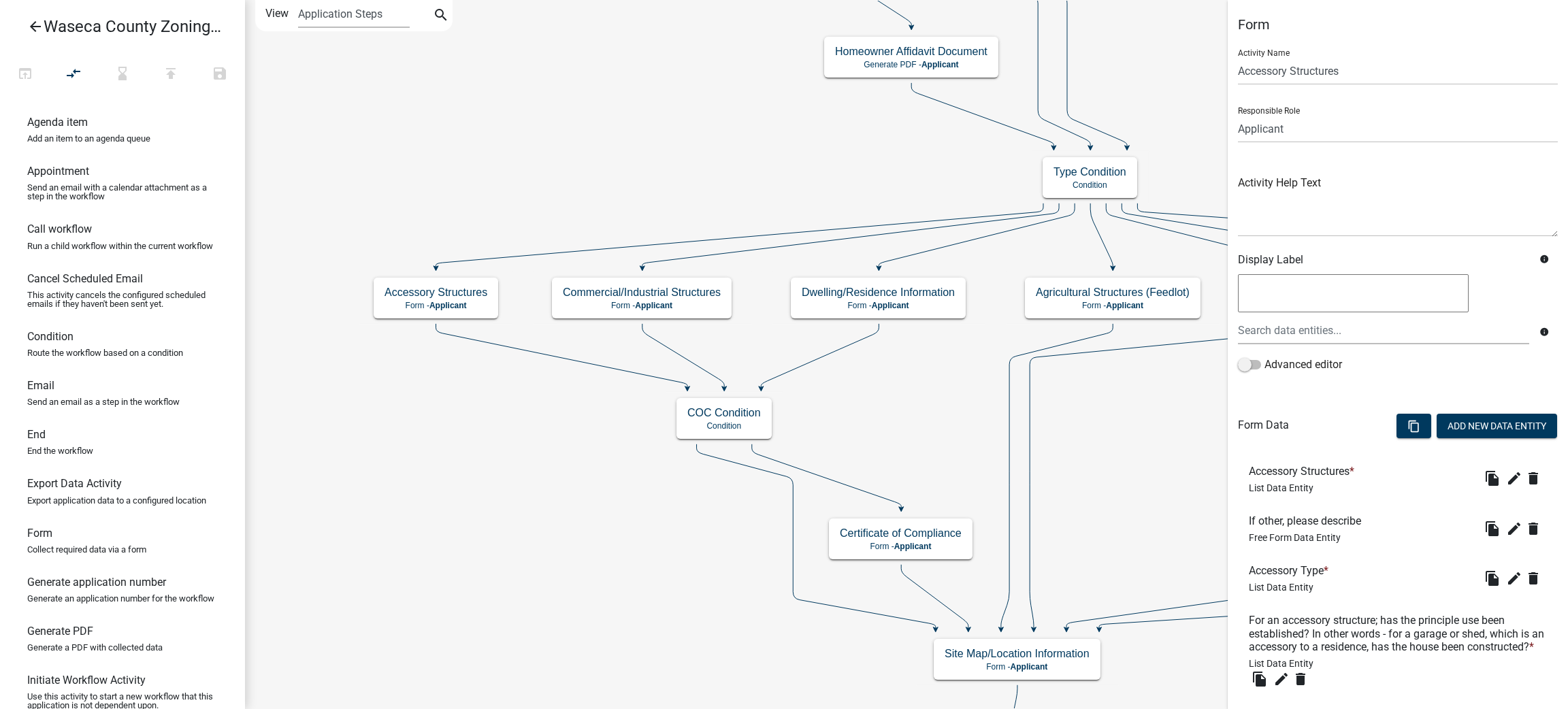
scroll to position [778, 0]
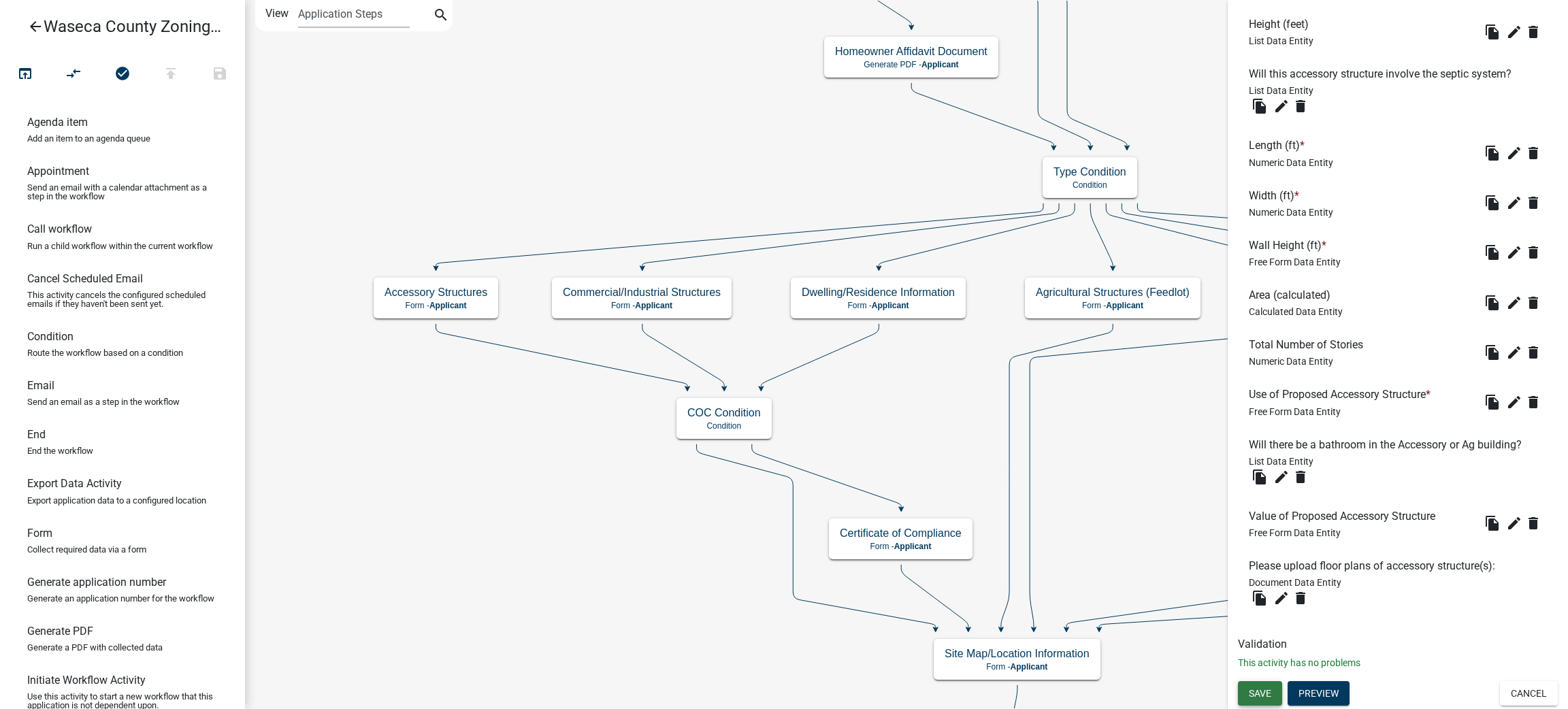
click at [1265, 699] on button "Save" at bounding box center [1260, 693] width 44 height 24
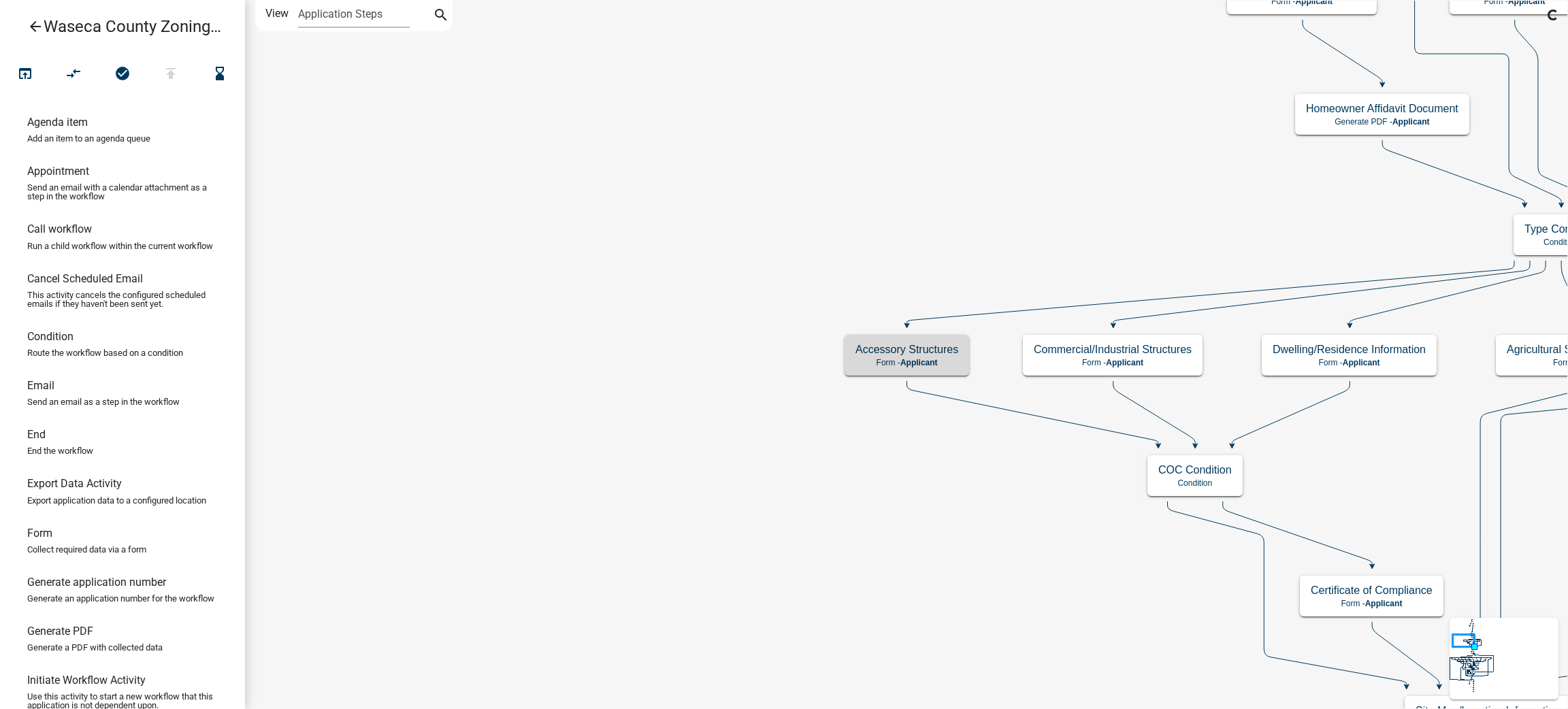
scroll to position [0, 0]
click at [157, 81] on button "publish" at bounding box center [171, 74] width 49 height 29
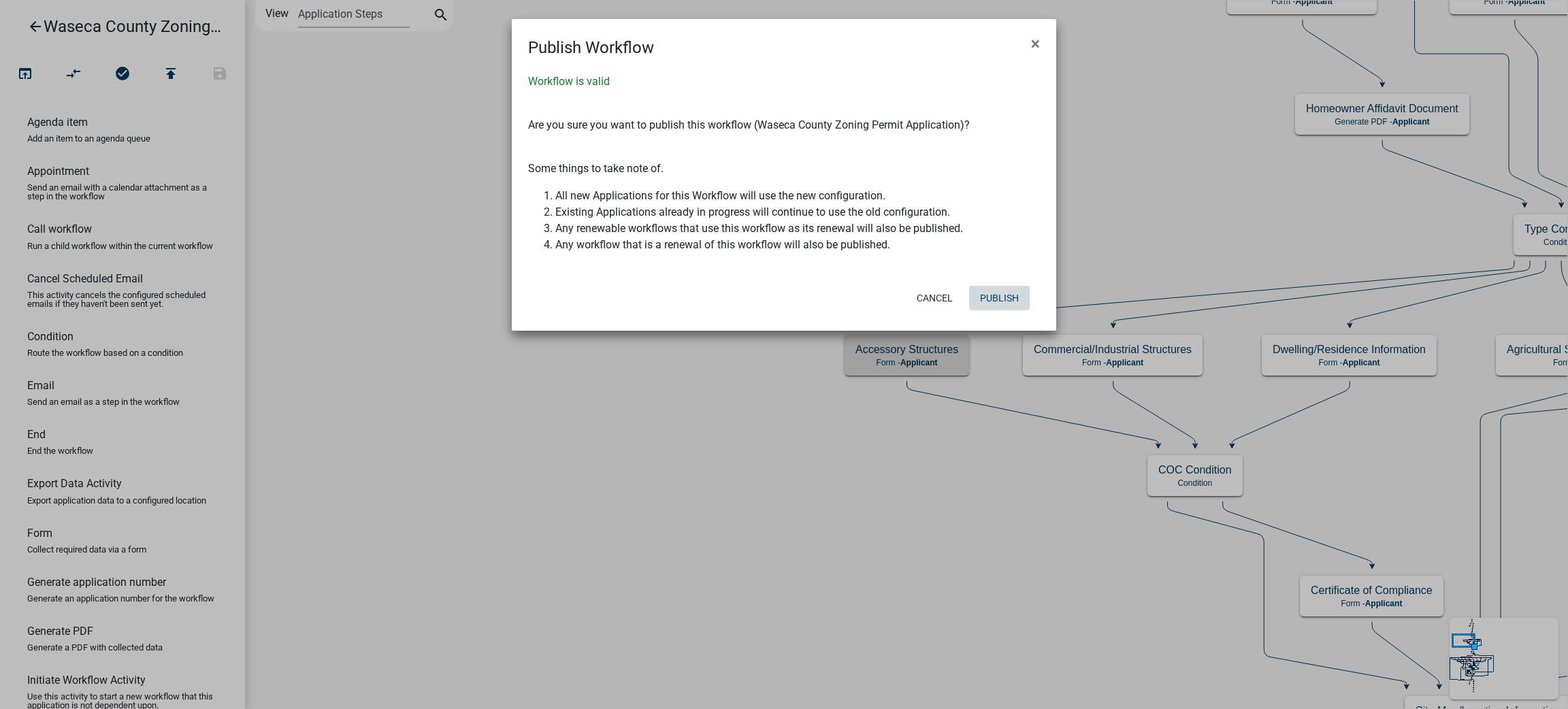
click at [987, 296] on button "Publish" at bounding box center [999, 298] width 60 height 24
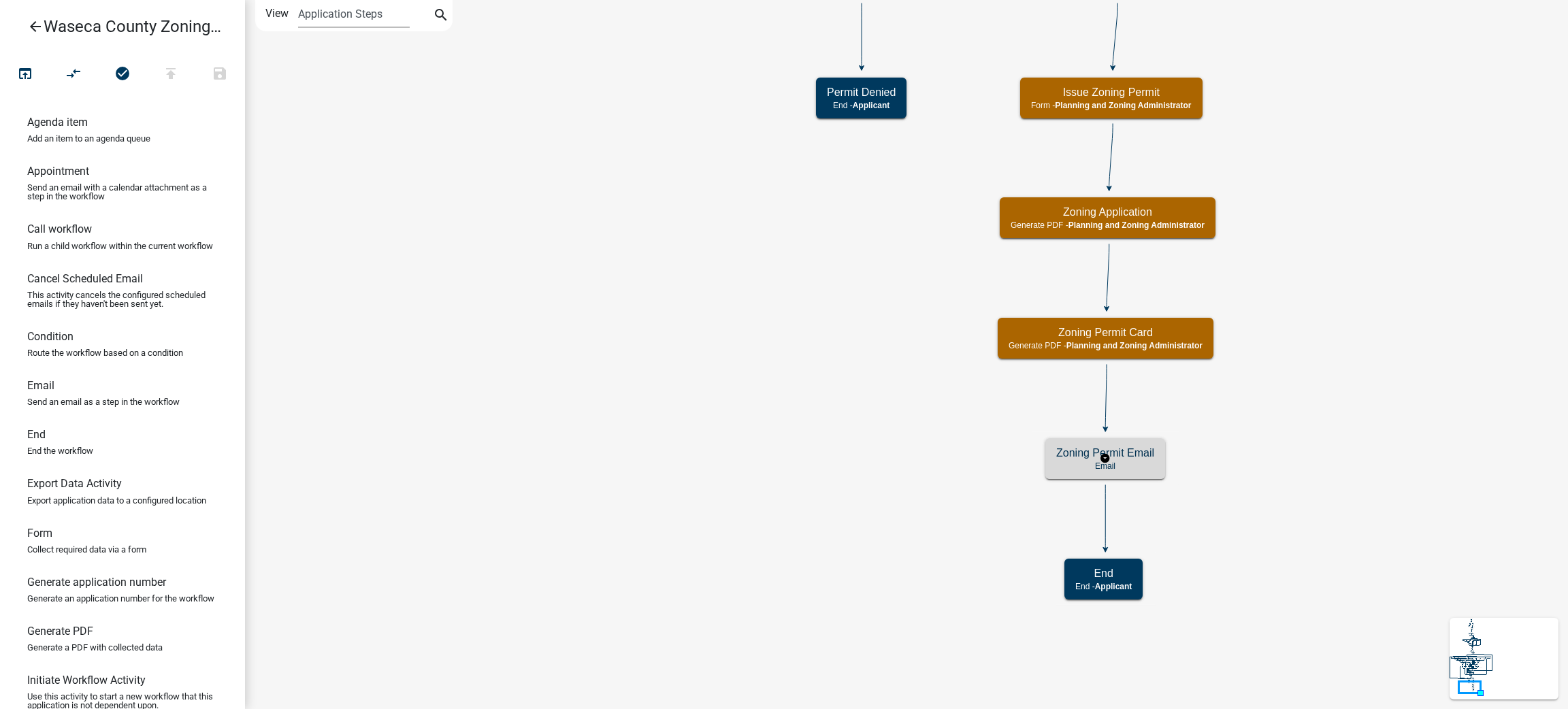
click at [1148, 452] on h5 "Zoning Permit Email" at bounding box center [1105, 452] width 98 height 13
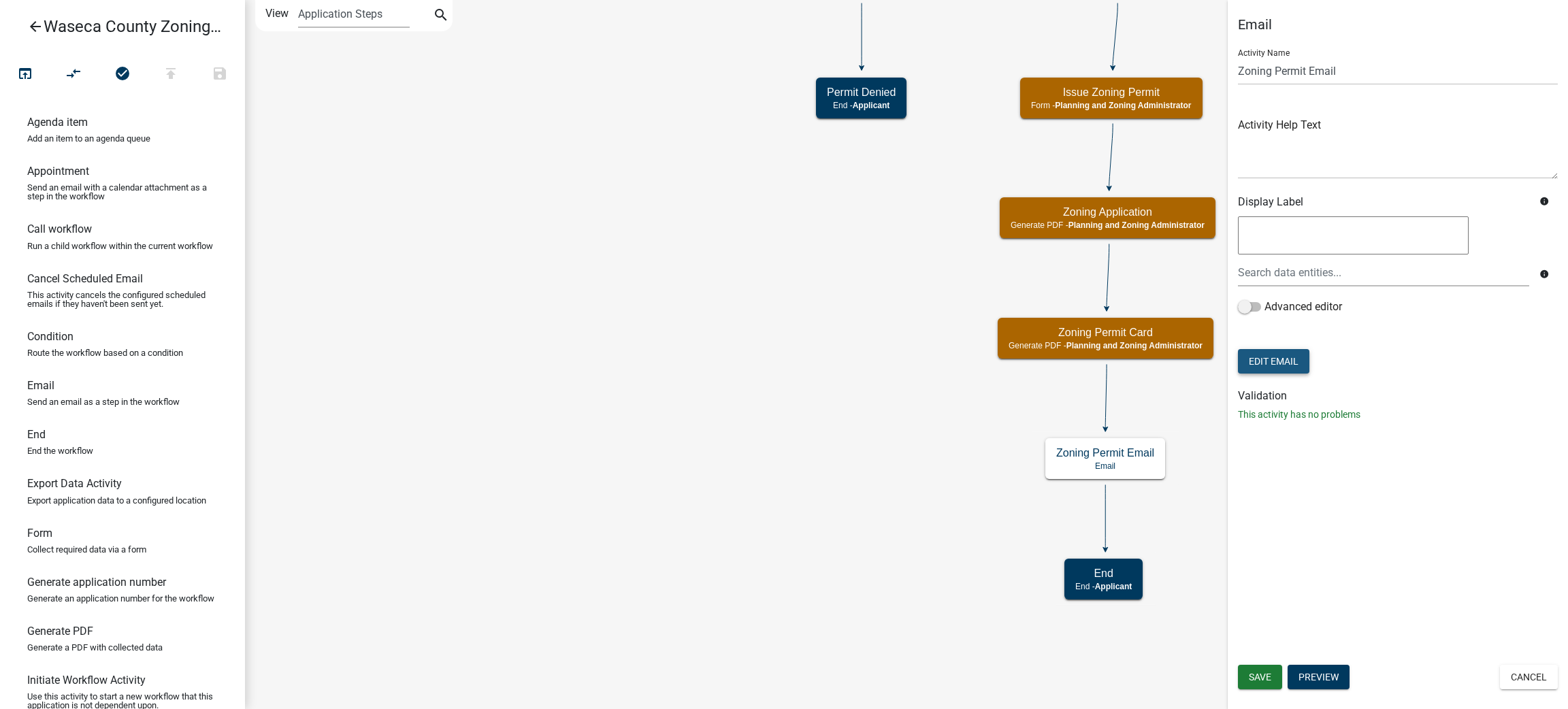
click at [1293, 359] on button "Edit Email" at bounding box center [1273, 361] width 71 height 24
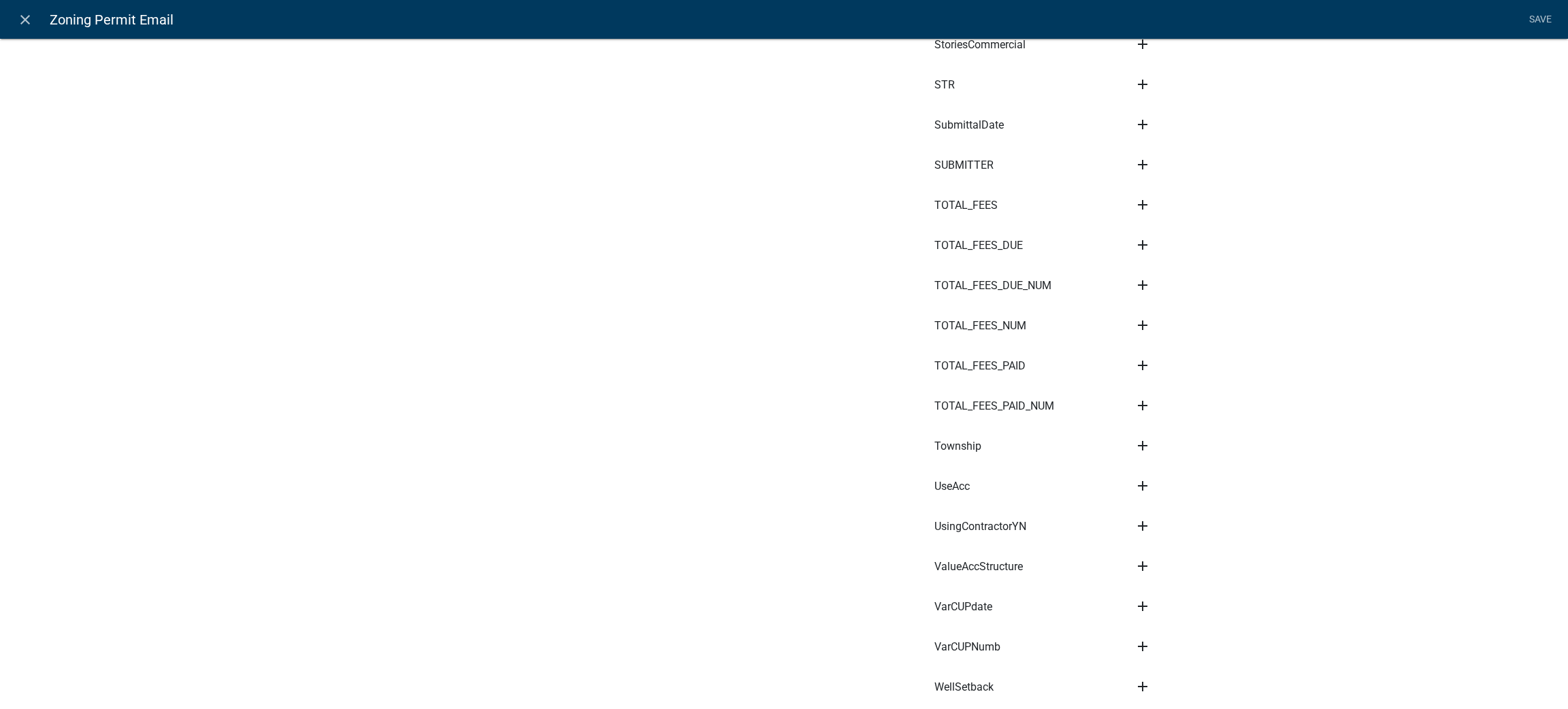
scroll to position [11188, 0]
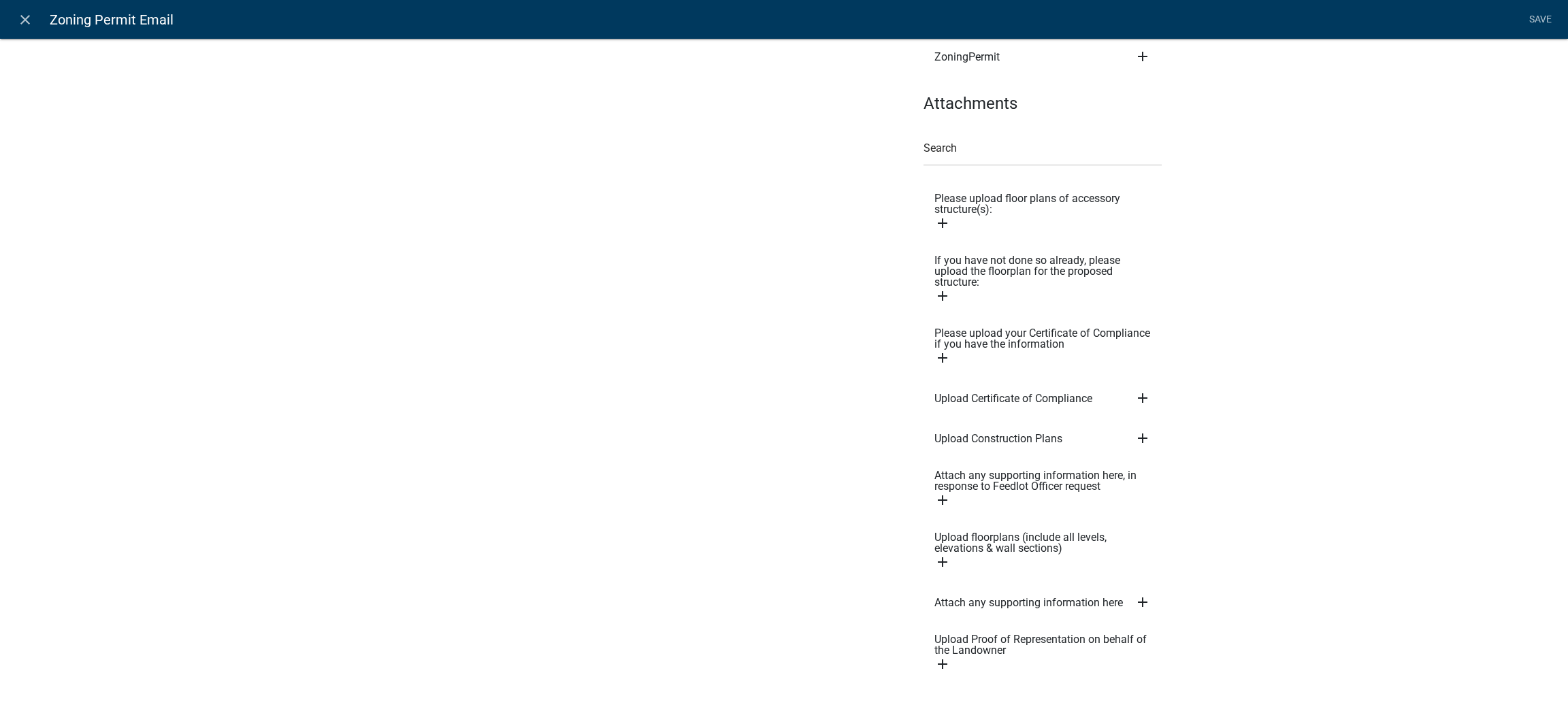
click at [935, 215] on icon "add" at bounding box center [943, 223] width 17 height 17
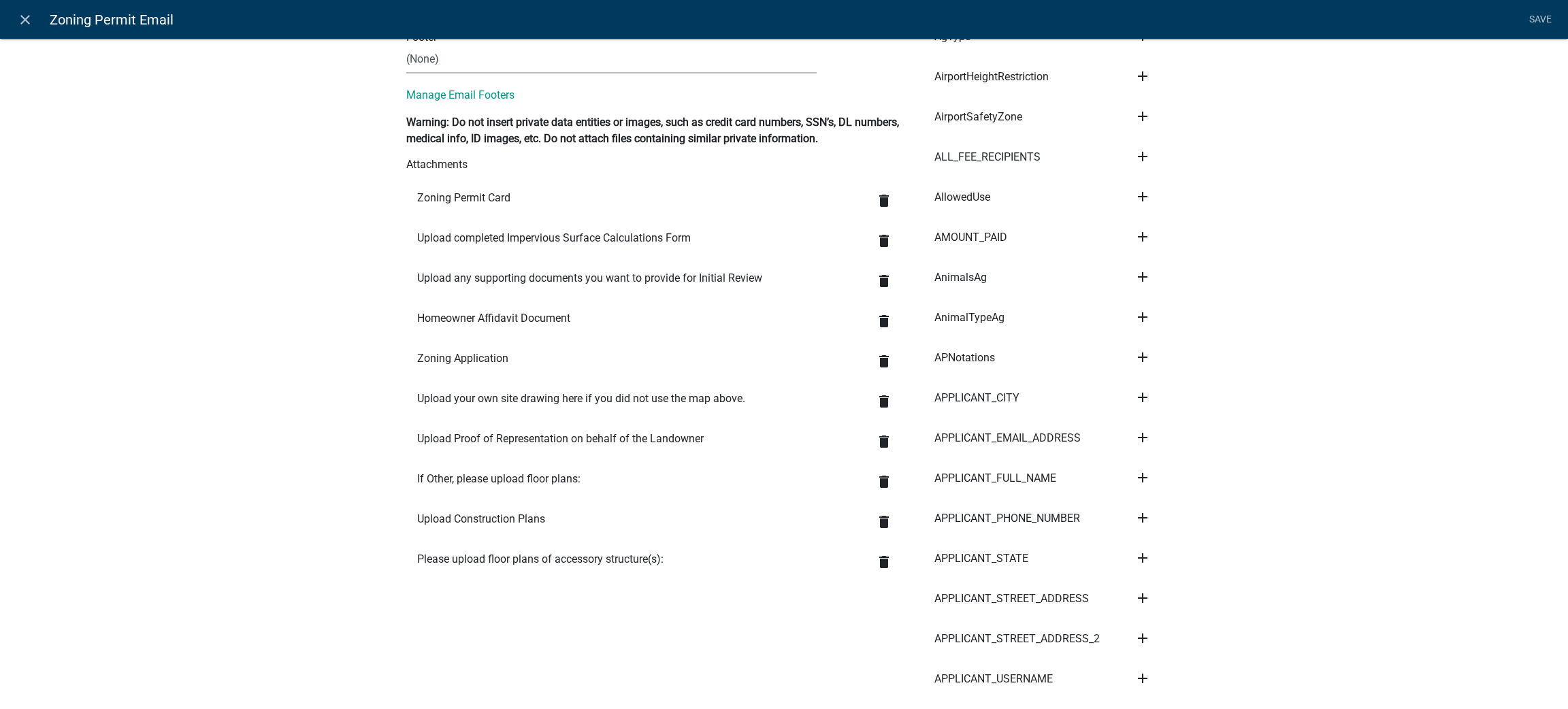
scroll to position [687, 0]
click at [1538, 12] on link "Save" at bounding box center [1540, 19] width 34 height 26
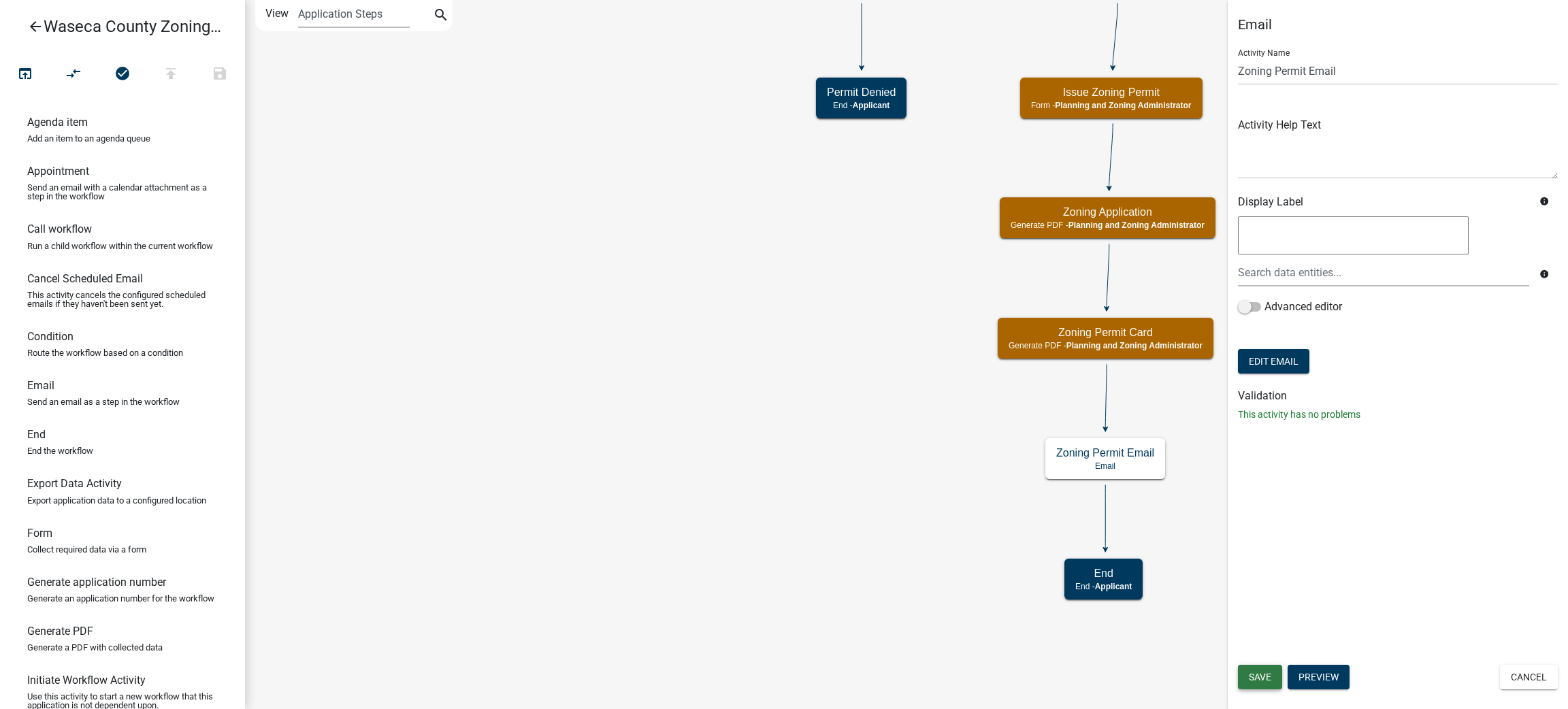
click at [1250, 678] on span "Save" at bounding box center [1260, 677] width 22 height 11
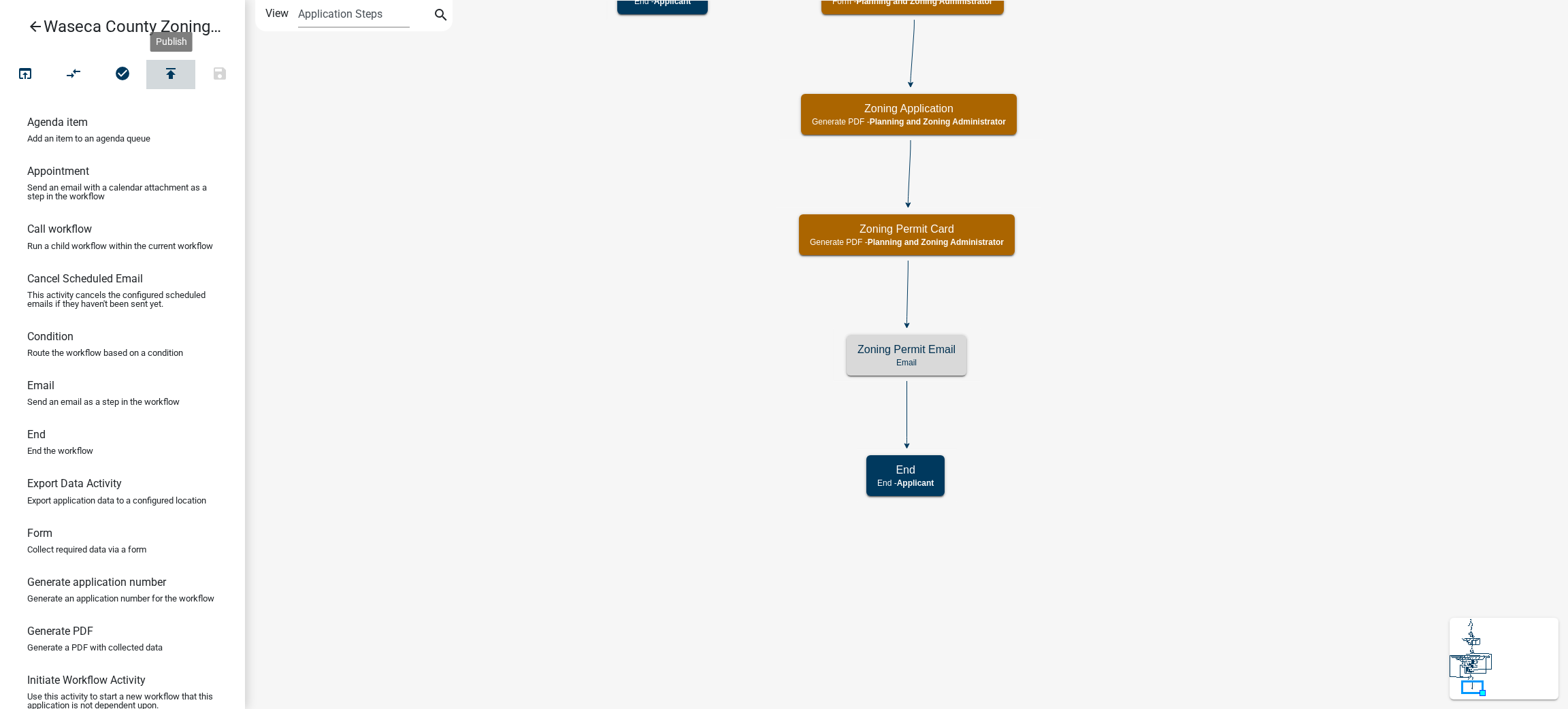
click at [167, 86] on button "publish" at bounding box center [171, 74] width 49 height 29
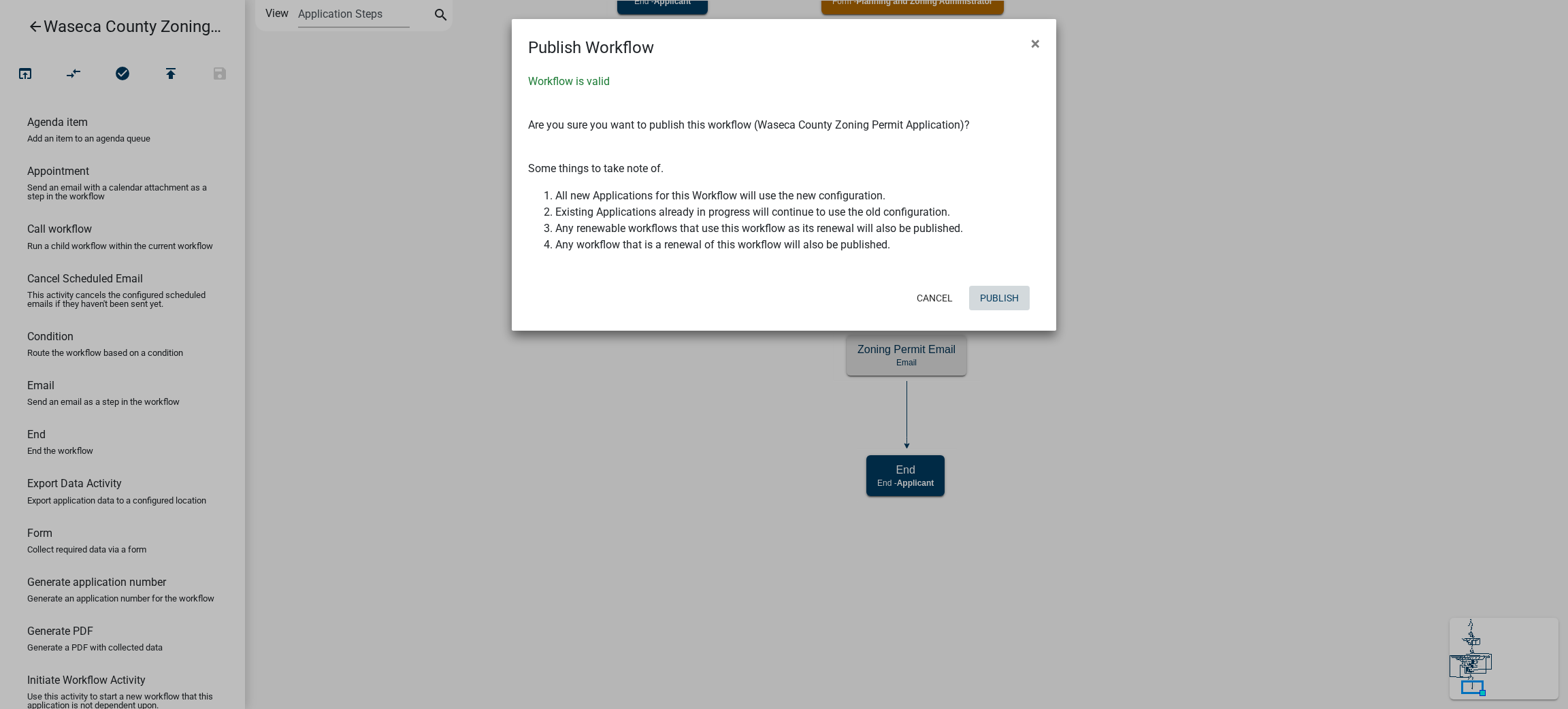
click at [998, 297] on button "Publish" at bounding box center [999, 298] width 60 height 24
